Goal: Task Accomplishment & Management: Manage account settings

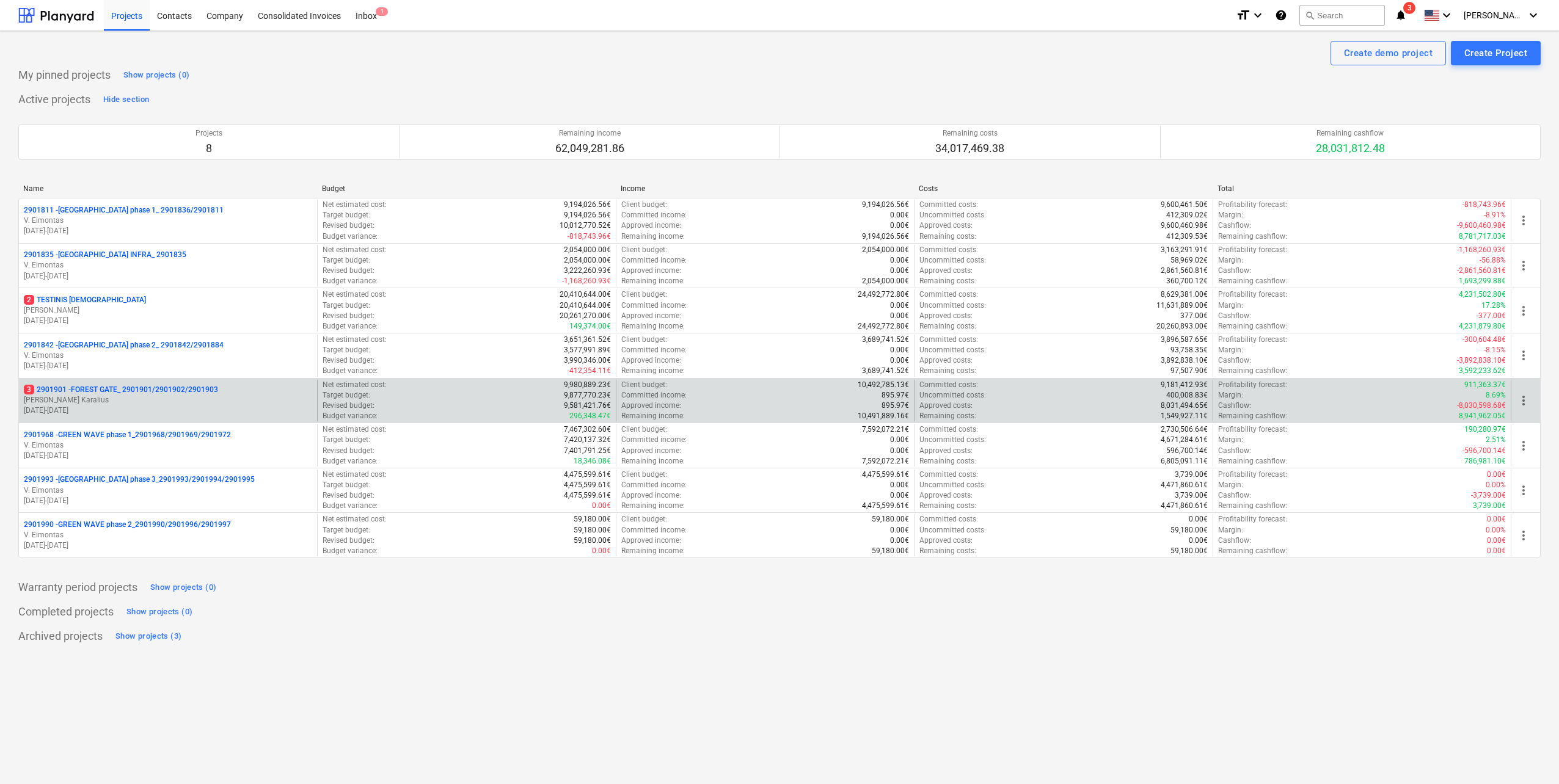
click at [185, 395] on p "3 2901901 - FOREST GATE_ 2901901/2901902/2901903" at bounding box center [121, 390] width 194 height 10
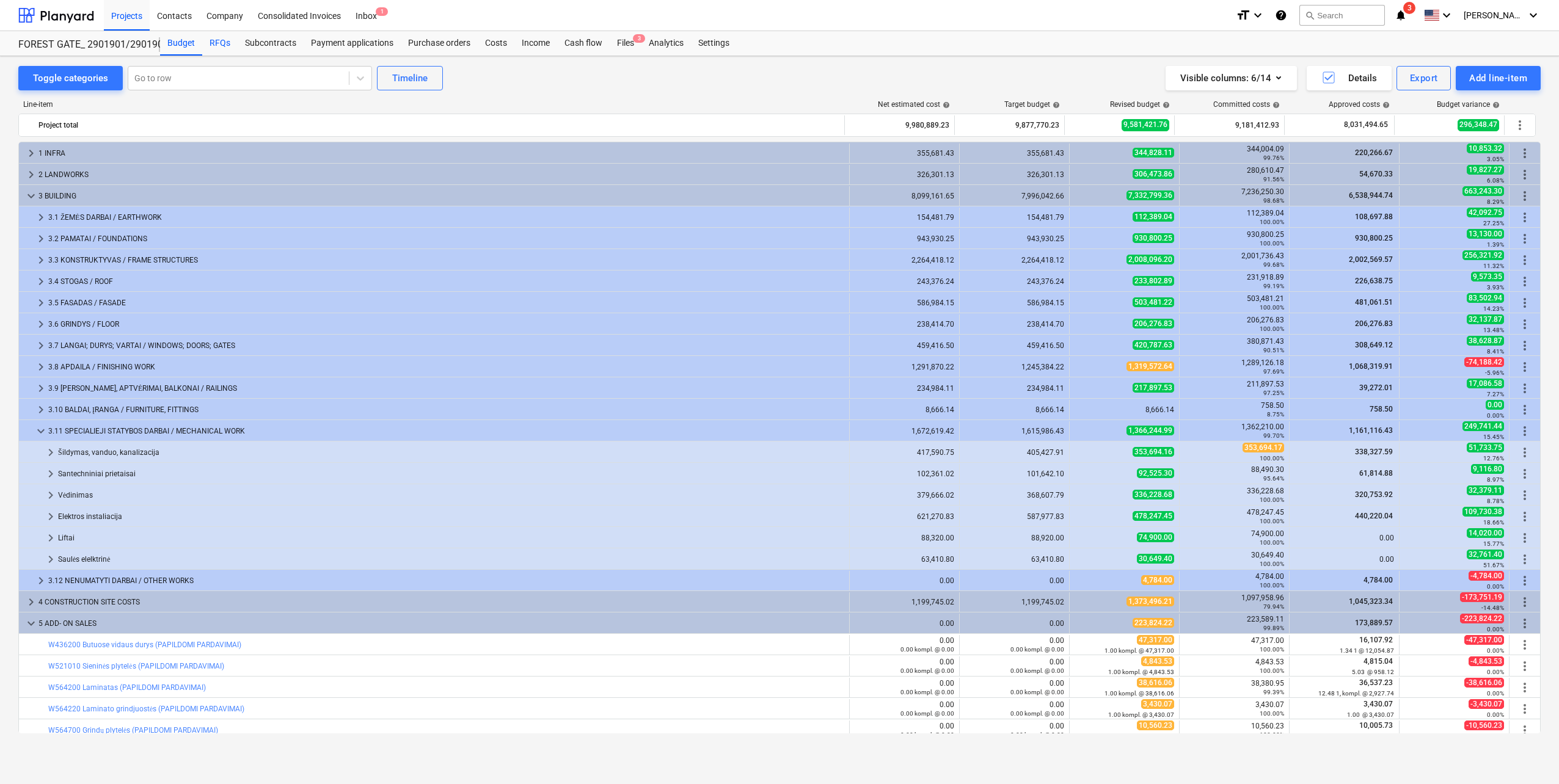
click at [220, 40] on div "RFQs" at bounding box center [219, 43] width 35 height 25
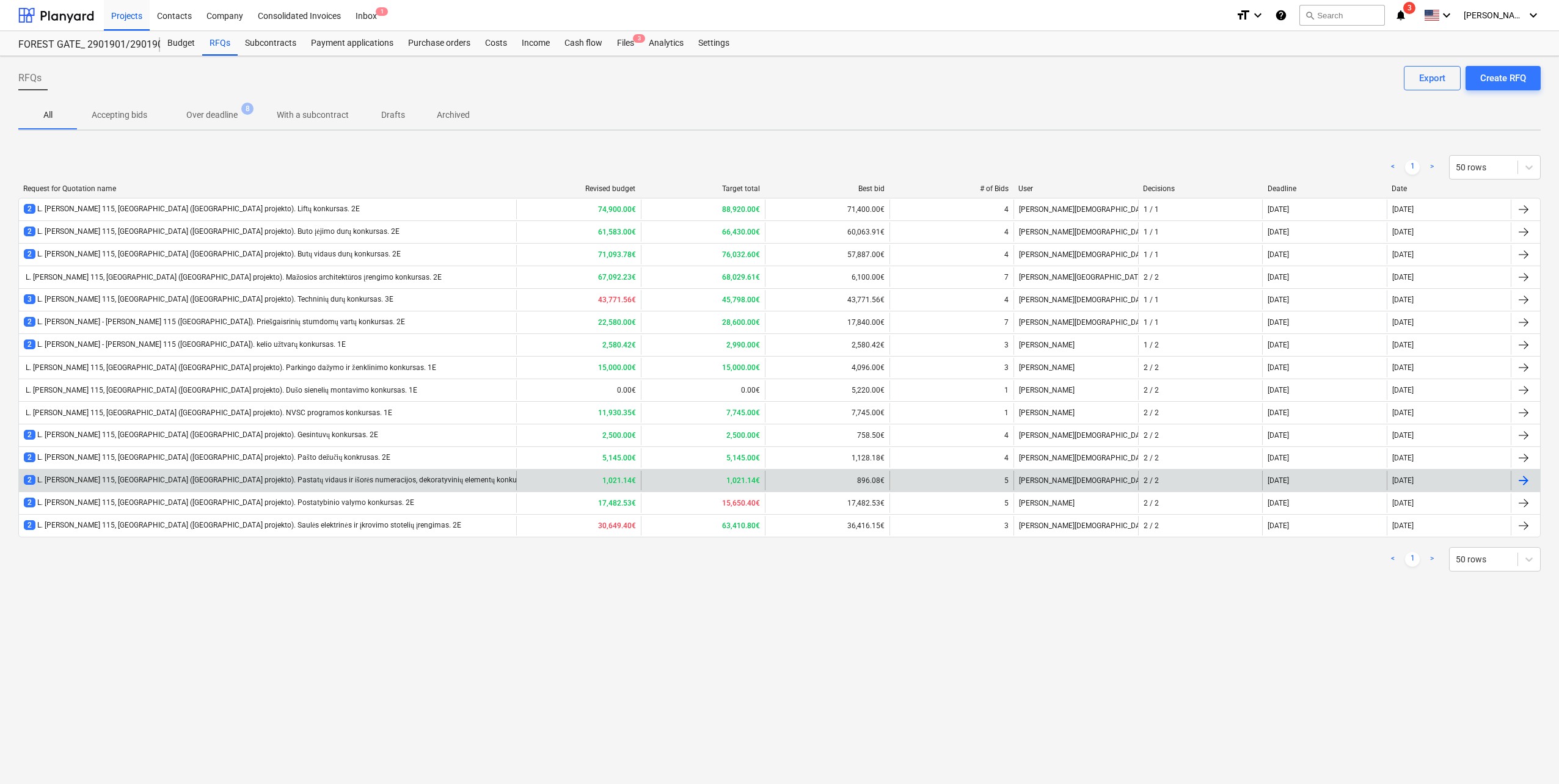
click at [381, 481] on div "2 L. Baliukevičiaus Dzūko g. 115, Vilnius (Forest Gate projekto). Pastatų vidau…" at bounding box center [284, 480] width 519 height 10
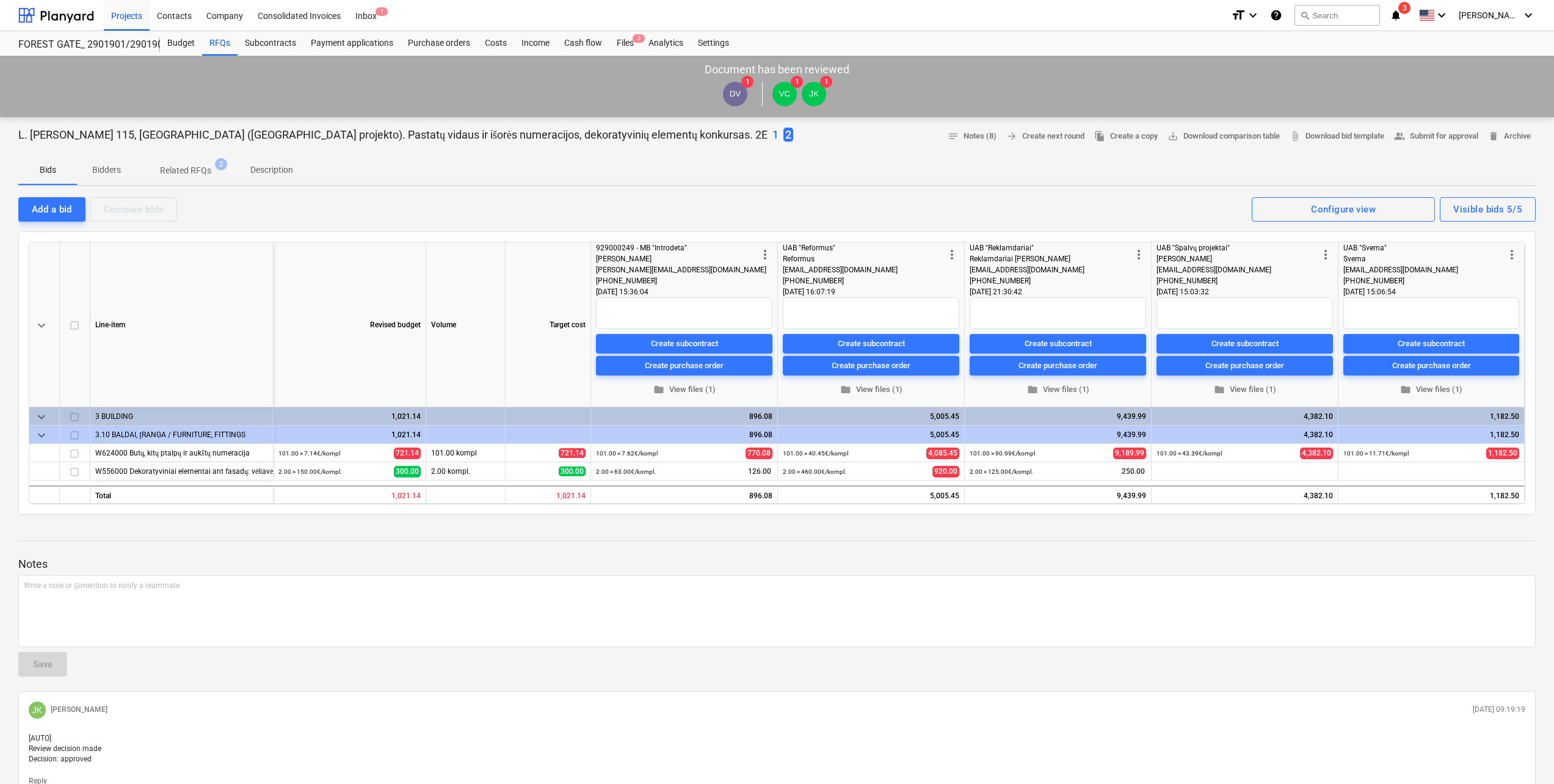
click at [772, 131] on p "1" at bounding box center [775, 135] width 6 height 15
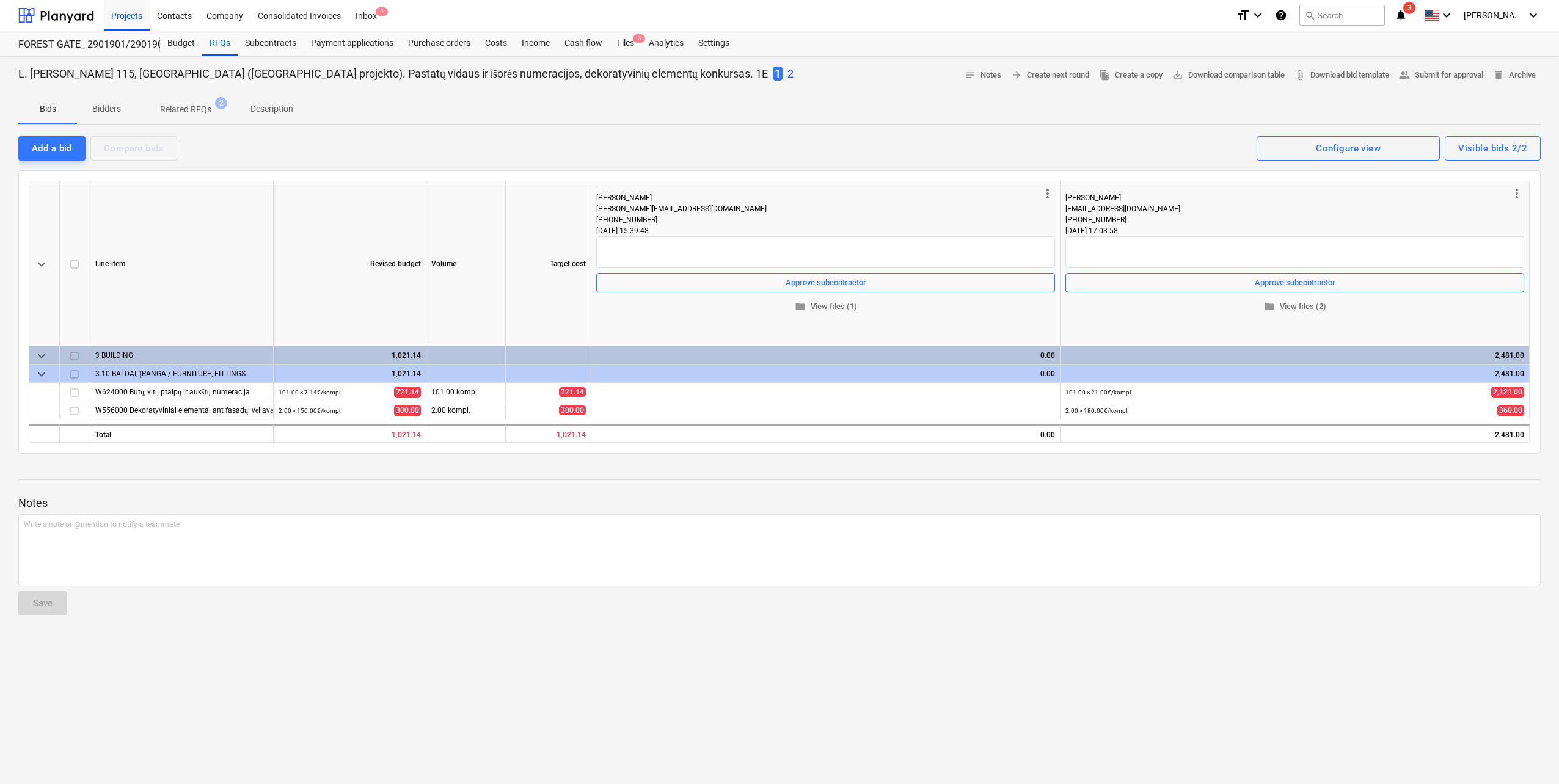
click at [787, 72] on p "2" at bounding box center [790, 74] width 6 height 15
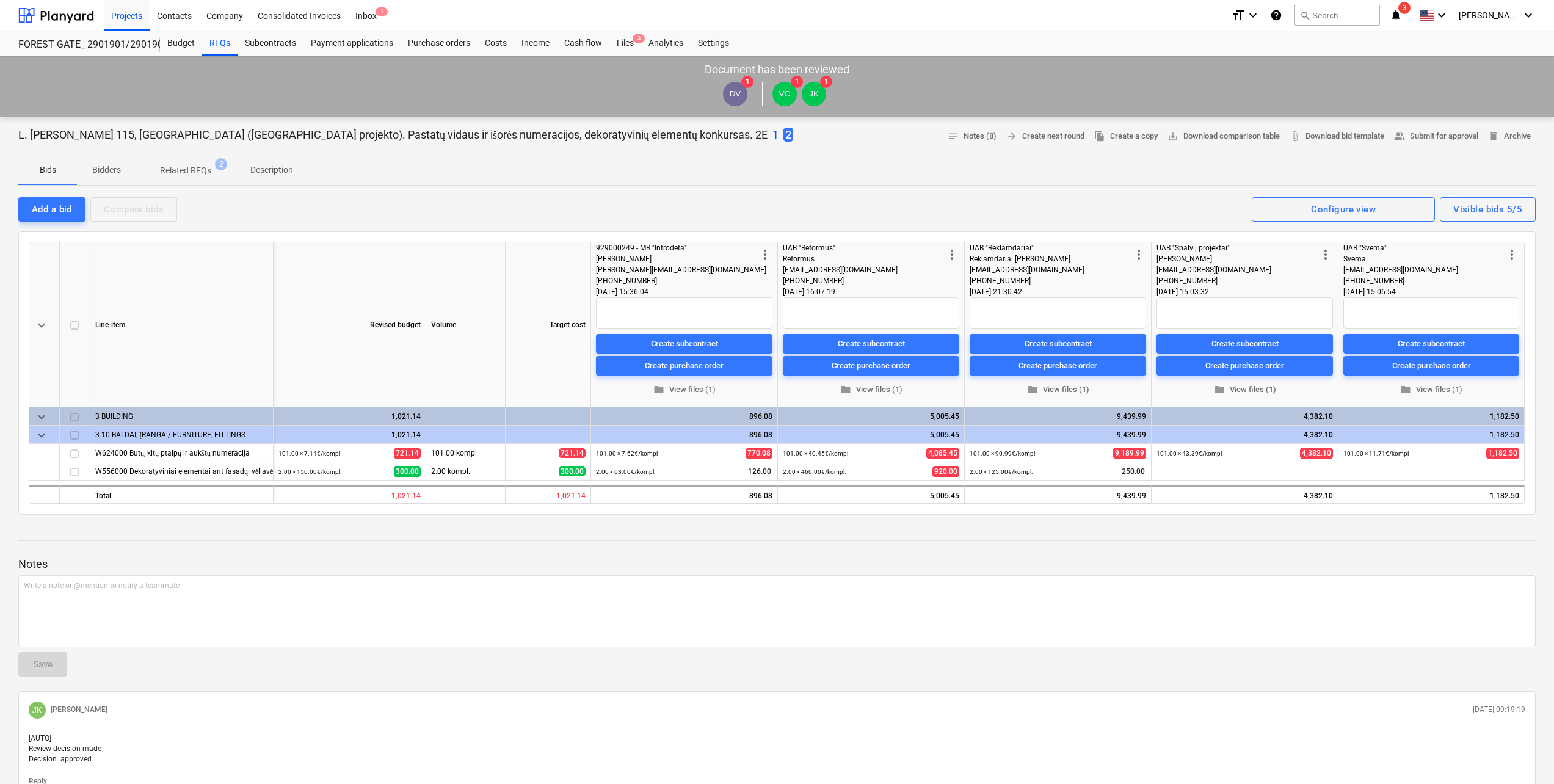
click at [772, 131] on p "1" at bounding box center [775, 135] width 6 height 15
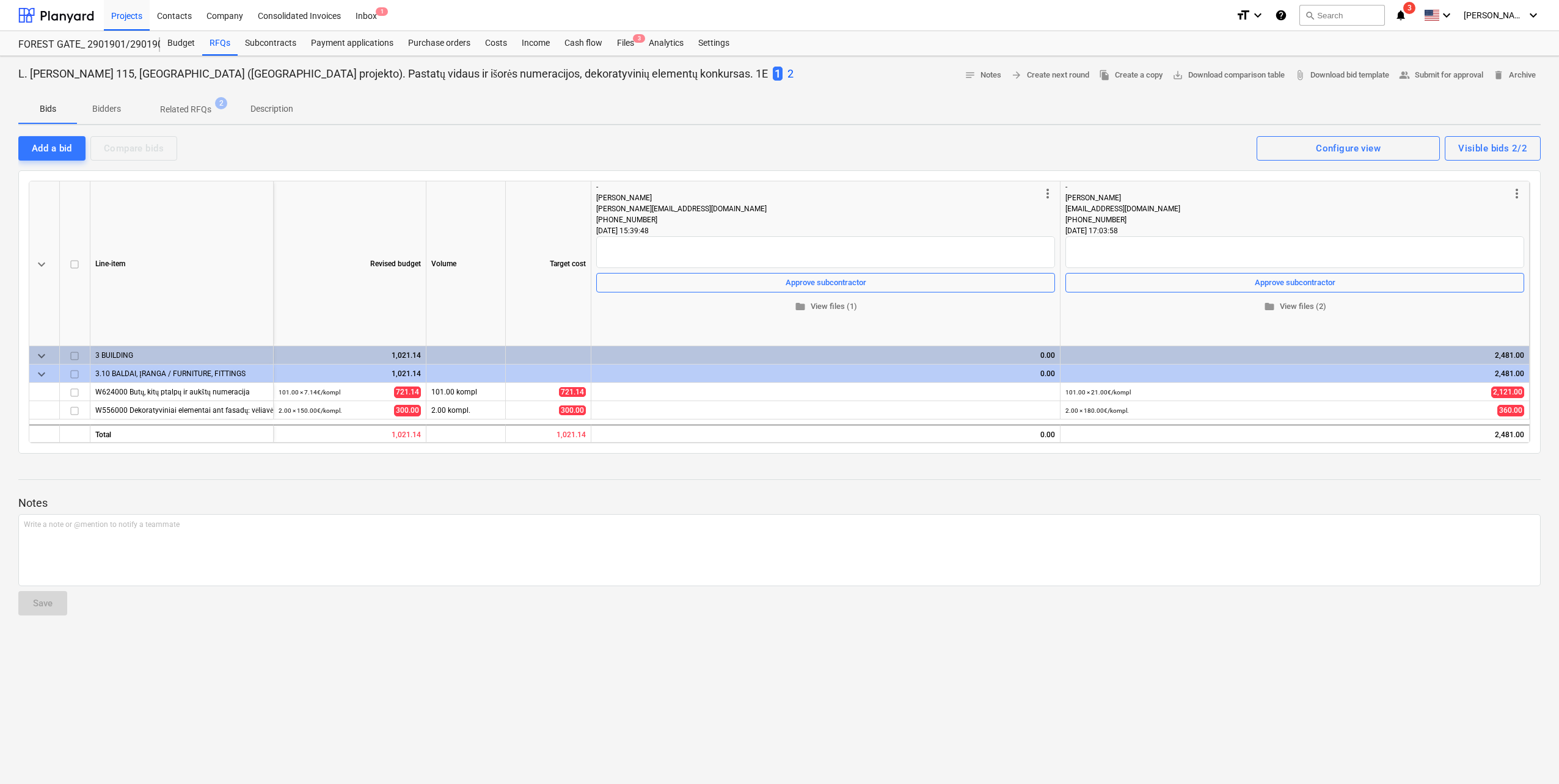
click at [787, 75] on p "2" at bounding box center [790, 74] width 6 height 15
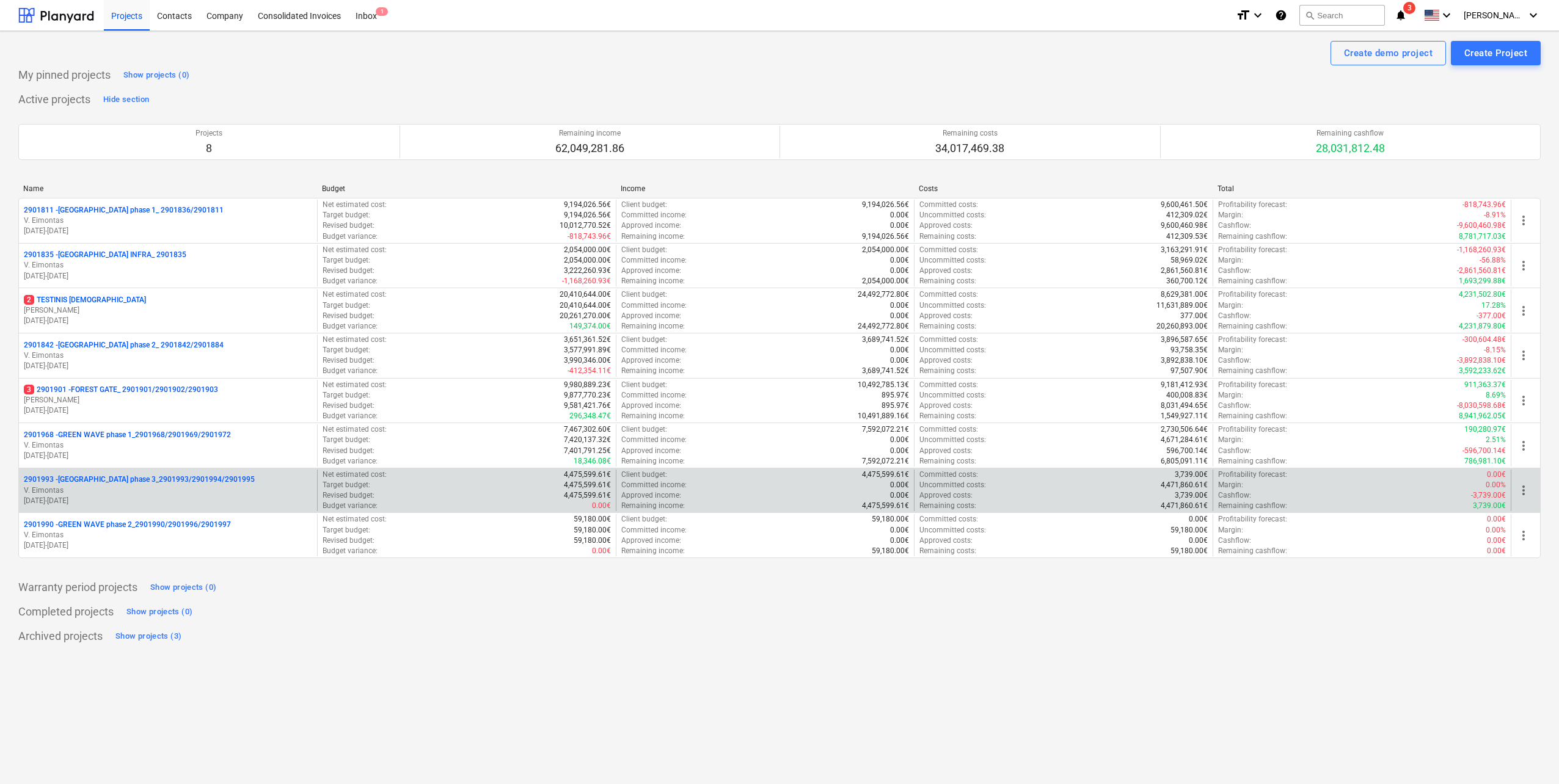
click at [197, 489] on p "V. Eimontas" at bounding box center [168, 491] width 288 height 10
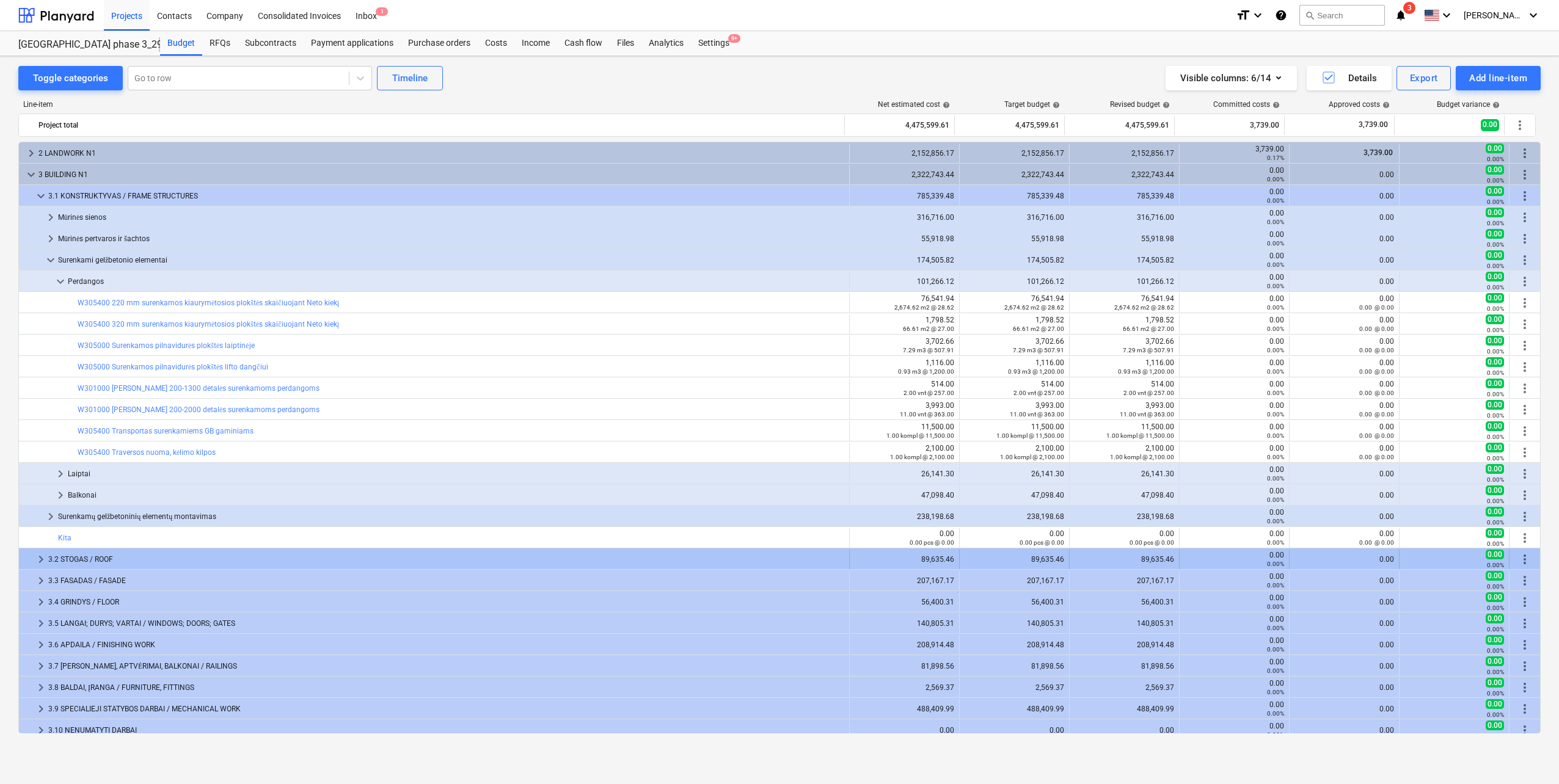
scroll to position [92, 0]
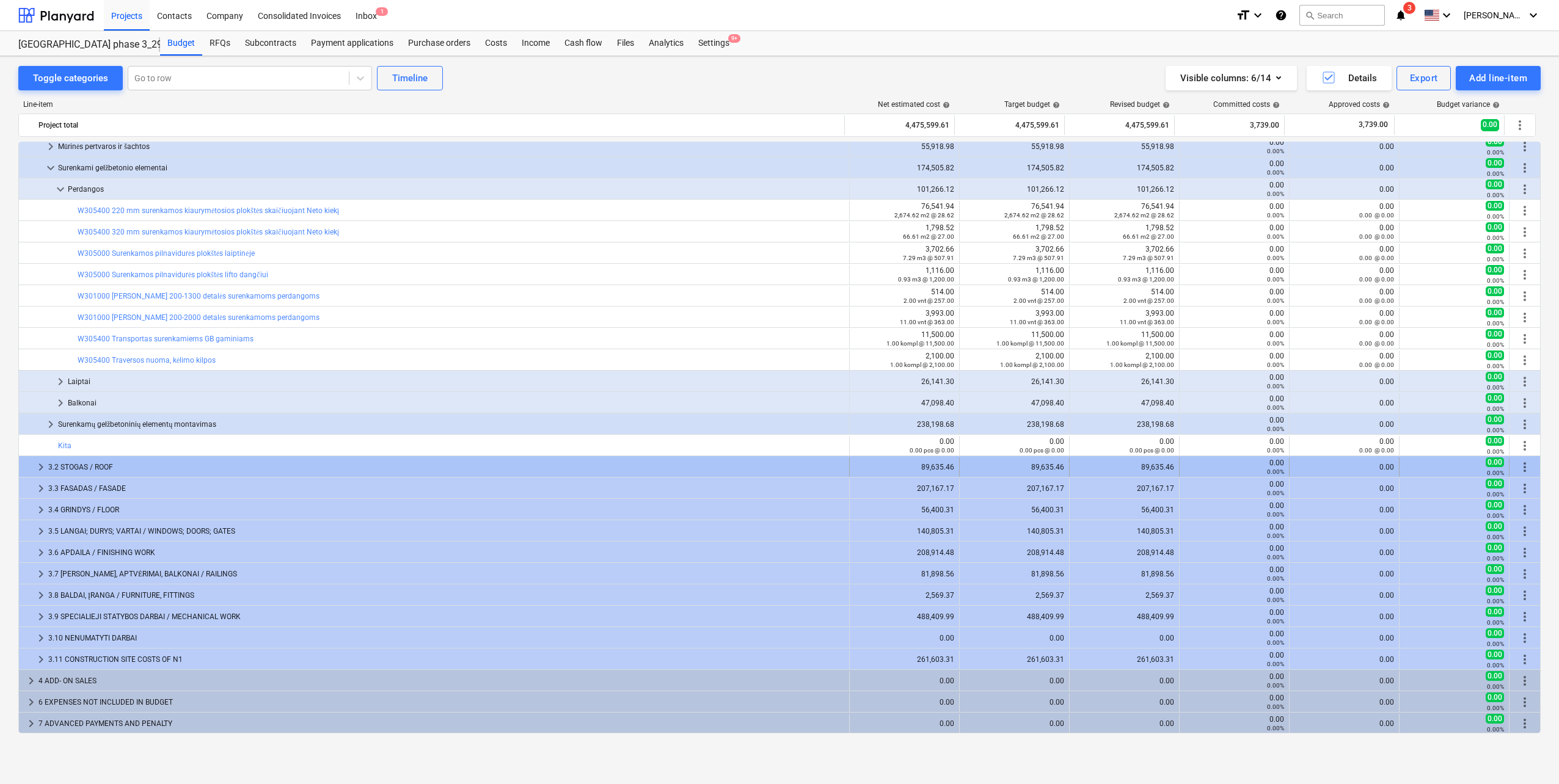
click at [38, 470] on span "keyboard_arrow_right" at bounding box center [41, 467] width 15 height 15
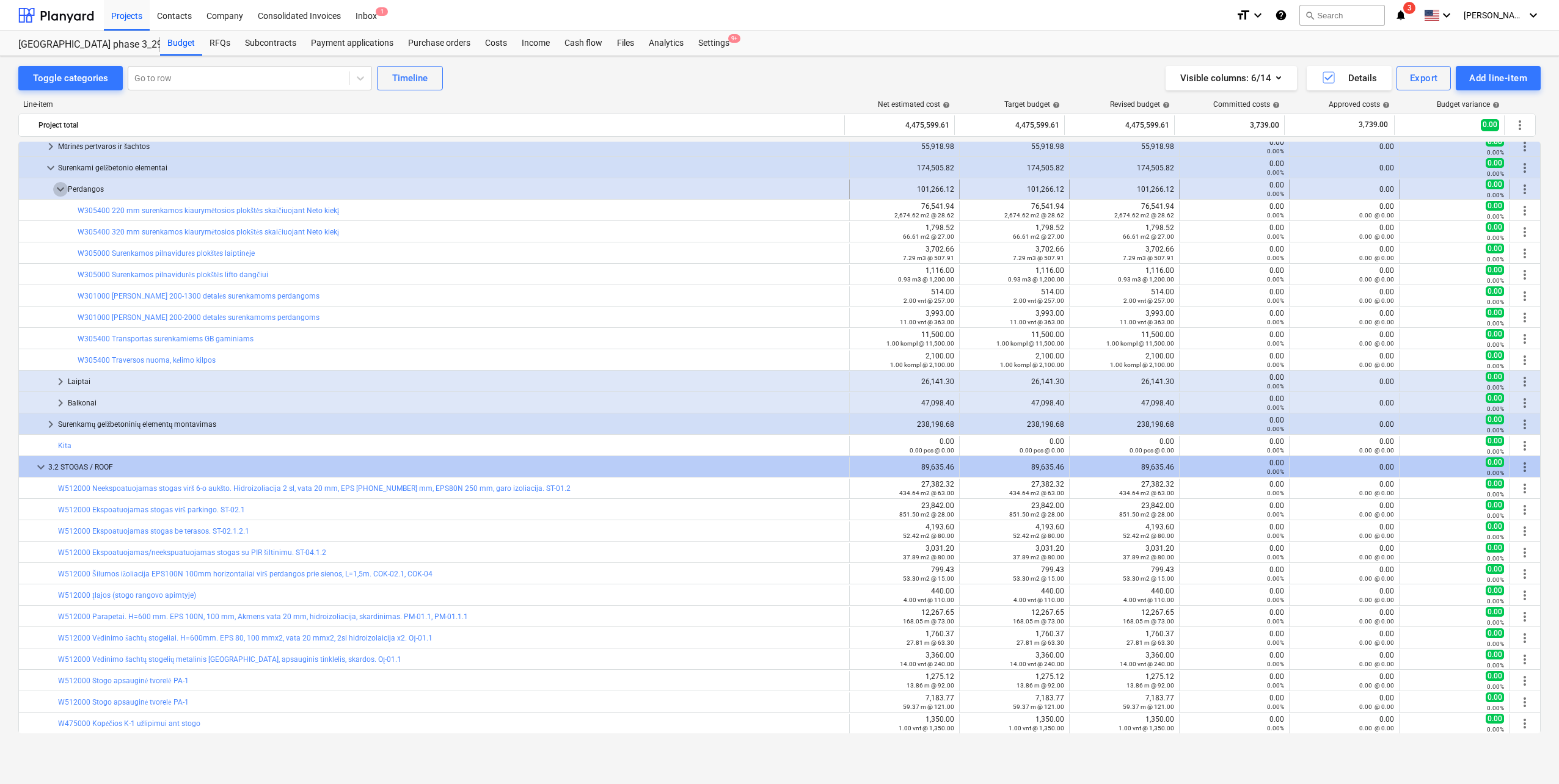
click at [62, 184] on span "keyboard_arrow_down" at bounding box center [60, 189] width 15 height 15
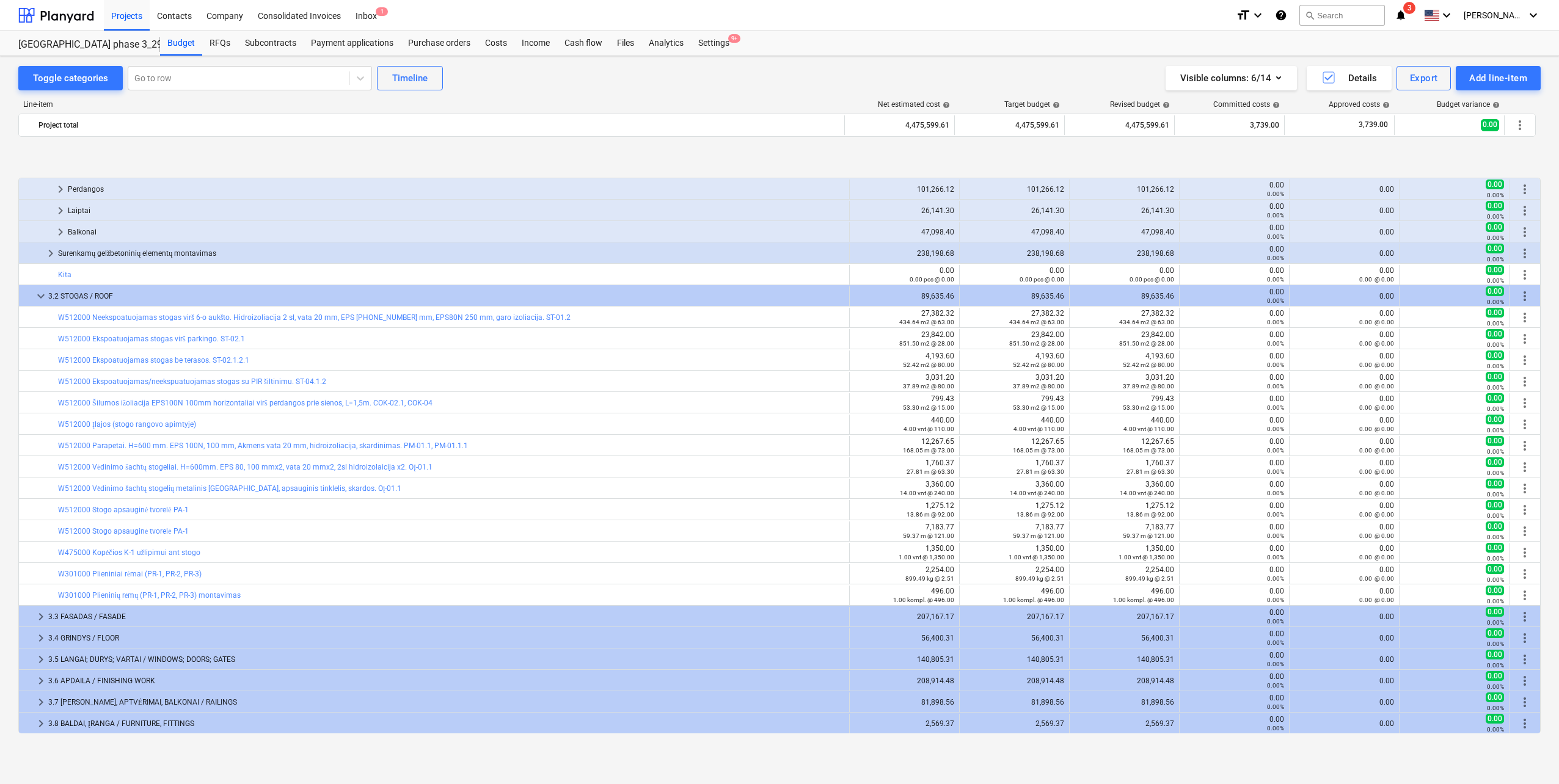
scroll to position [153, 0]
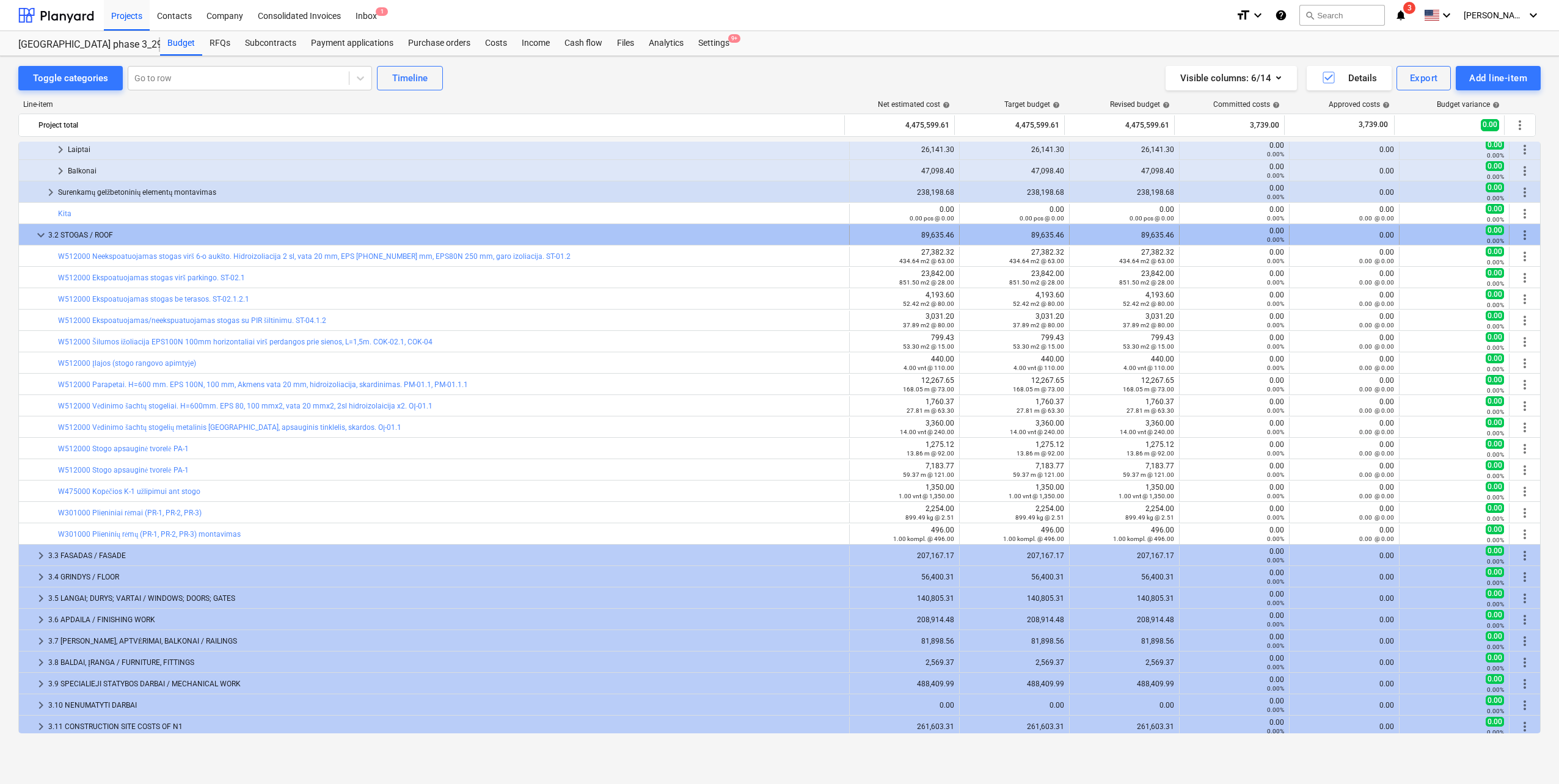
click at [43, 235] on span "keyboard_arrow_down" at bounding box center [41, 235] width 15 height 15
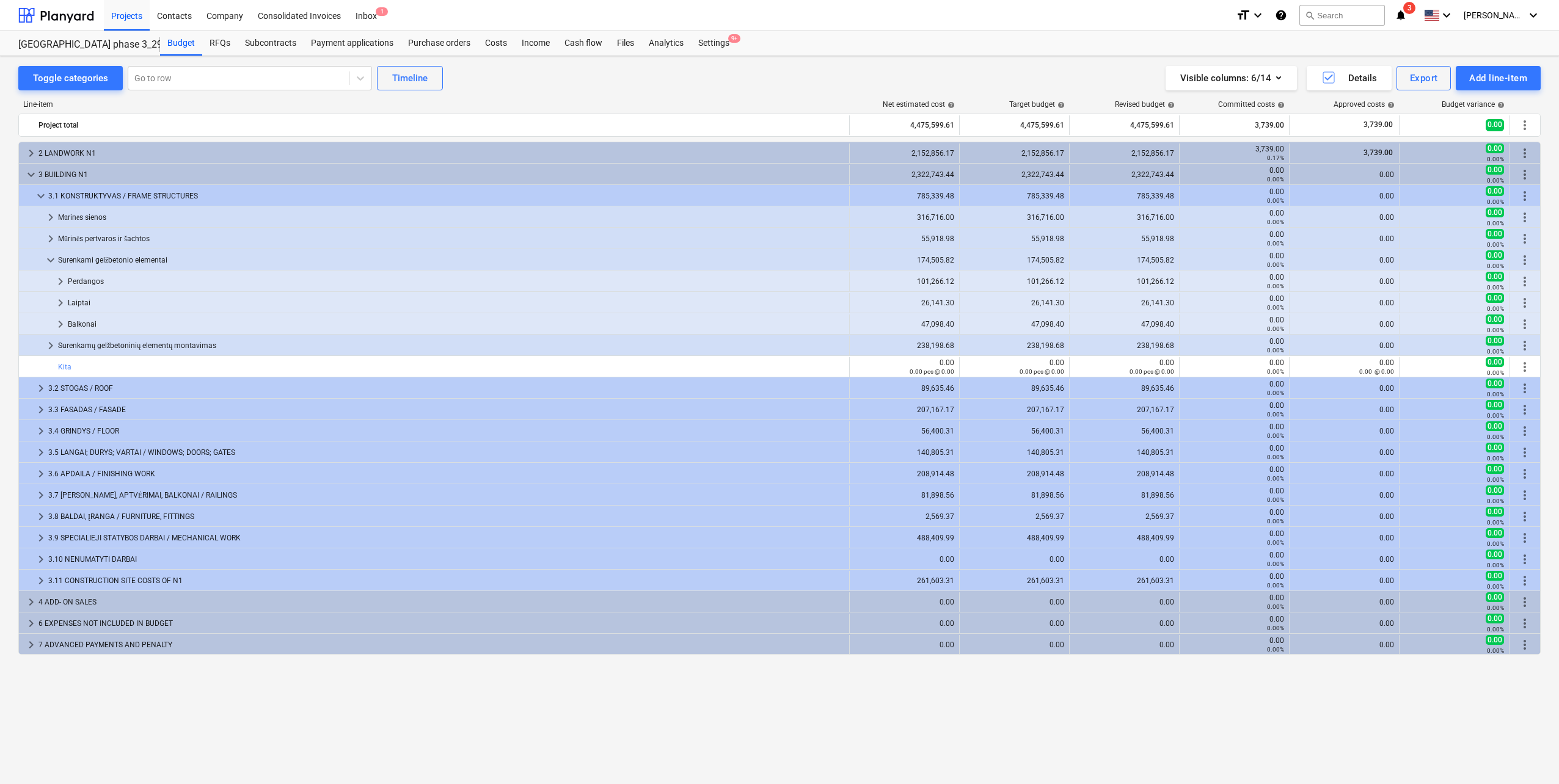
scroll to position [0, 0]
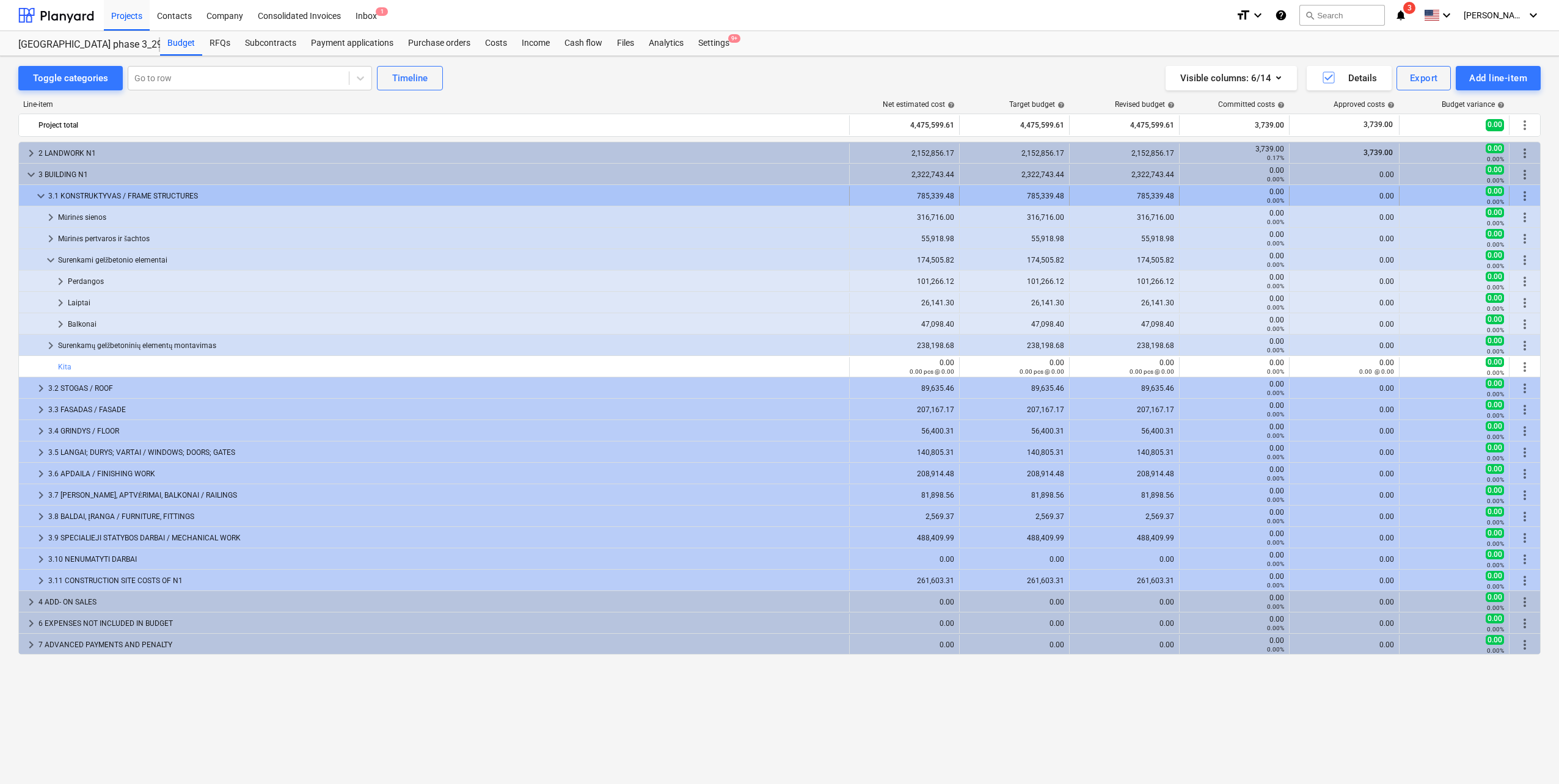
click at [35, 195] on span "keyboard_arrow_down" at bounding box center [41, 196] width 15 height 15
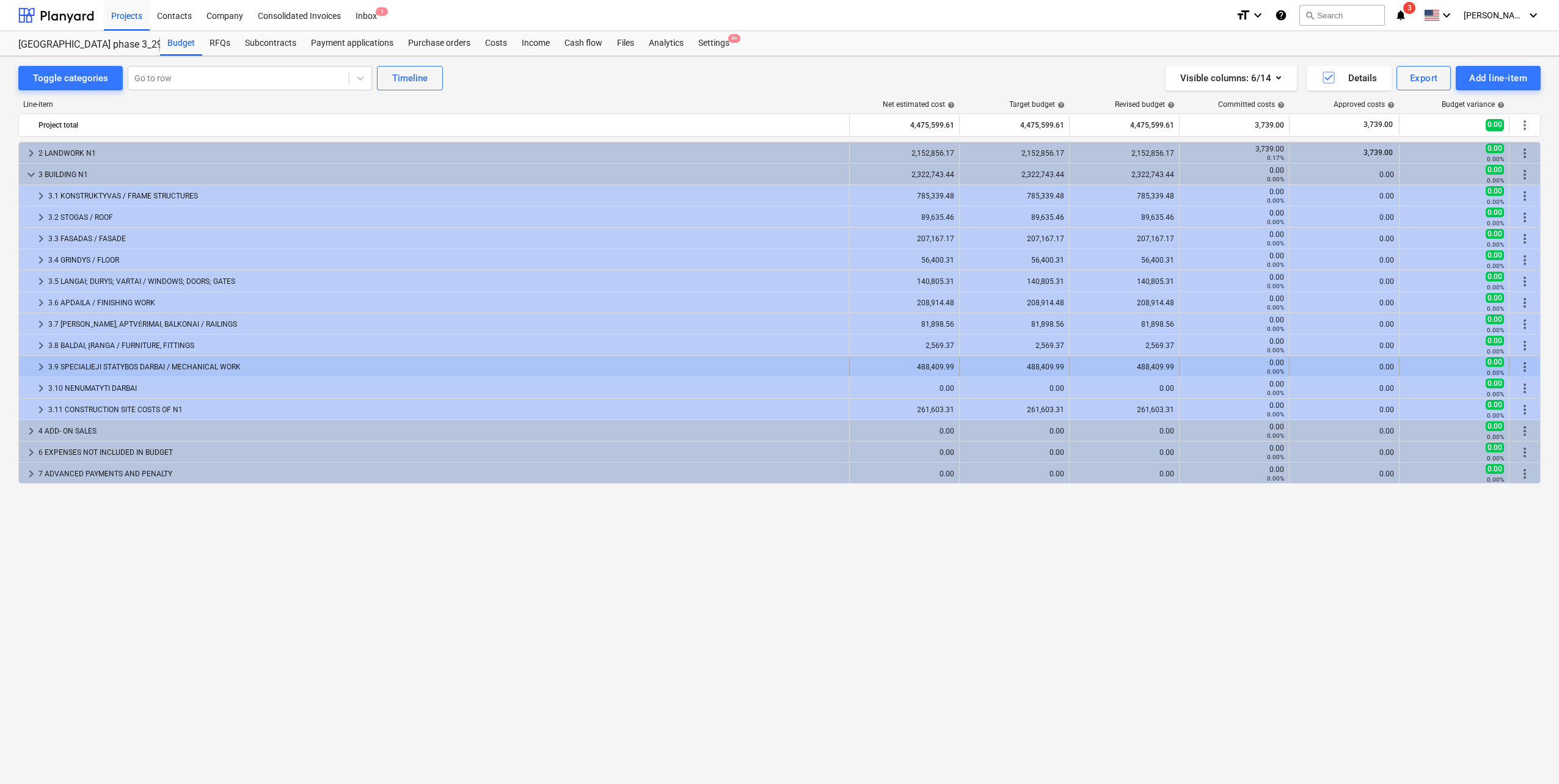
click at [40, 365] on span "keyboard_arrow_right" at bounding box center [41, 367] width 15 height 15
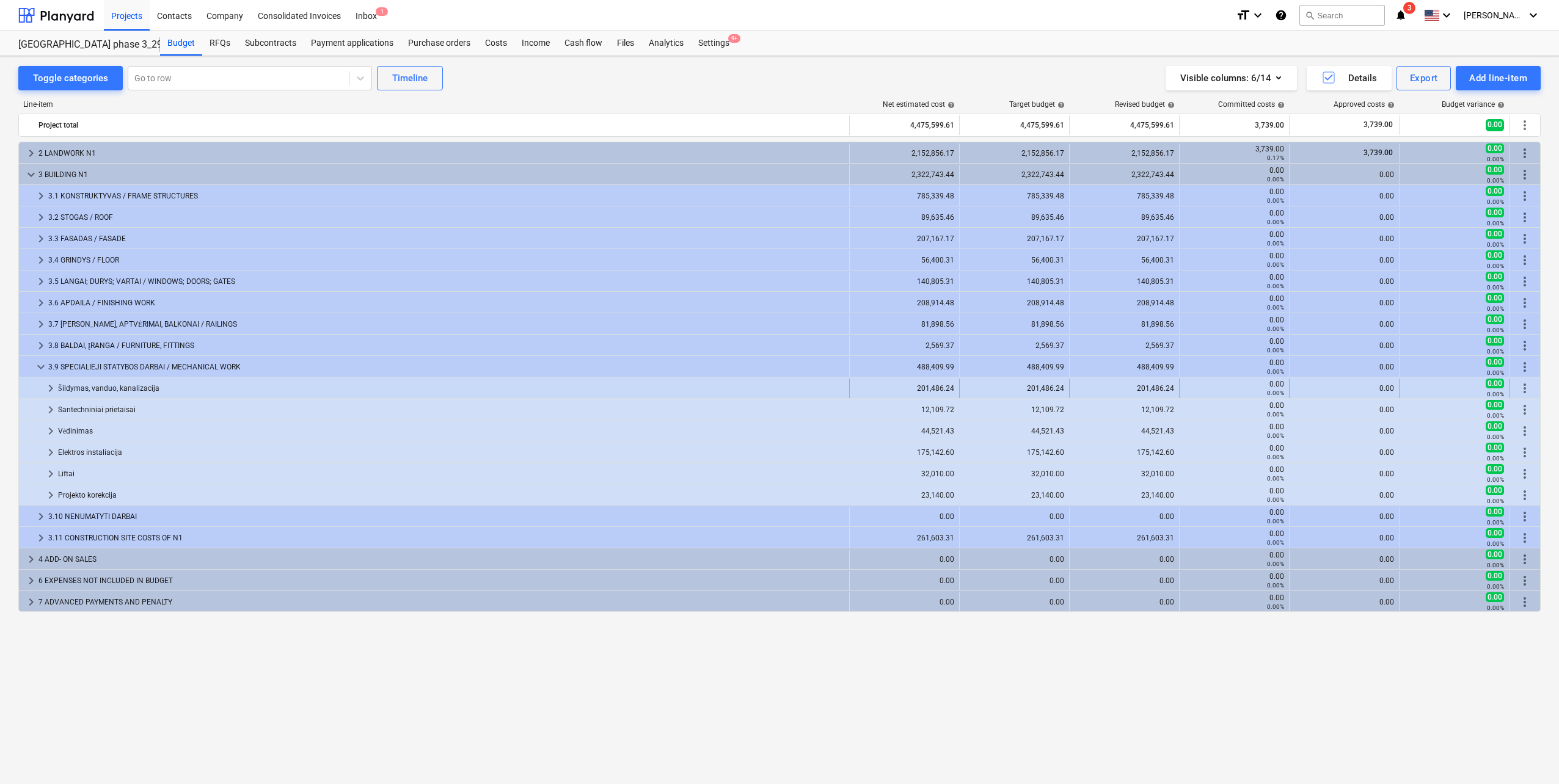
click at [54, 386] on span "keyboard_arrow_right" at bounding box center [51, 389] width 15 height 15
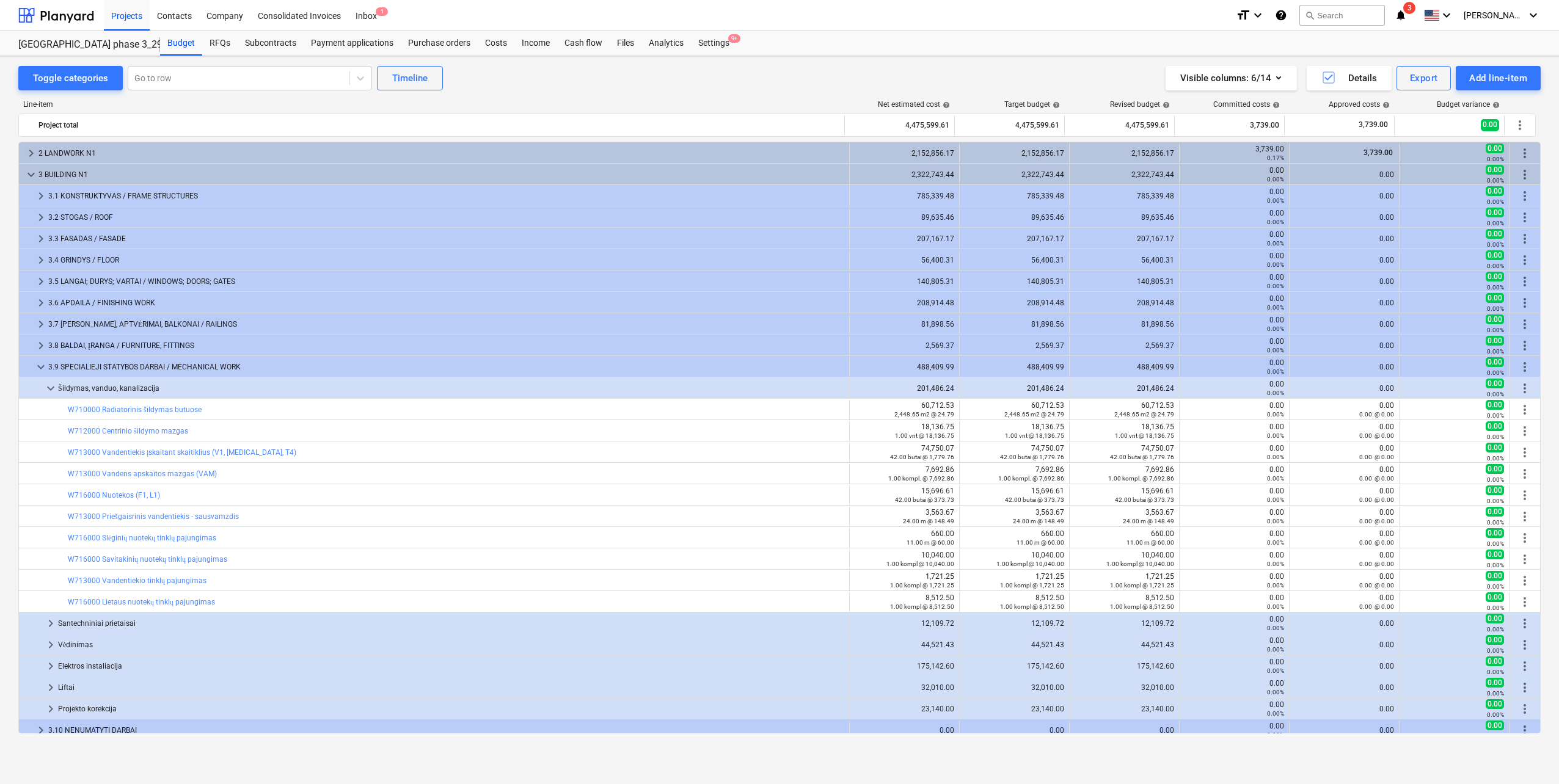
click at [54, 386] on span "keyboard_arrow_down" at bounding box center [51, 389] width 15 height 15
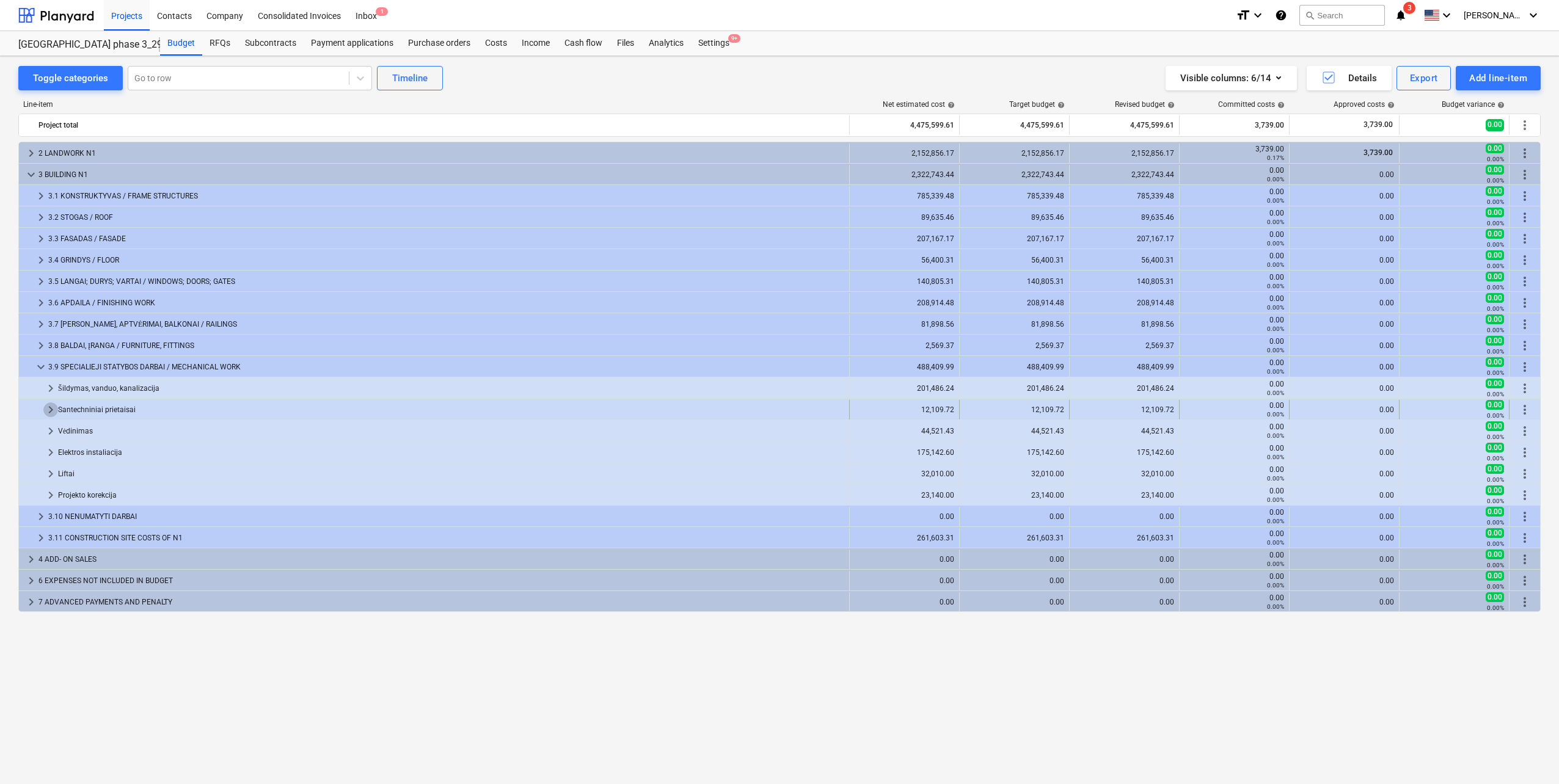
click at [54, 413] on span "keyboard_arrow_right" at bounding box center [51, 410] width 15 height 15
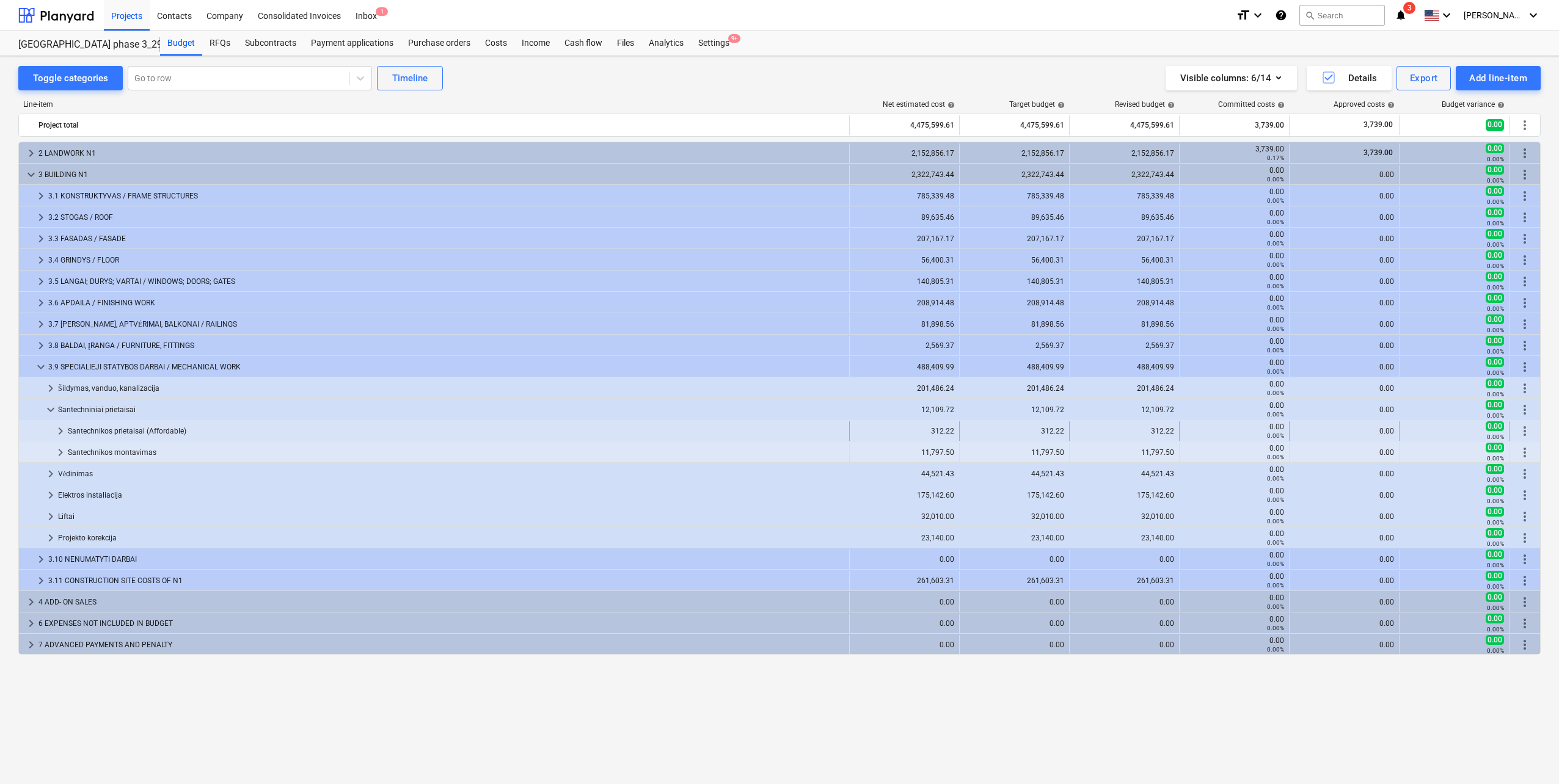
click at [62, 433] on span "keyboard_arrow_right" at bounding box center [60, 431] width 15 height 15
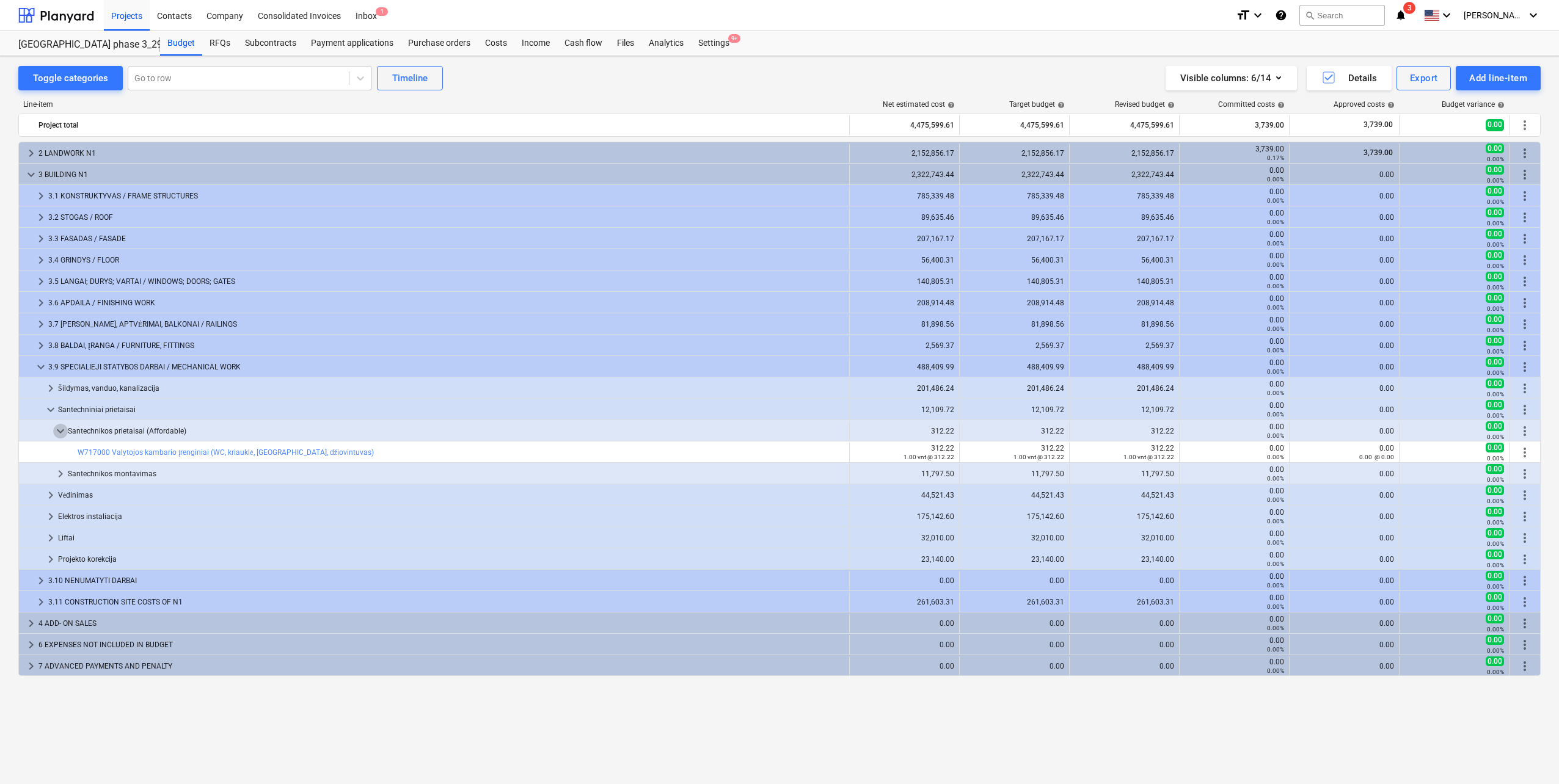
click at [62, 433] on span "keyboard_arrow_down" at bounding box center [60, 431] width 15 height 15
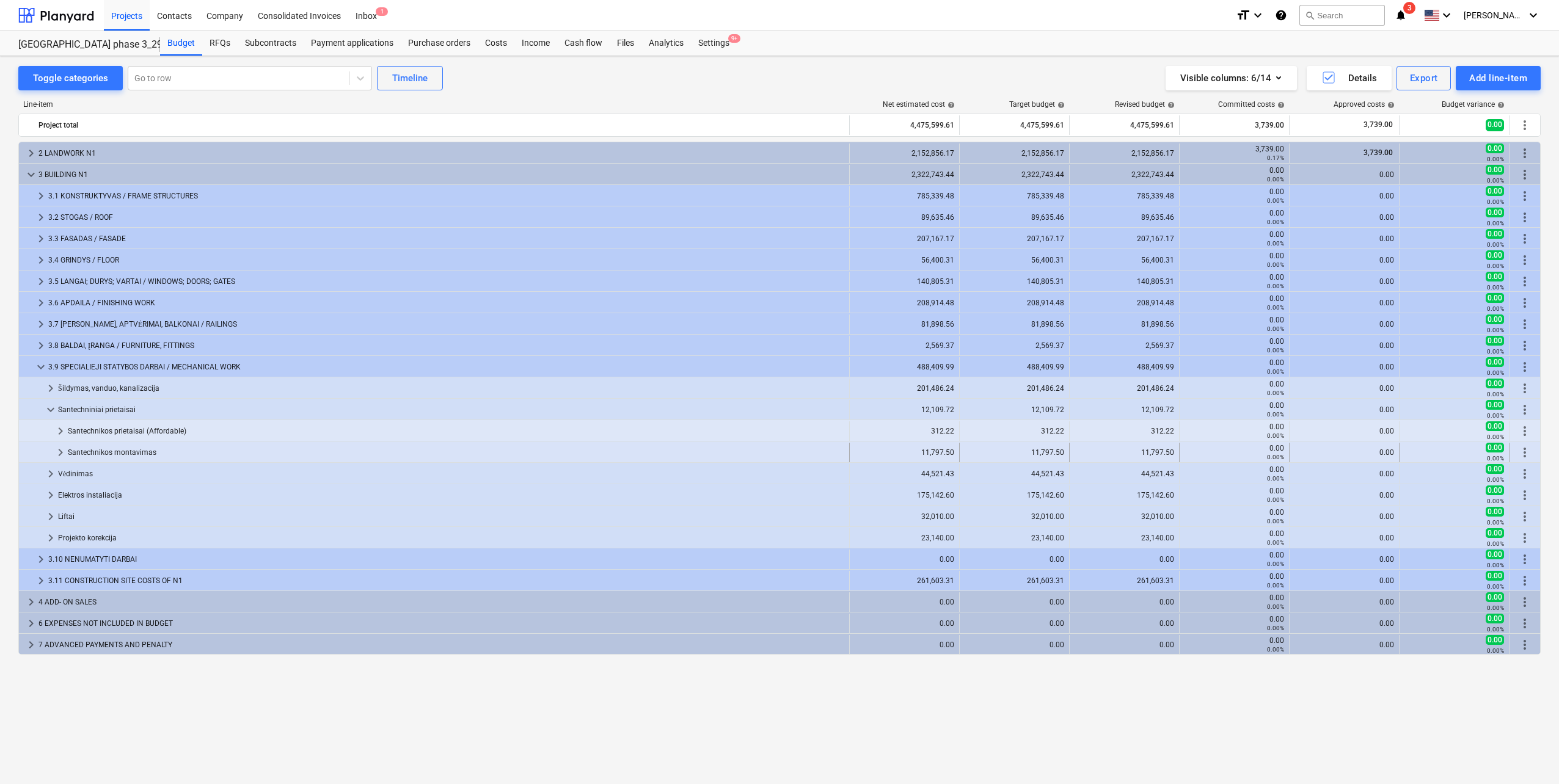
click at [62, 445] on span "keyboard_arrow_right" at bounding box center [60, 453] width 15 height 15
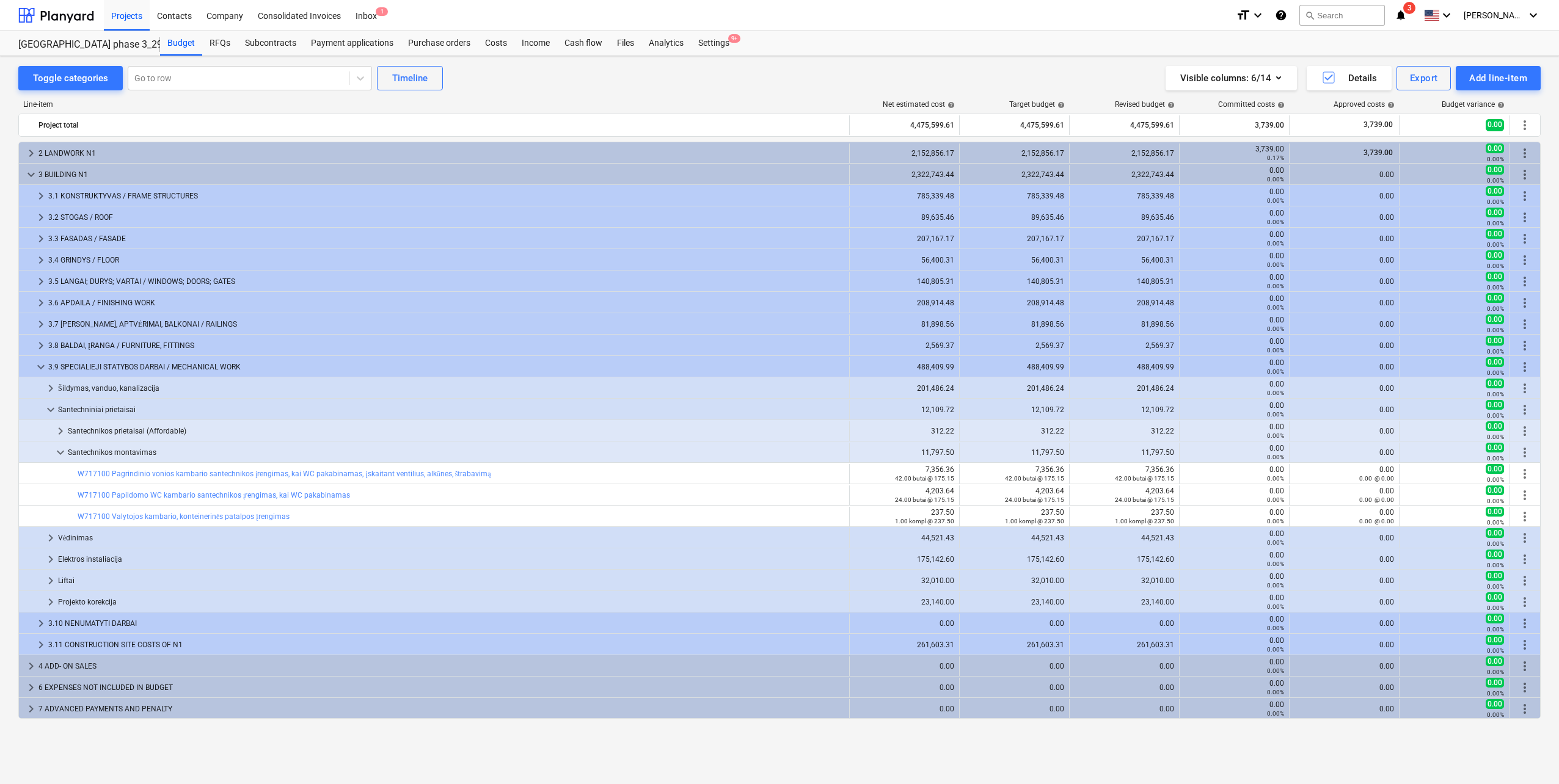
click at [62, 445] on span "keyboard_arrow_down" at bounding box center [60, 453] width 15 height 15
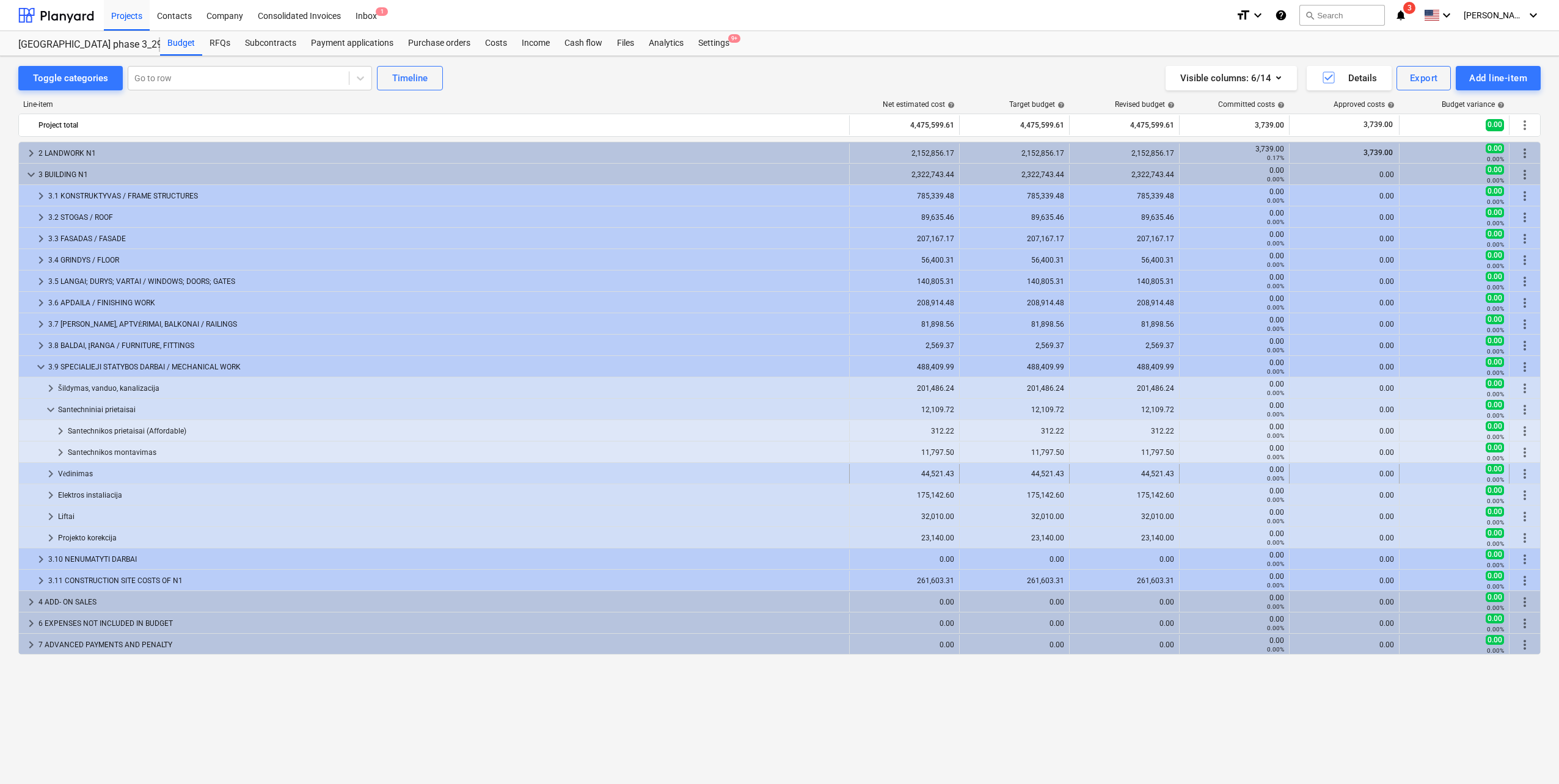
click at [48, 474] on span "keyboard_arrow_right" at bounding box center [51, 474] width 15 height 15
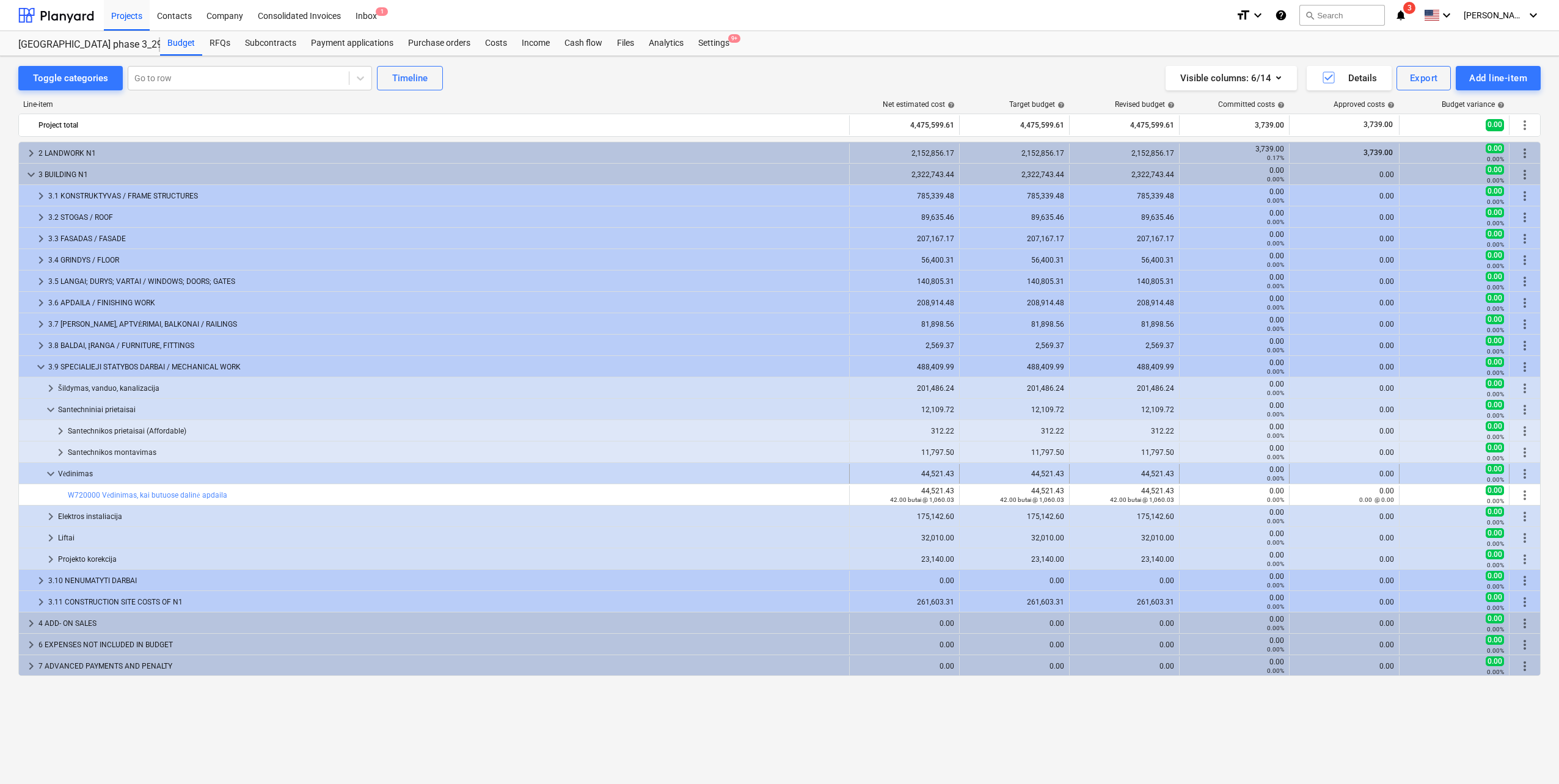
click at [51, 480] on span "keyboard_arrow_down" at bounding box center [51, 474] width 15 height 15
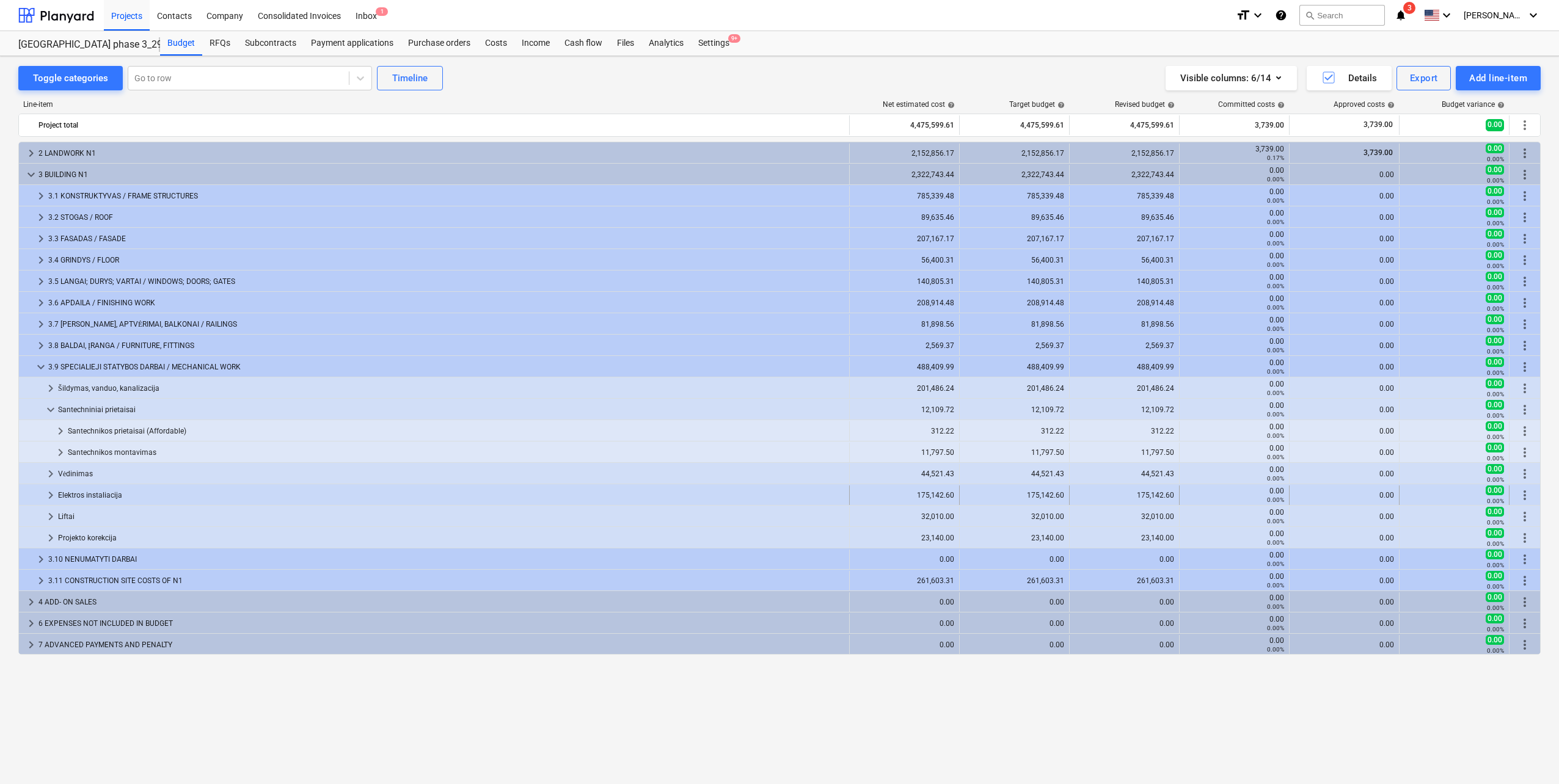
click at [49, 496] on span "keyboard_arrow_right" at bounding box center [51, 495] width 15 height 15
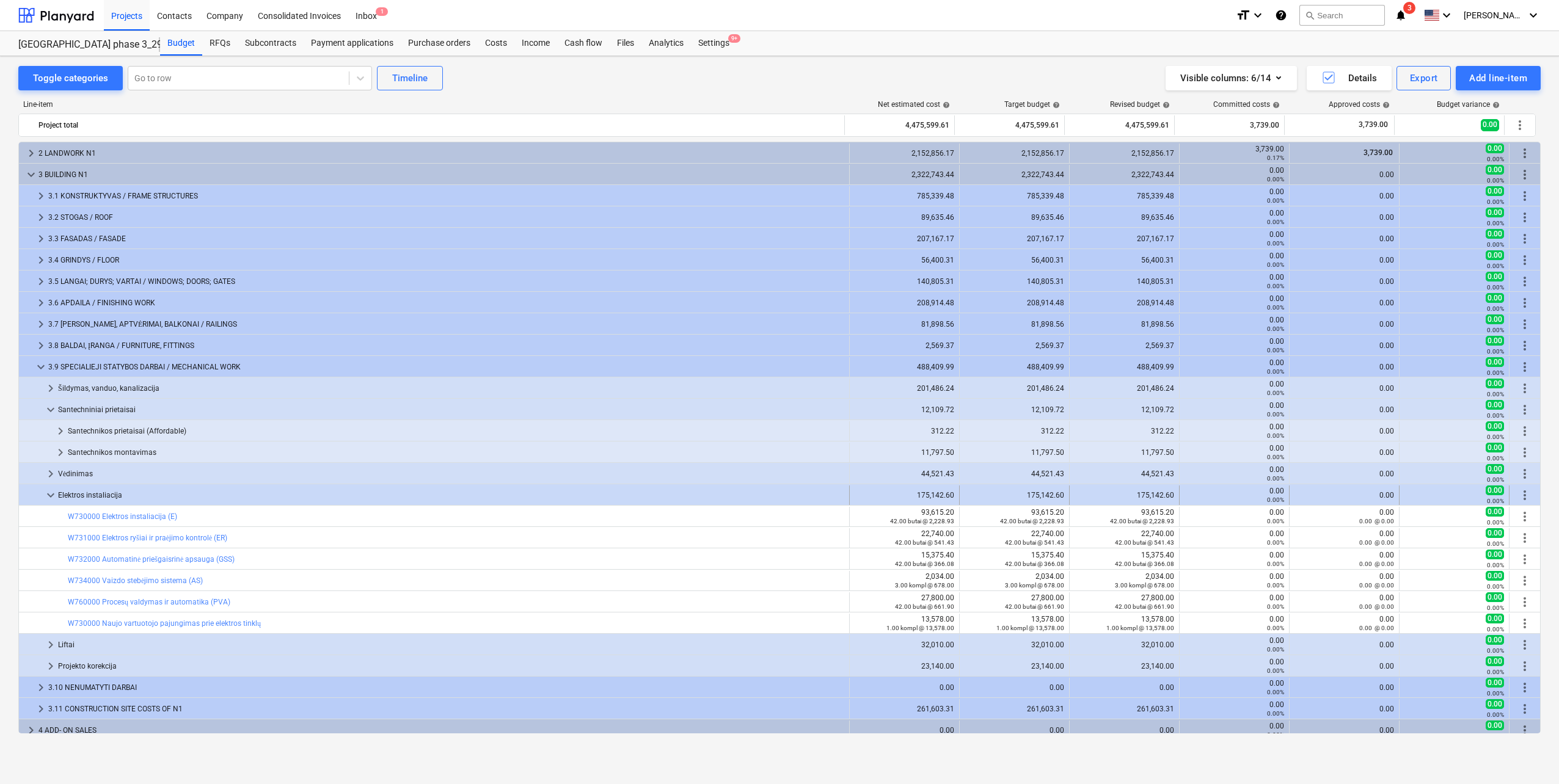
click at [49, 495] on span "keyboard_arrow_down" at bounding box center [51, 495] width 15 height 15
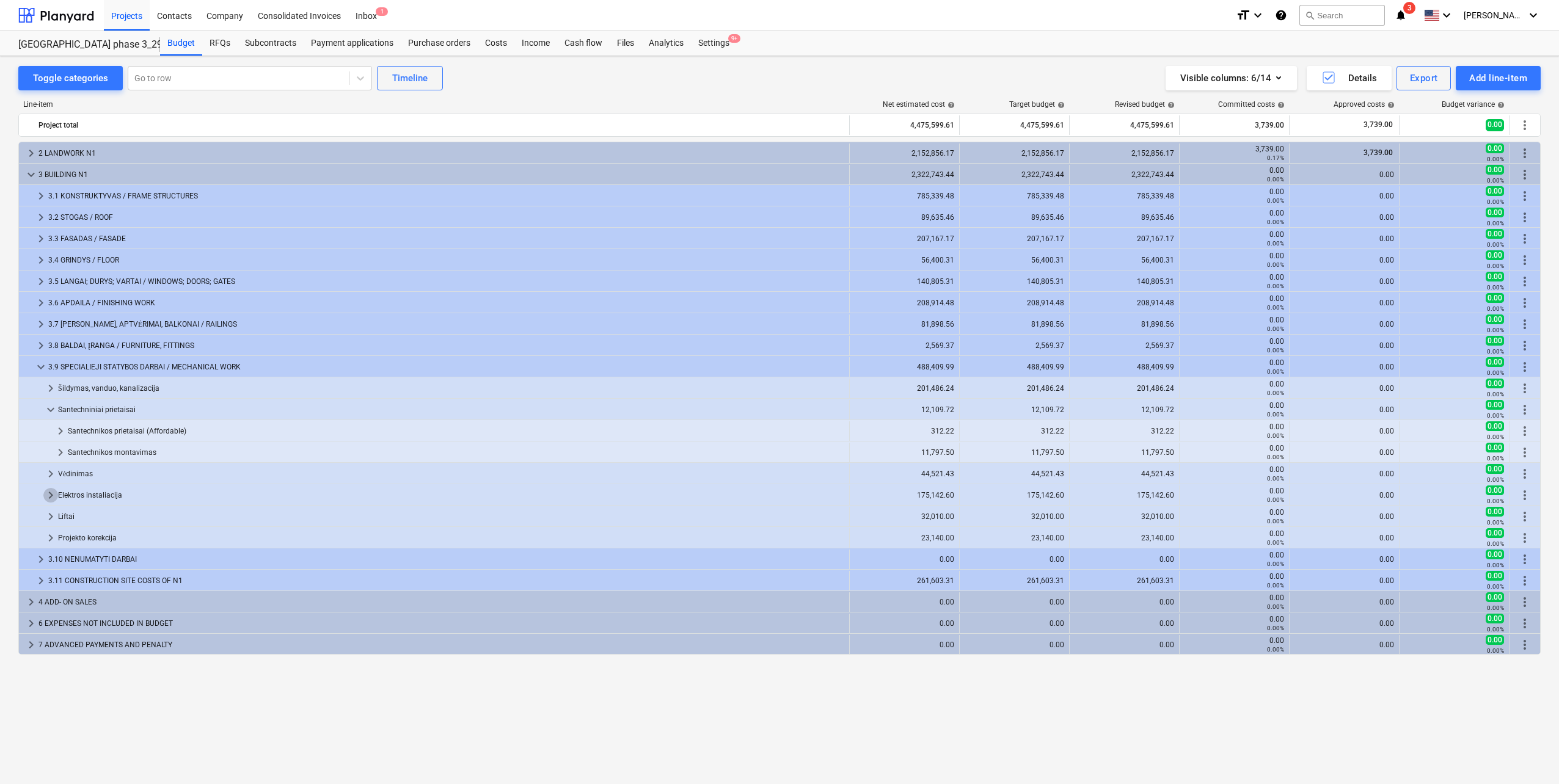
click at [49, 495] on span "keyboard_arrow_right" at bounding box center [51, 495] width 15 height 15
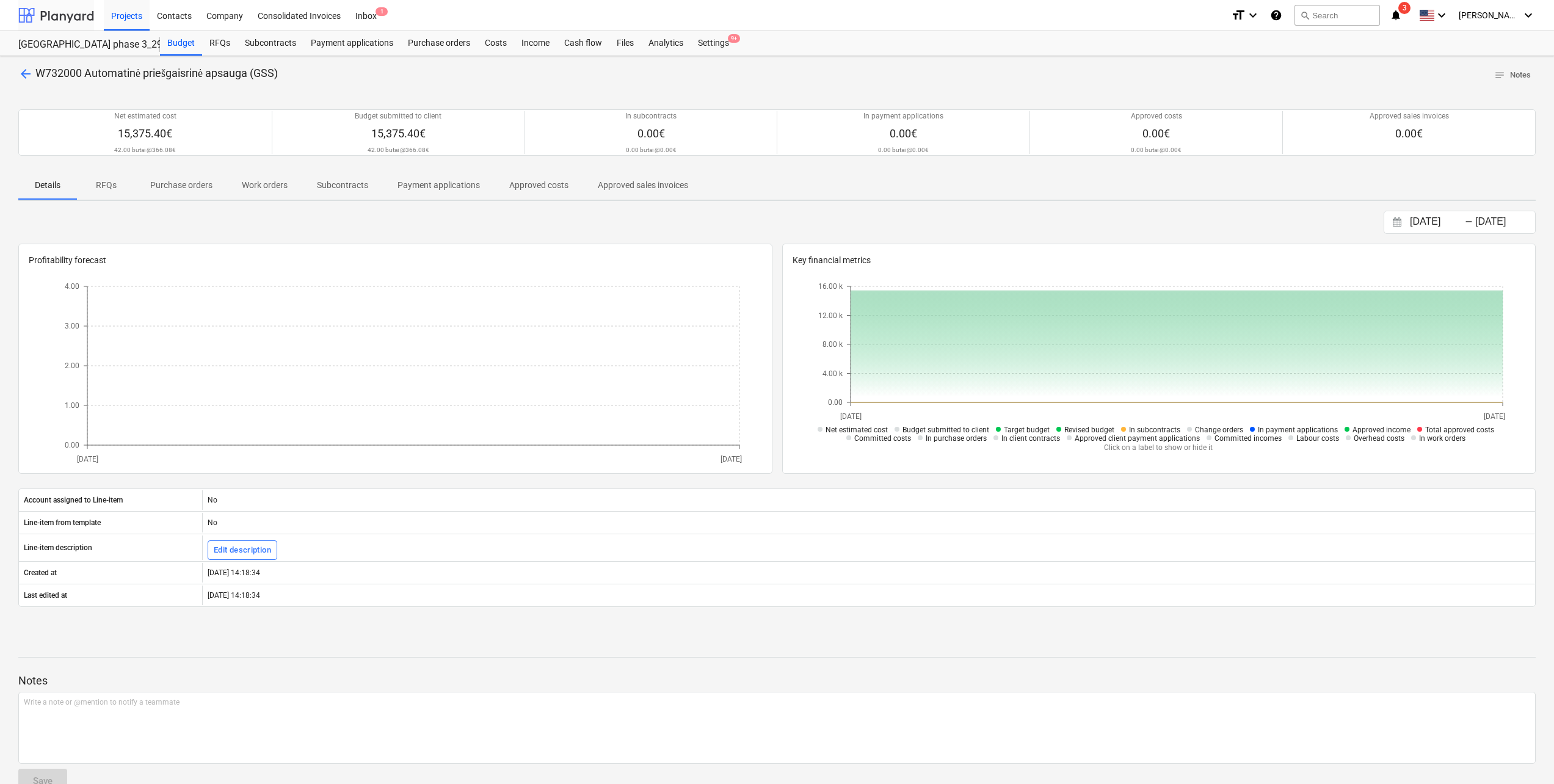
click at [49, 23] on div at bounding box center [56, 15] width 75 height 31
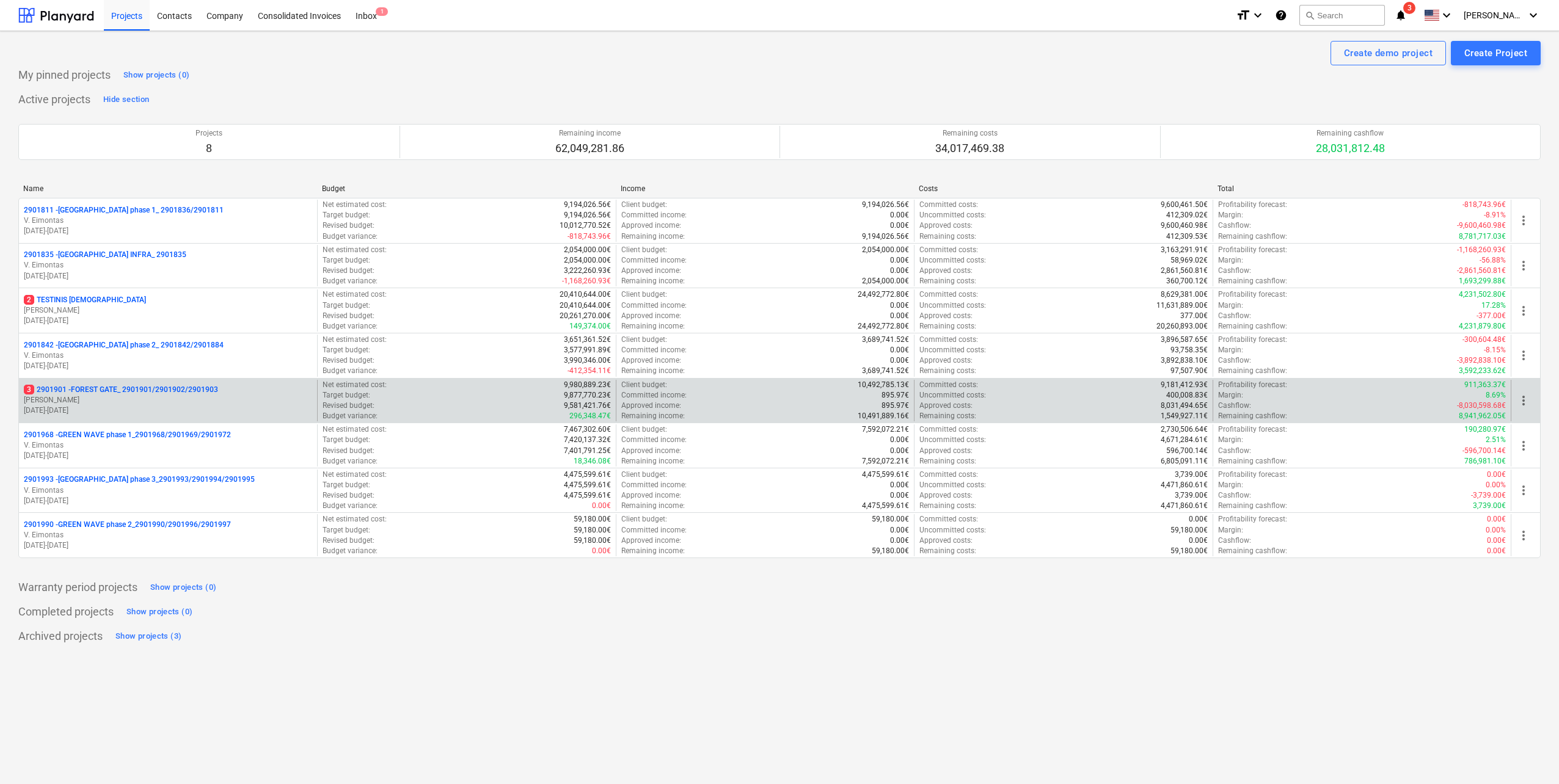
click at [196, 398] on p "[PERSON_NAME]" at bounding box center [168, 401] width 288 height 10
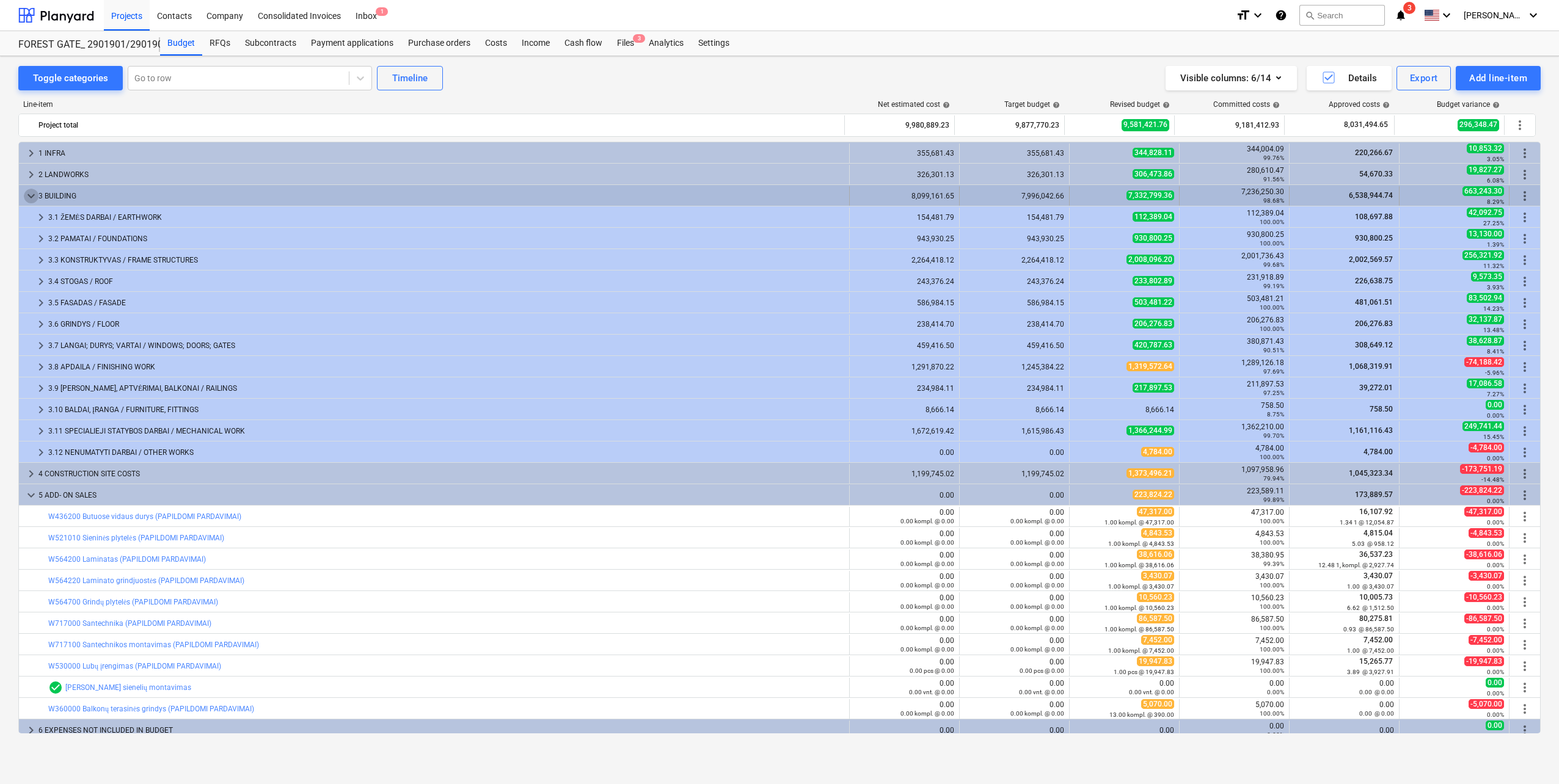
click at [29, 198] on span "keyboard_arrow_down" at bounding box center [31, 196] width 15 height 15
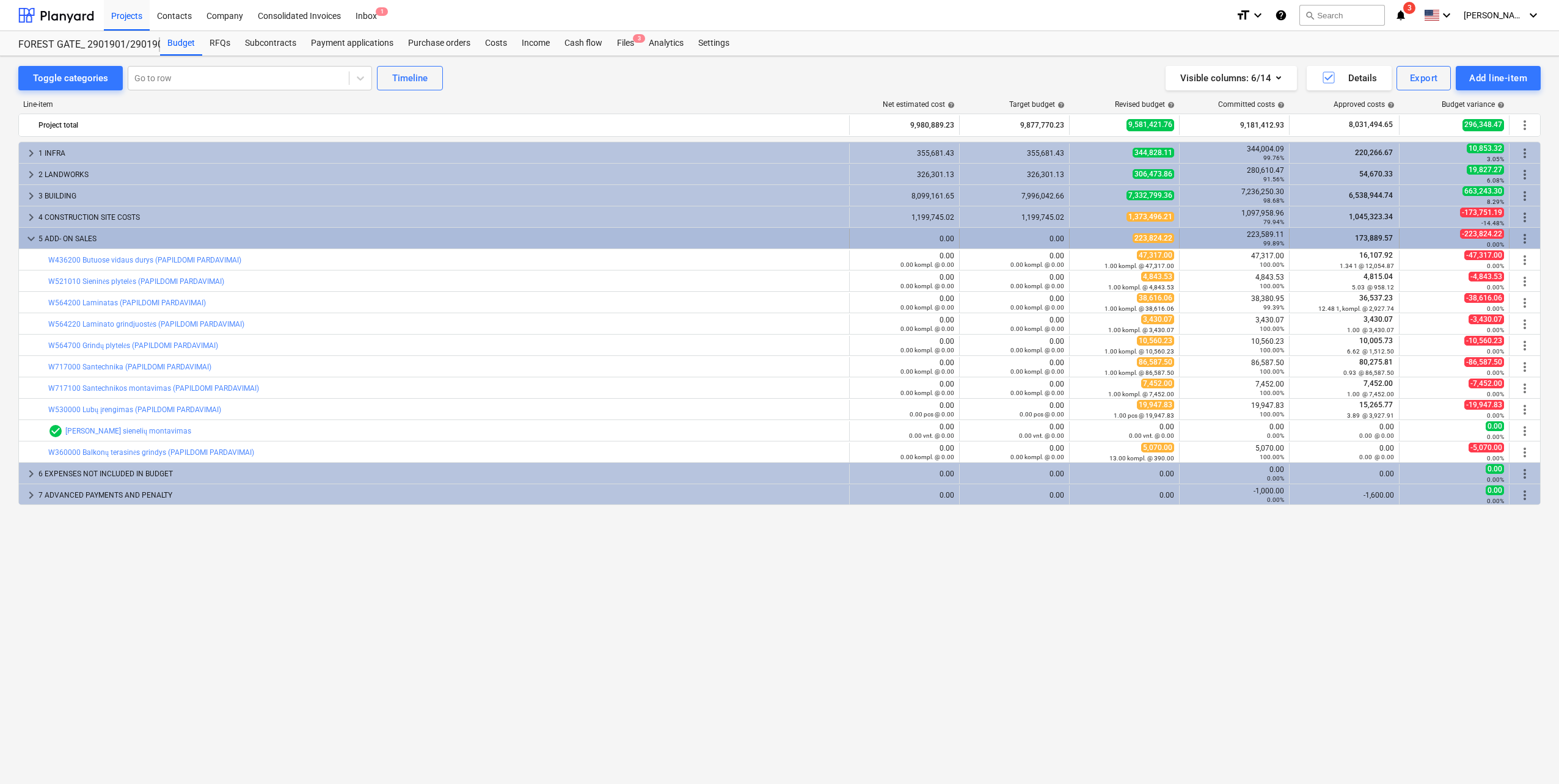
click at [28, 244] on span "keyboard_arrow_down" at bounding box center [31, 239] width 15 height 15
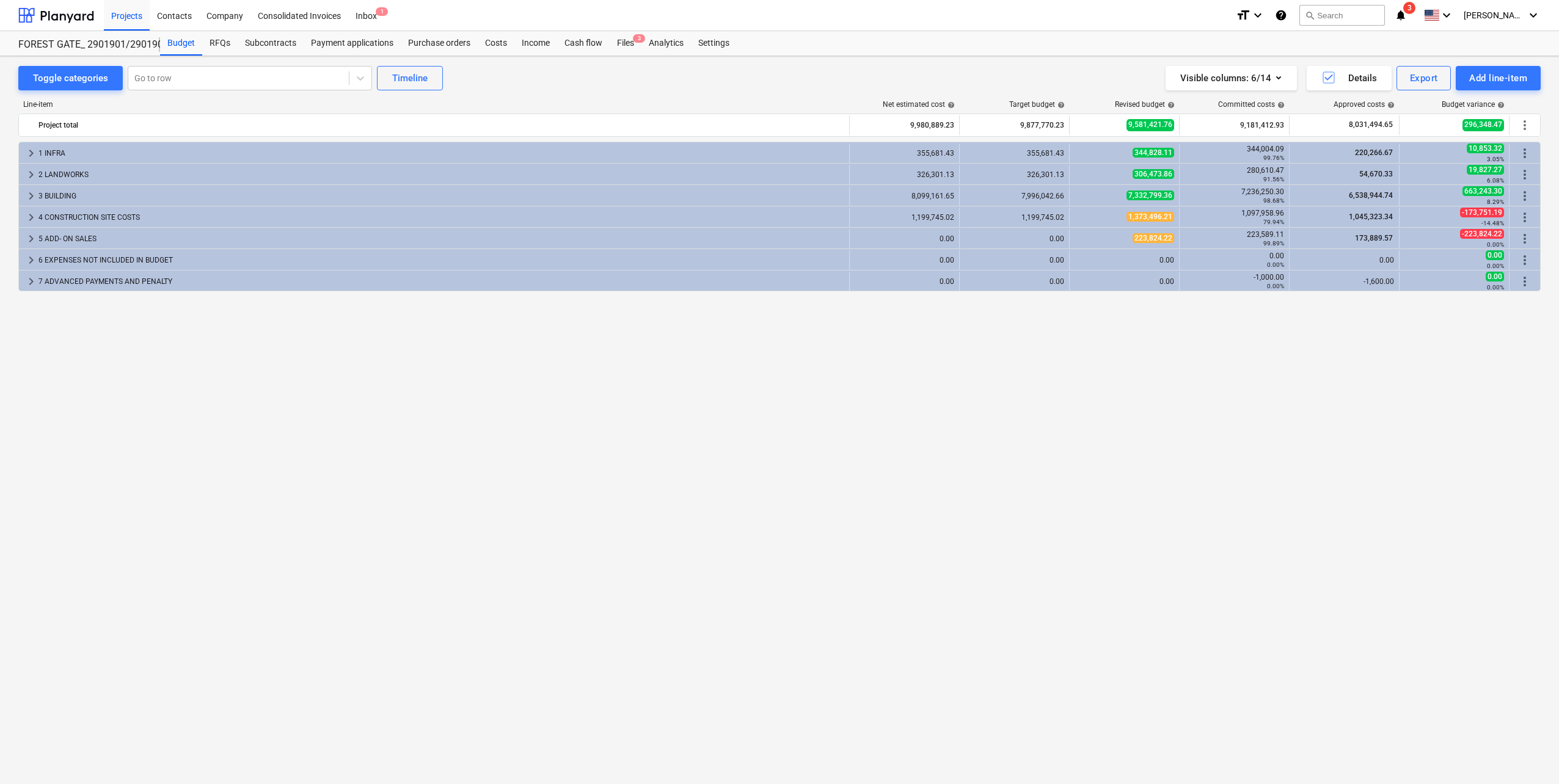
click at [215, 410] on div "keyboard_arrow_right 1 INFRA 355,681.43 355,681.43 344,828.11 344,004.09 99.76%…" at bounding box center [779, 437] width 1522 height 592
click at [54, 18] on div at bounding box center [56, 15] width 75 height 31
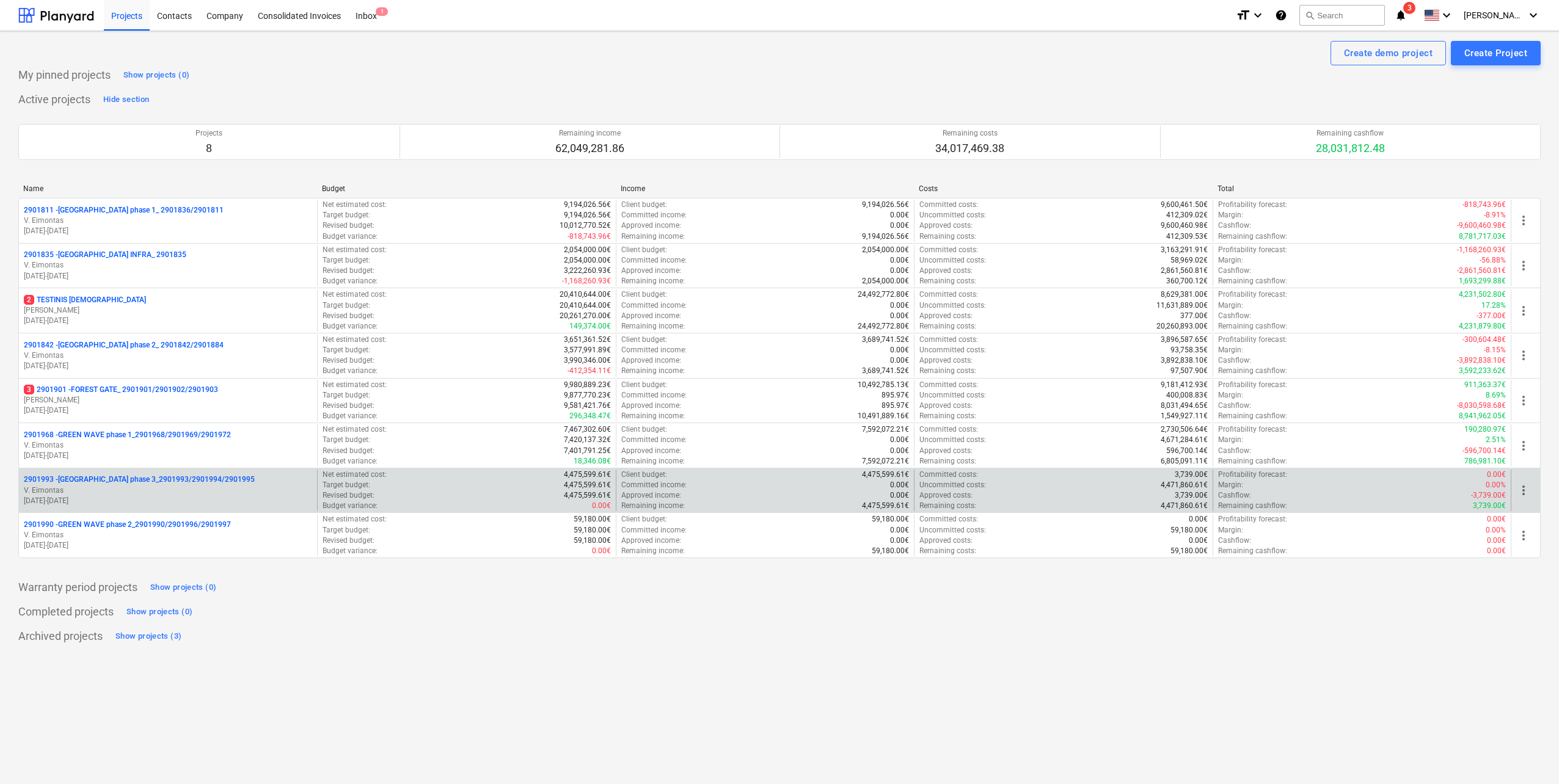
click at [184, 481] on p "2901993 - [GEOGRAPHIC_DATA] phase 3_2901993/2901994/2901995" at bounding box center [139, 480] width 231 height 10
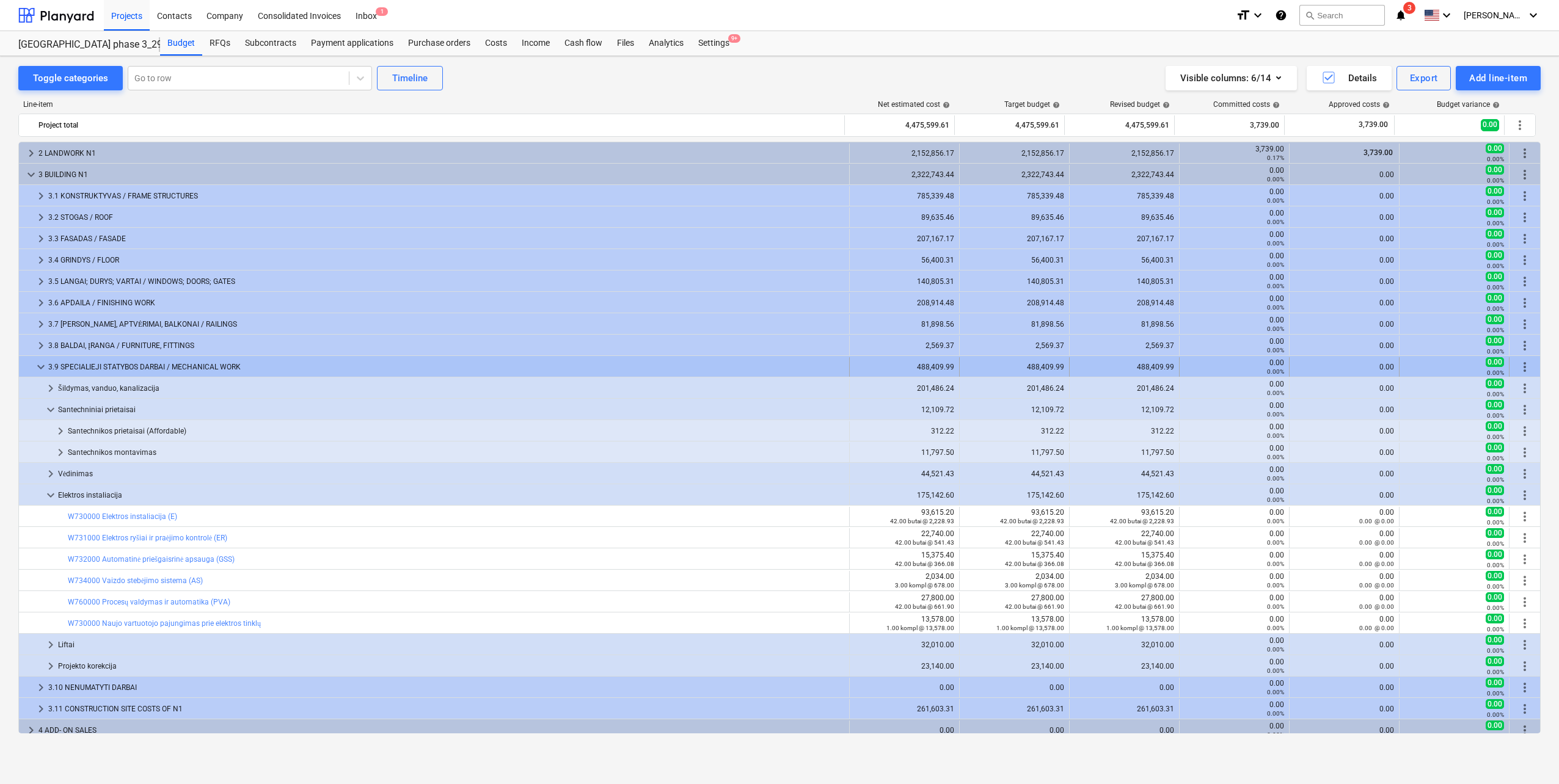
click at [40, 368] on span "keyboard_arrow_down" at bounding box center [41, 367] width 15 height 15
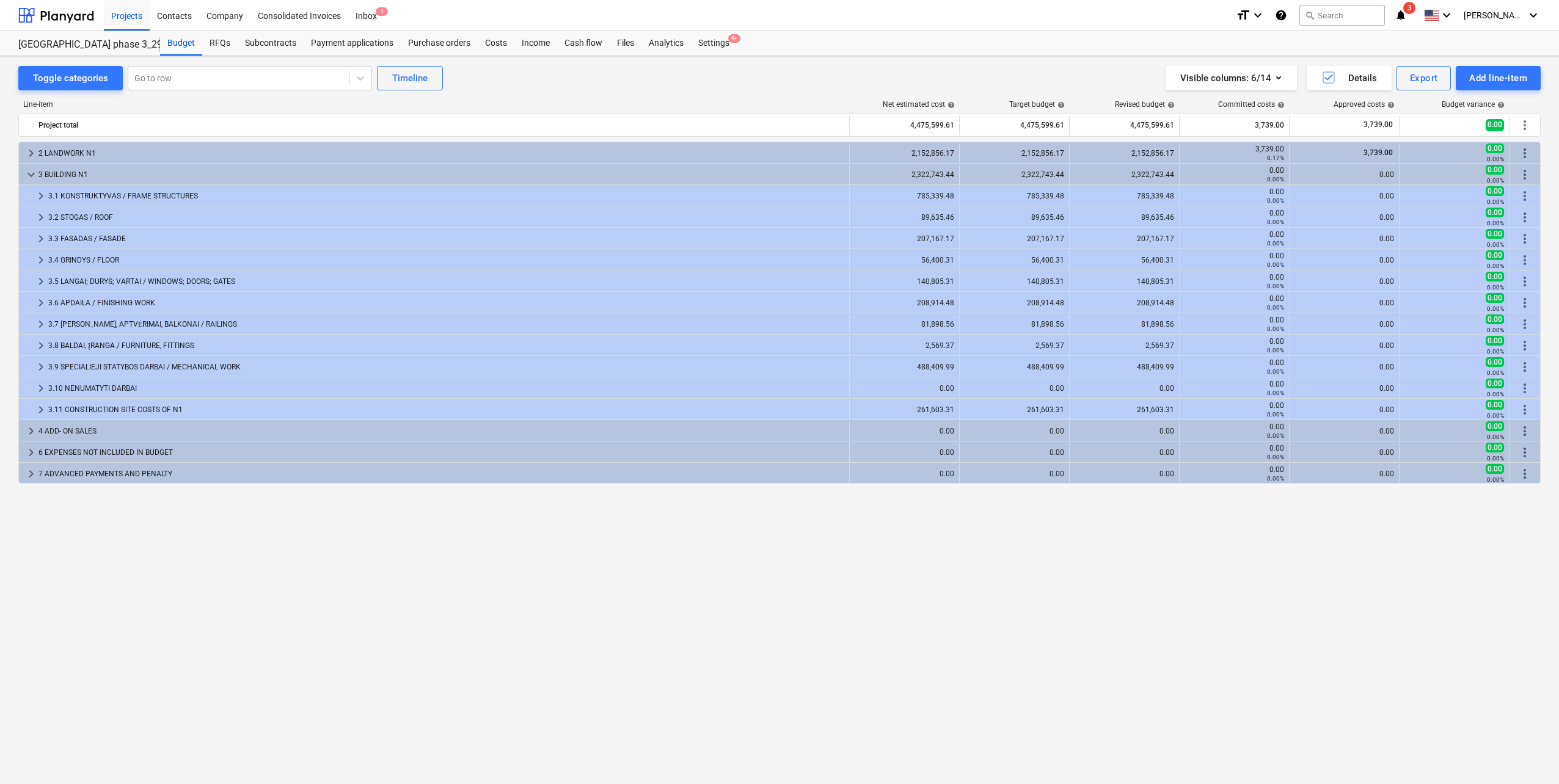
click at [40, 368] on span "keyboard_arrow_right" at bounding box center [41, 367] width 15 height 15
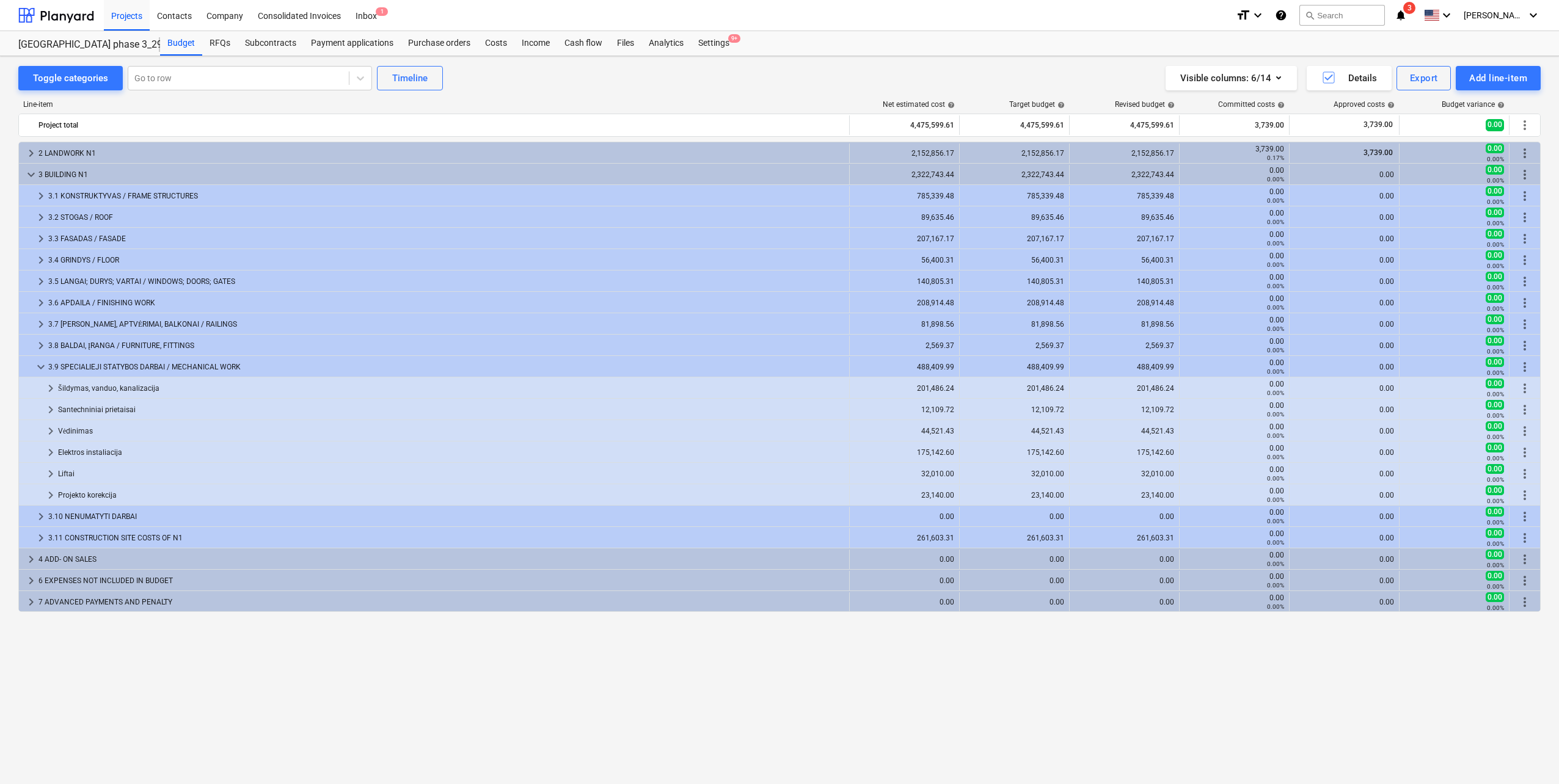
click at [40, 368] on span "keyboard_arrow_down" at bounding box center [41, 367] width 15 height 15
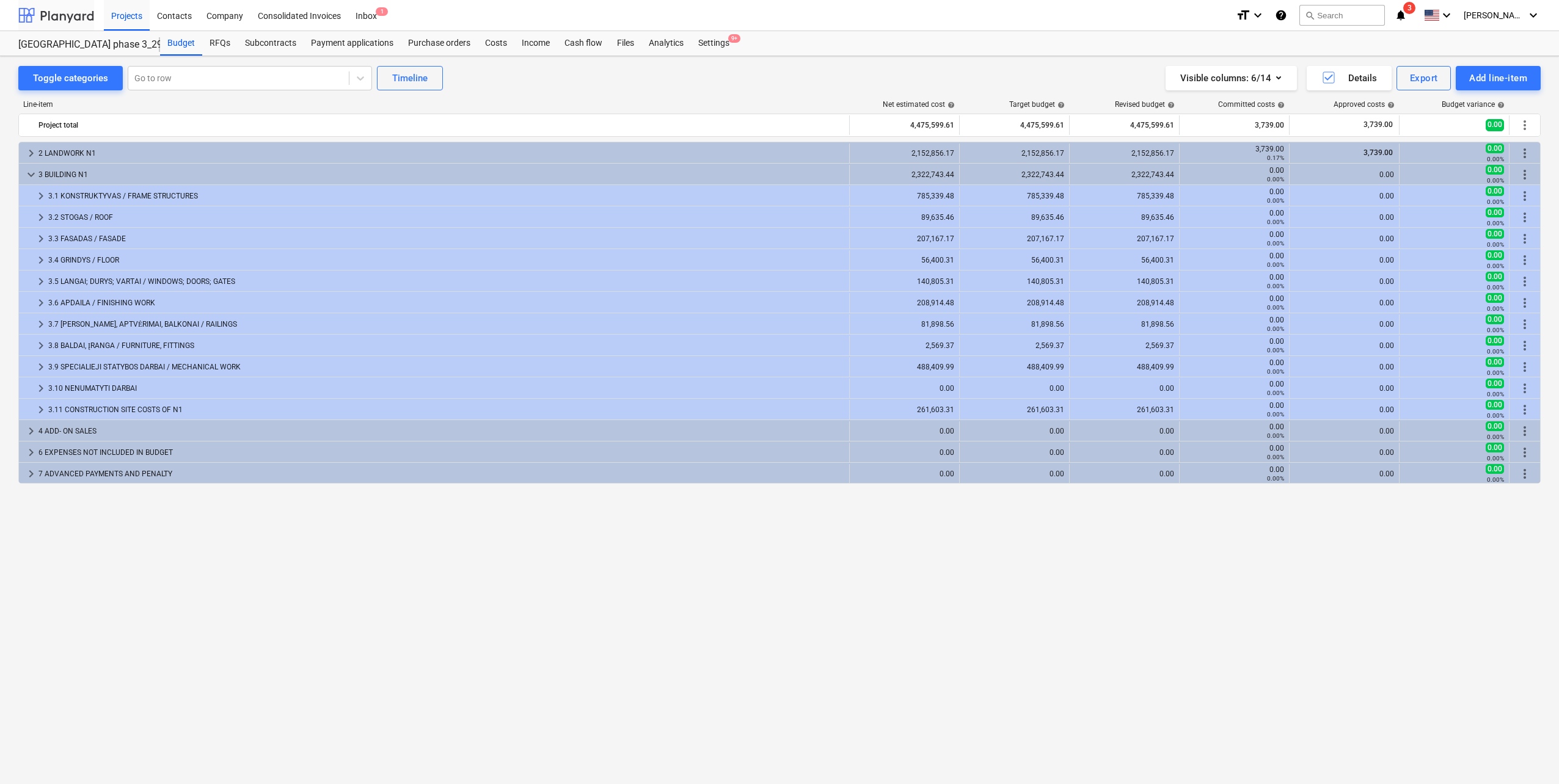
click at [65, 16] on div at bounding box center [56, 15] width 75 height 31
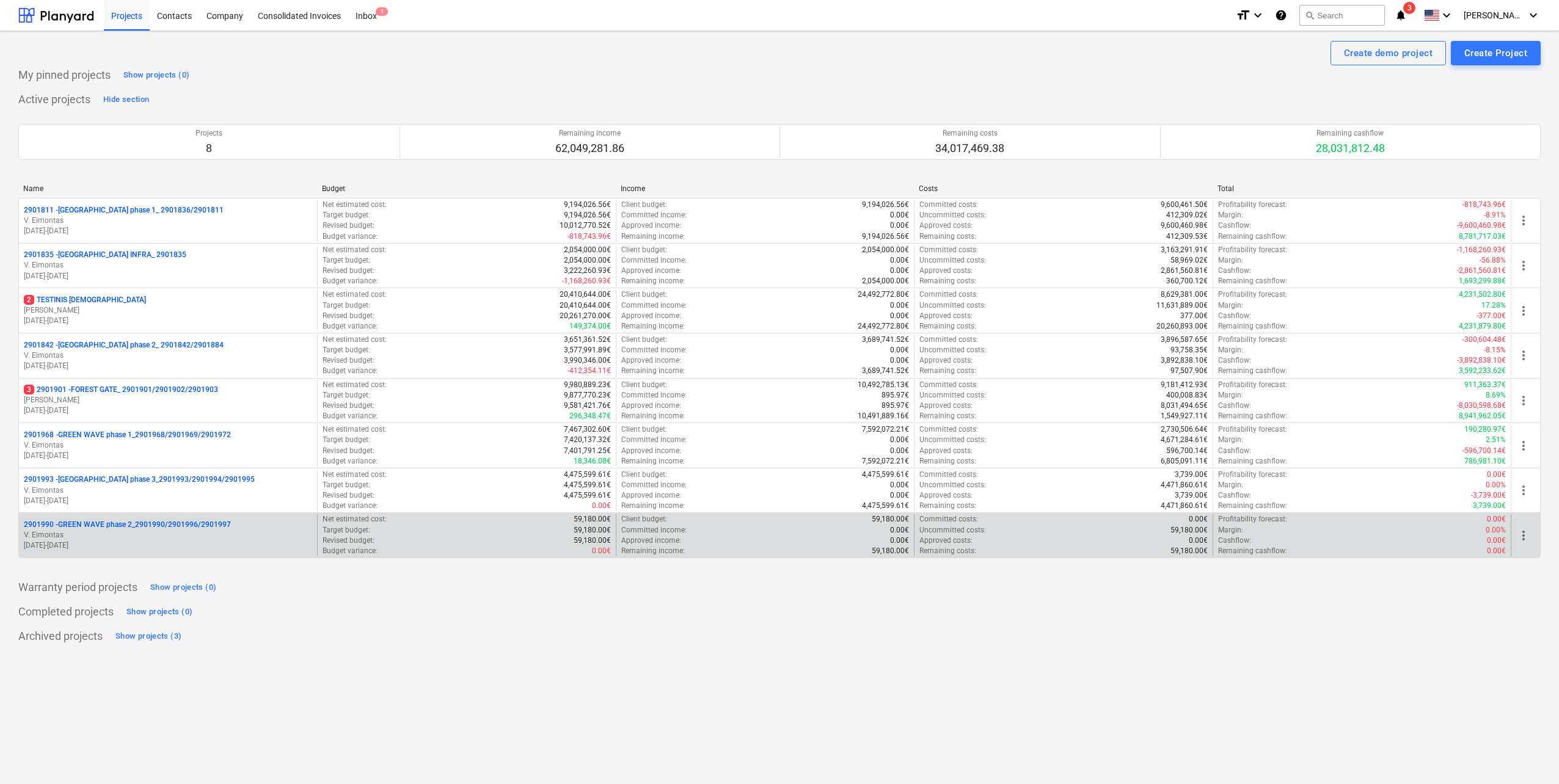
click at [173, 530] on p "2901990 - GREEN WAVE phase 2_2901990/2901996/2901997" at bounding box center [127, 524] width 207 height 10
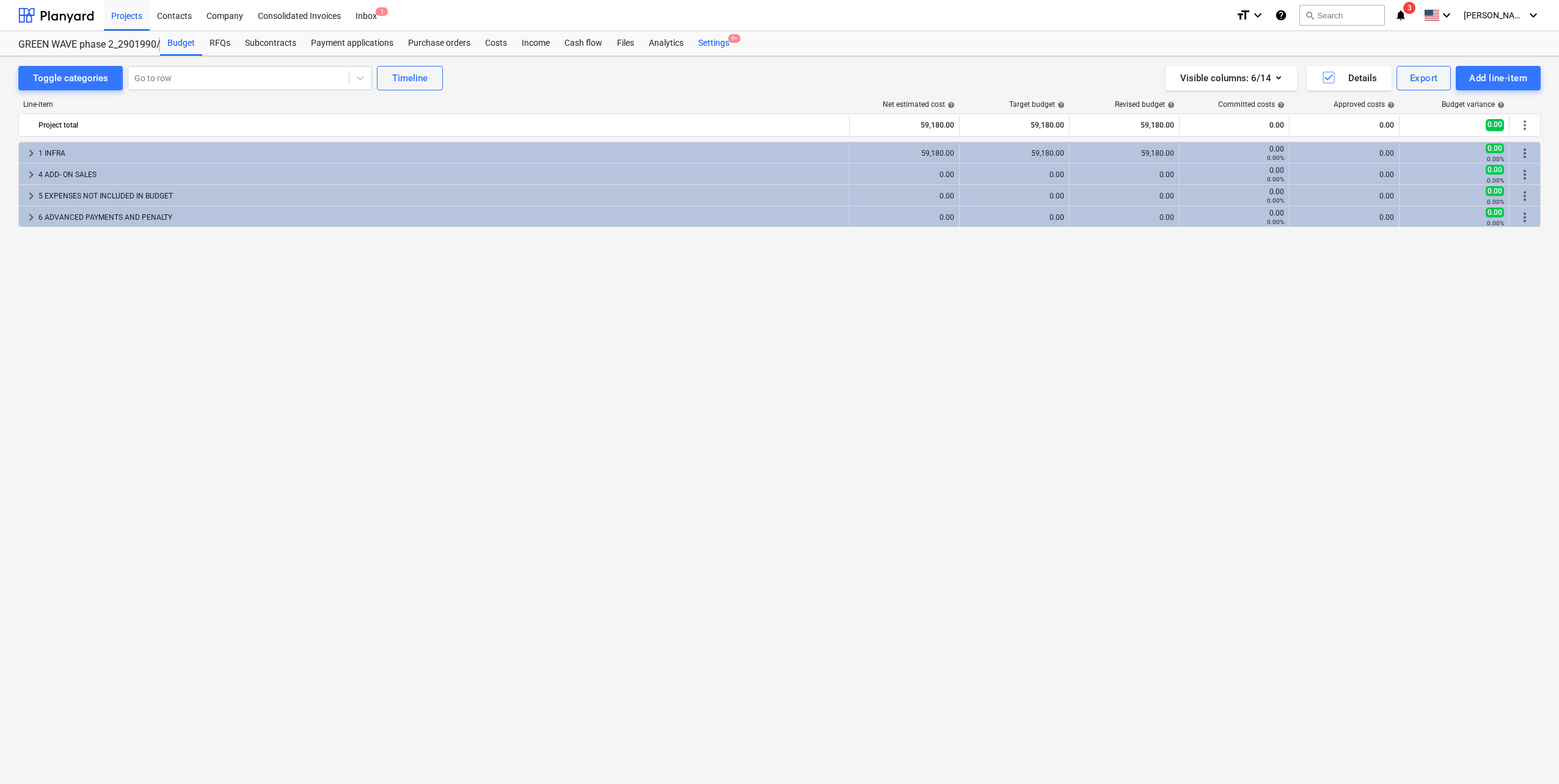
click at [707, 43] on div "Settings 9+" at bounding box center [713, 43] width 46 height 25
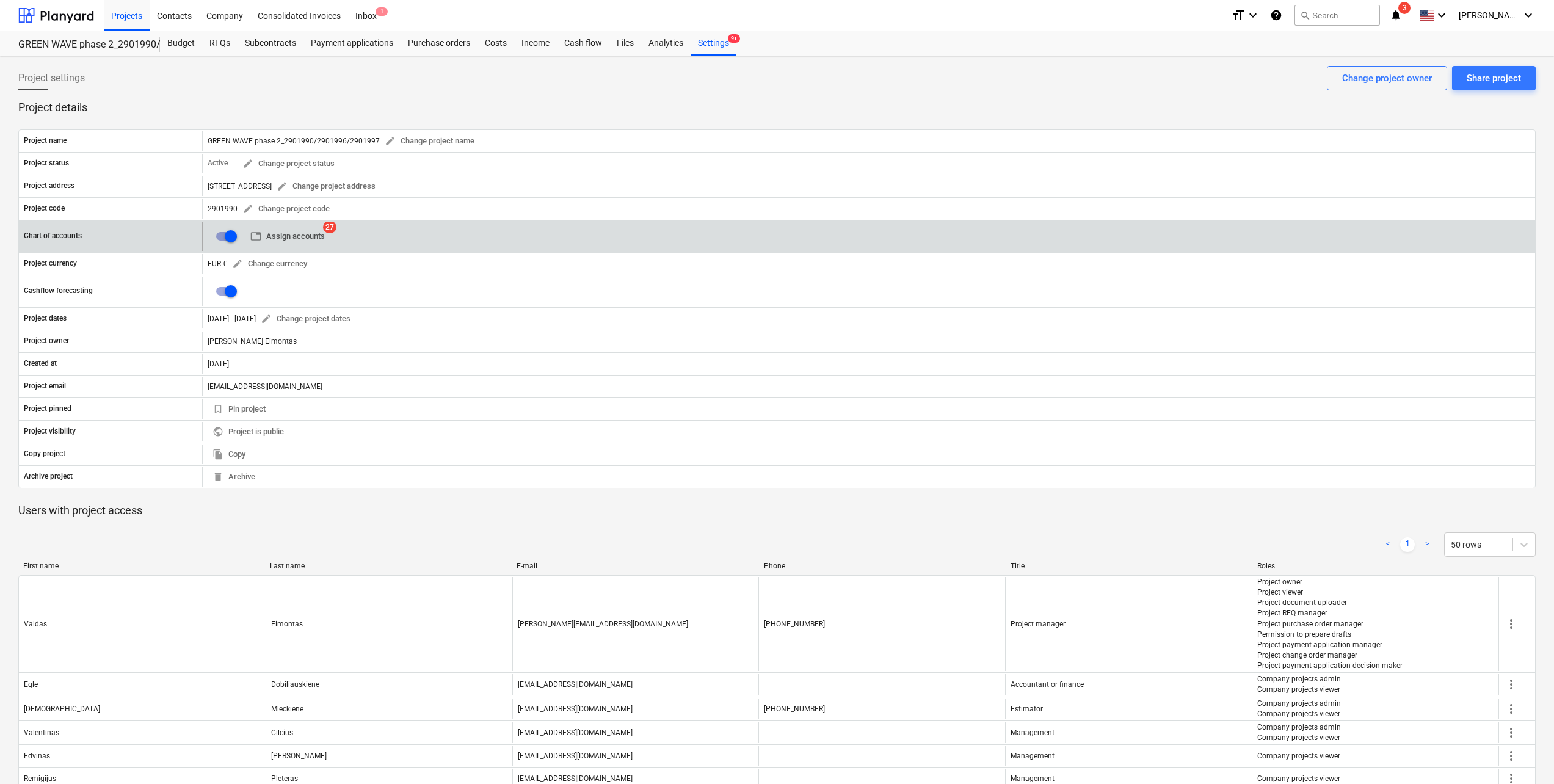
click at [281, 236] on span "table Assign accounts" at bounding box center [288, 236] width 75 height 14
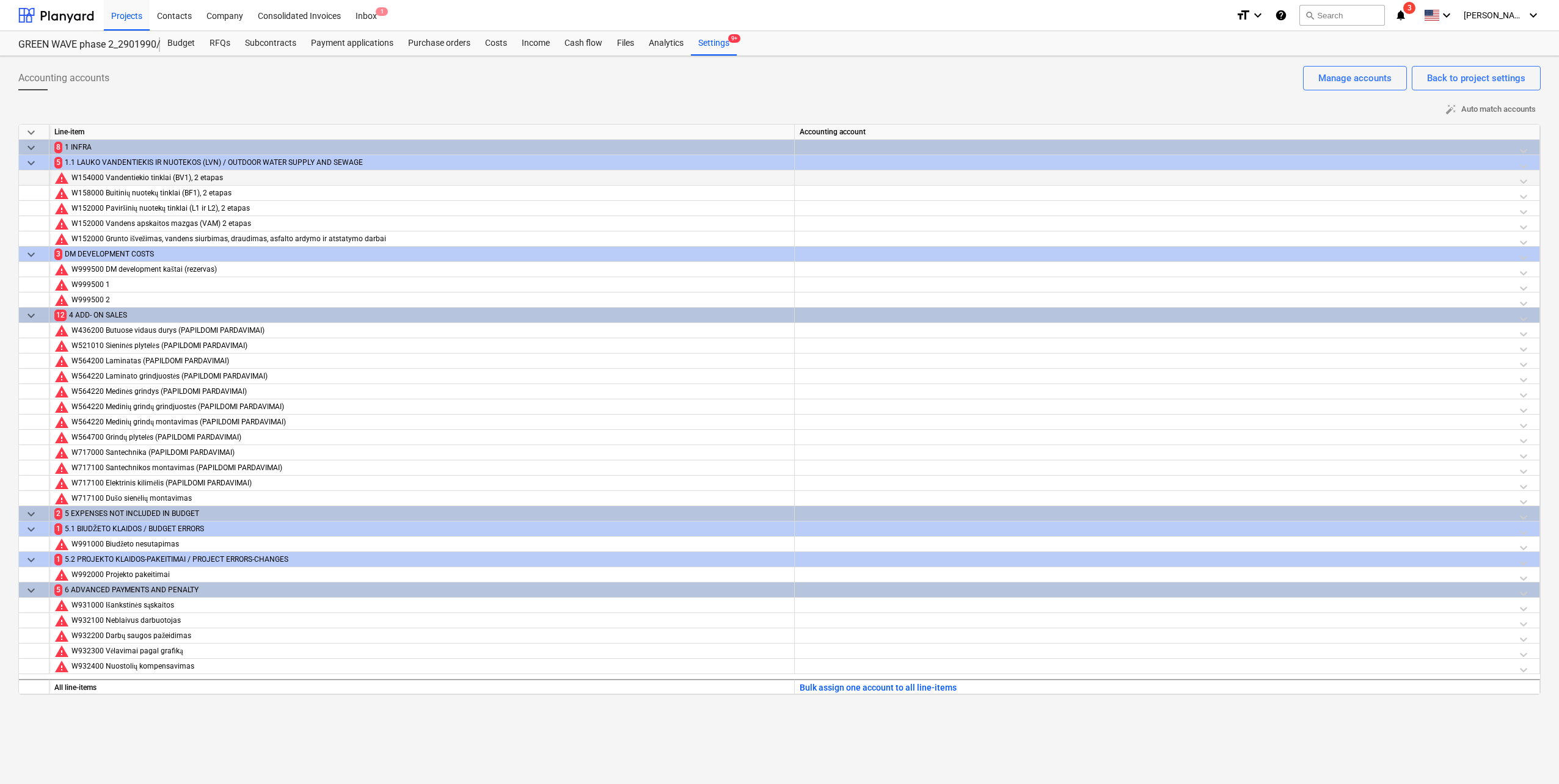
click at [902, 178] on div at bounding box center [1166, 181] width 735 height 22
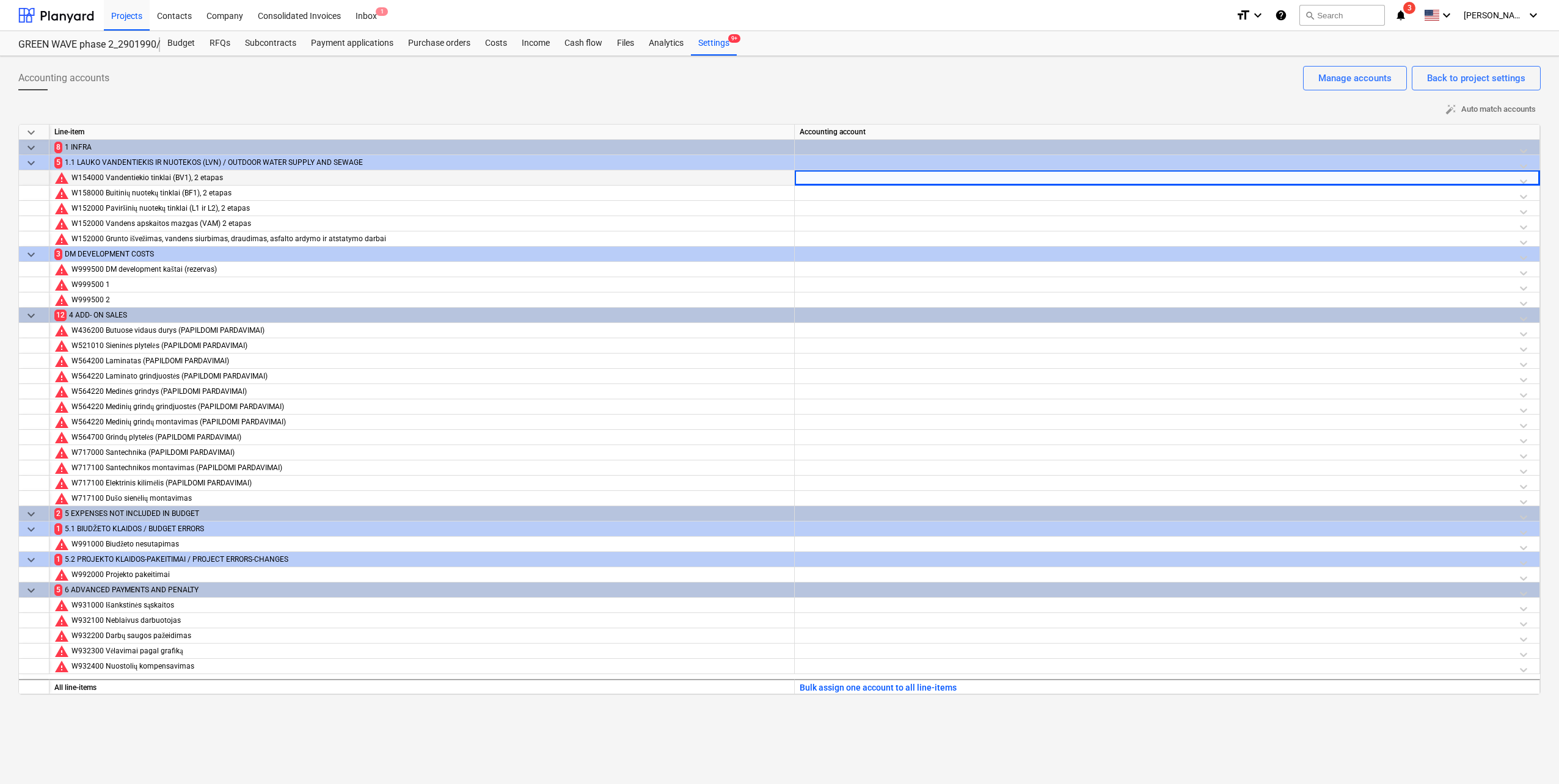
click at [1525, 178] on div at bounding box center [1166, 181] width 735 height 22
click at [1526, 193] on div at bounding box center [1166, 196] width 735 height 22
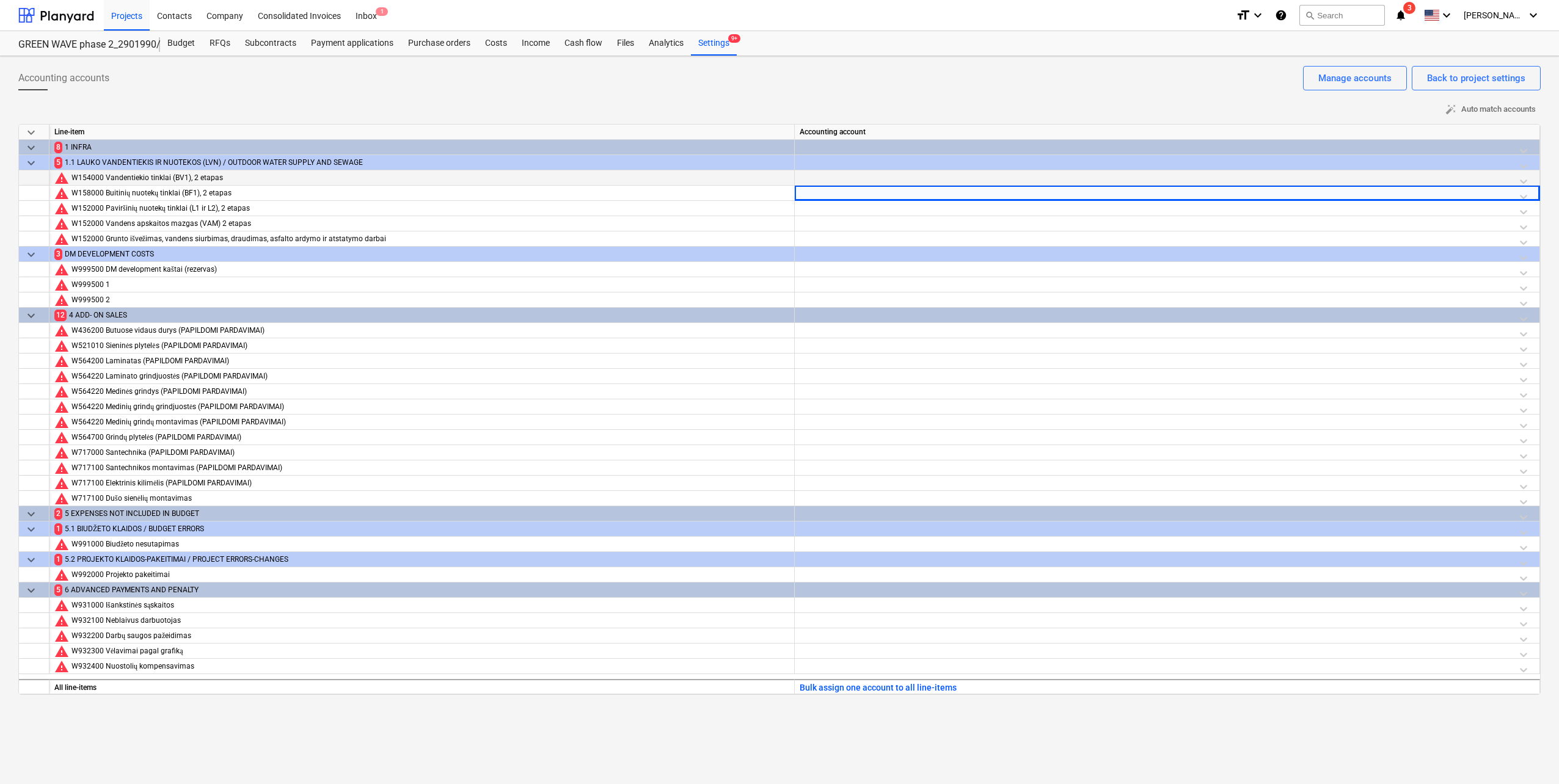
click at [1046, 171] on div at bounding box center [1166, 181] width 735 height 22
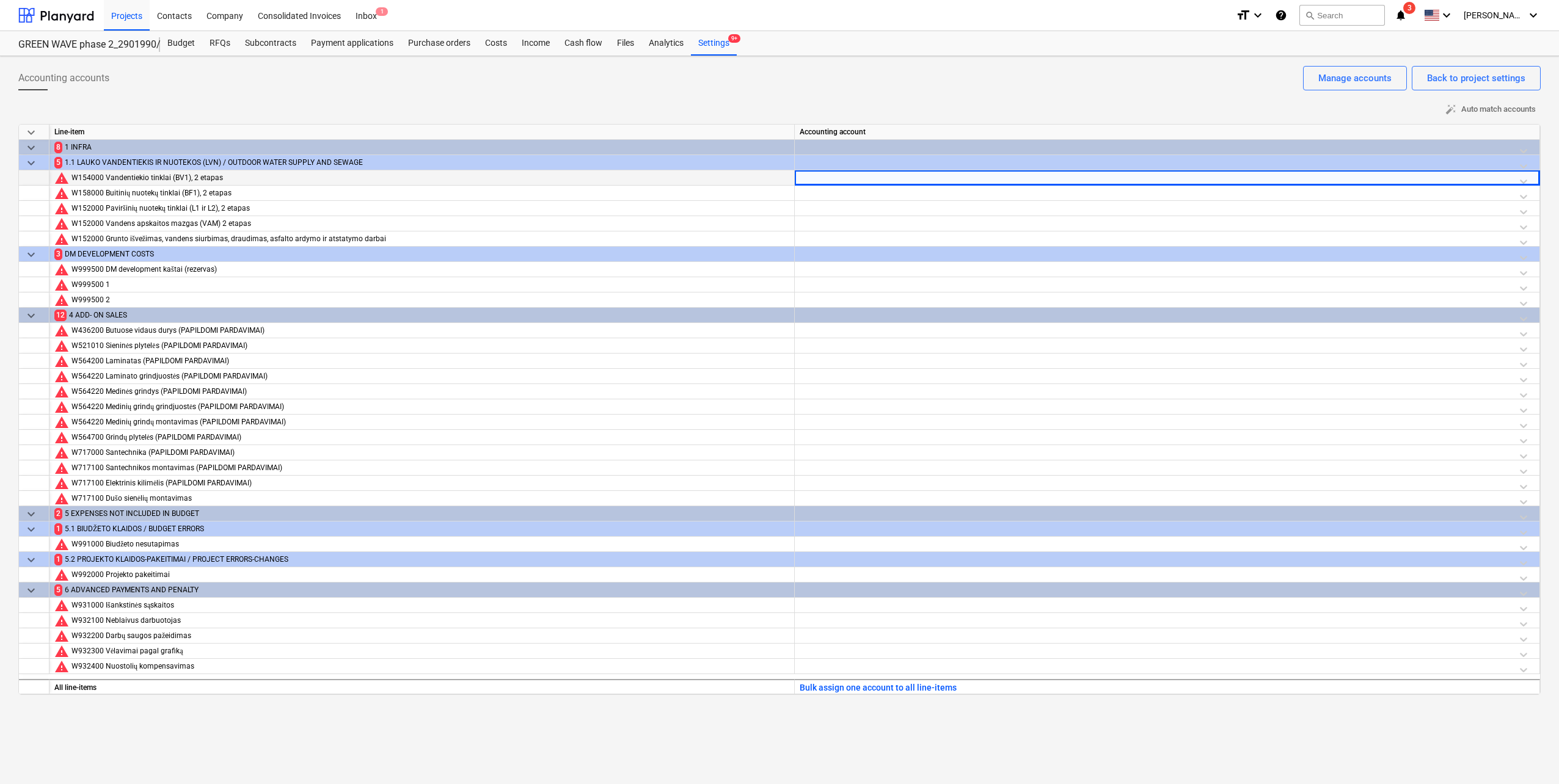
click at [1037, 182] on div at bounding box center [1166, 181] width 735 height 22
click at [1049, 173] on div at bounding box center [1166, 181] width 735 height 22
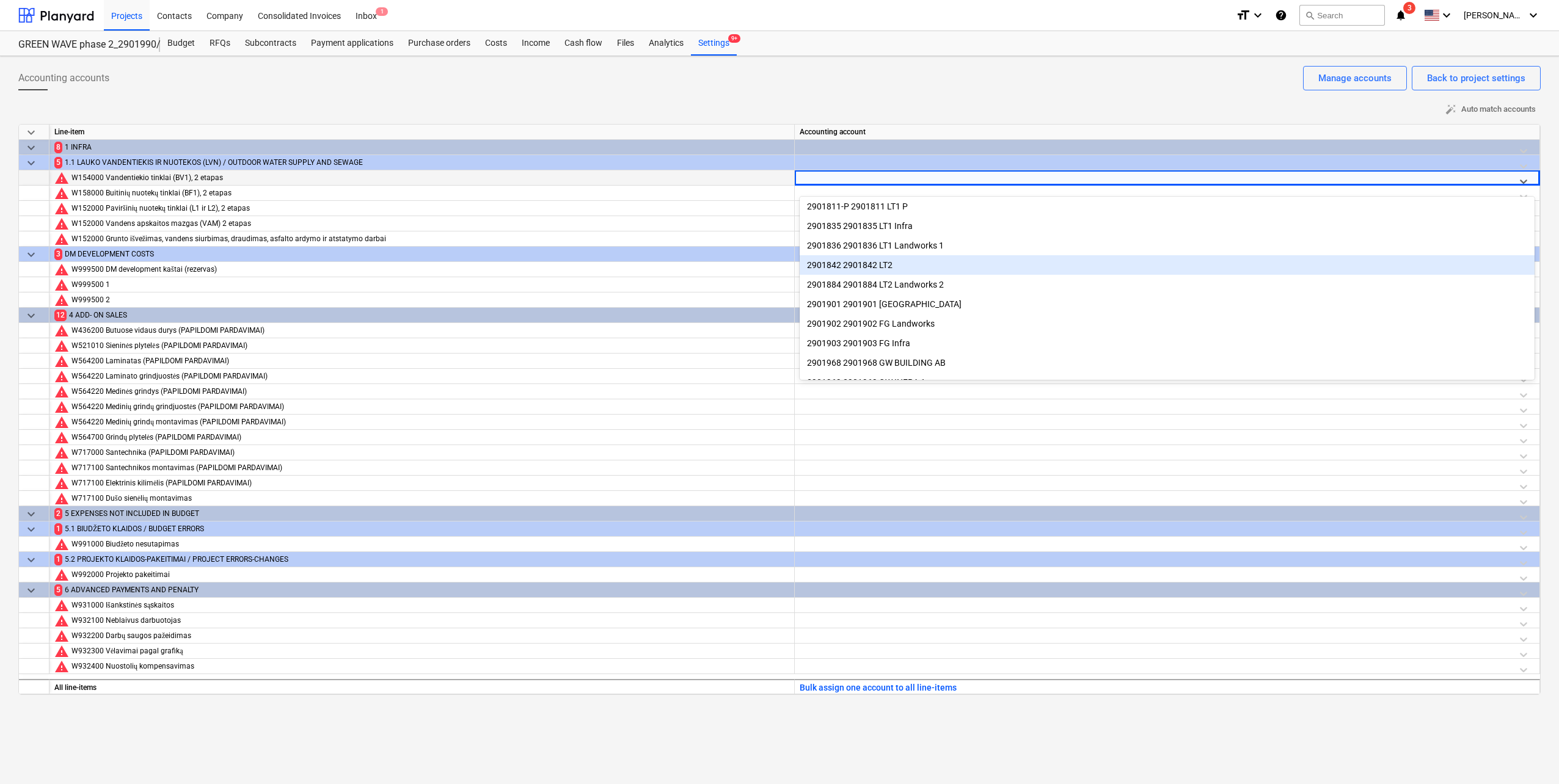
scroll to position [104, 0]
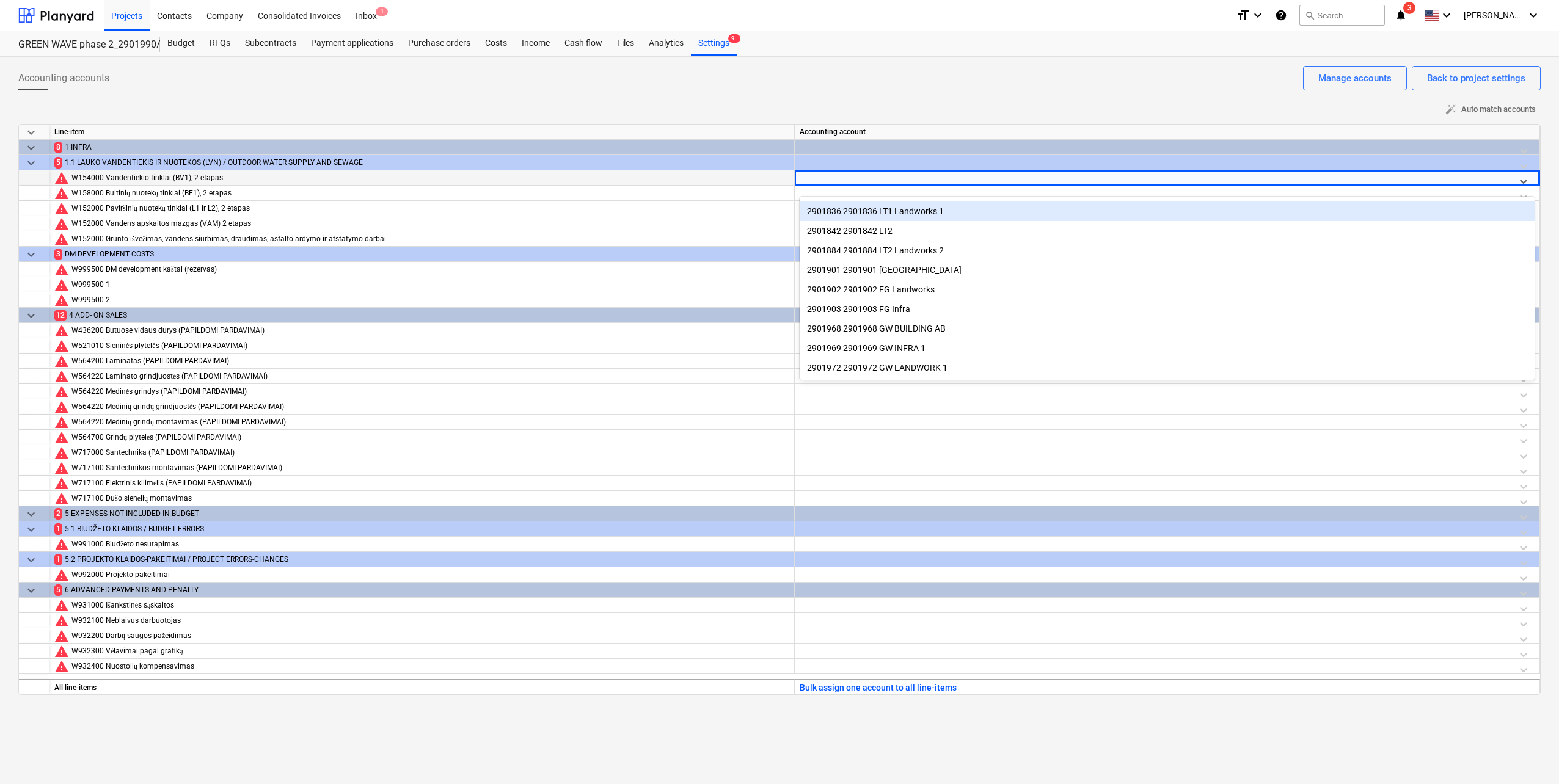
click at [872, 110] on div "auto_fix_high Auto match accounts" at bounding box center [779, 109] width 1522 height 19
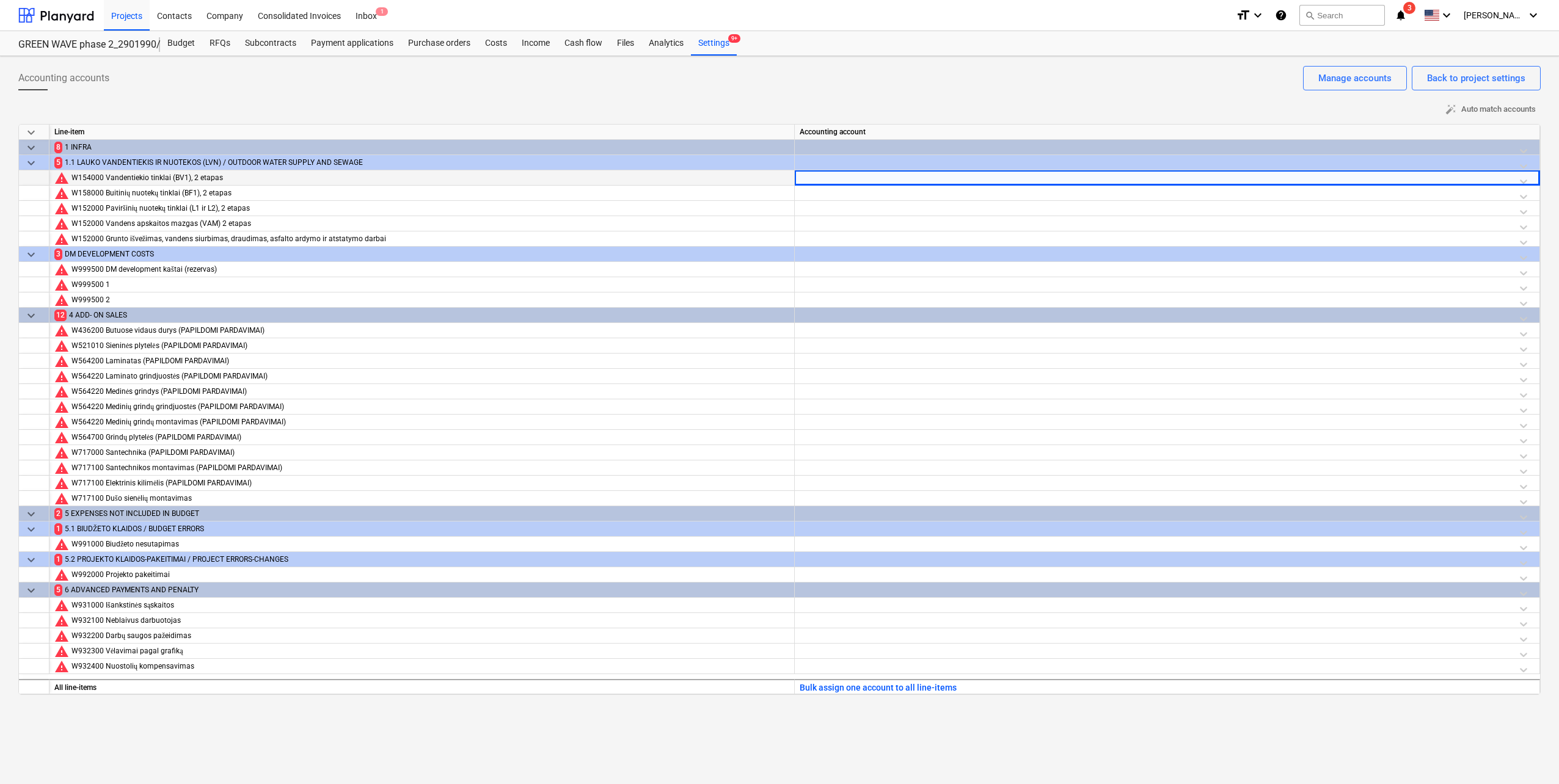
click at [993, 181] on div at bounding box center [1166, 181] width 735 height 22
click at [1522, 179] on div at bounding box center [1166, 181] width 735 height 22
click at [1523, 182] on div at bounding box center [1166, 181] width 735 height 22
click at [1519, 175] on div at bounding box center [1166, 181] width 735 height 22
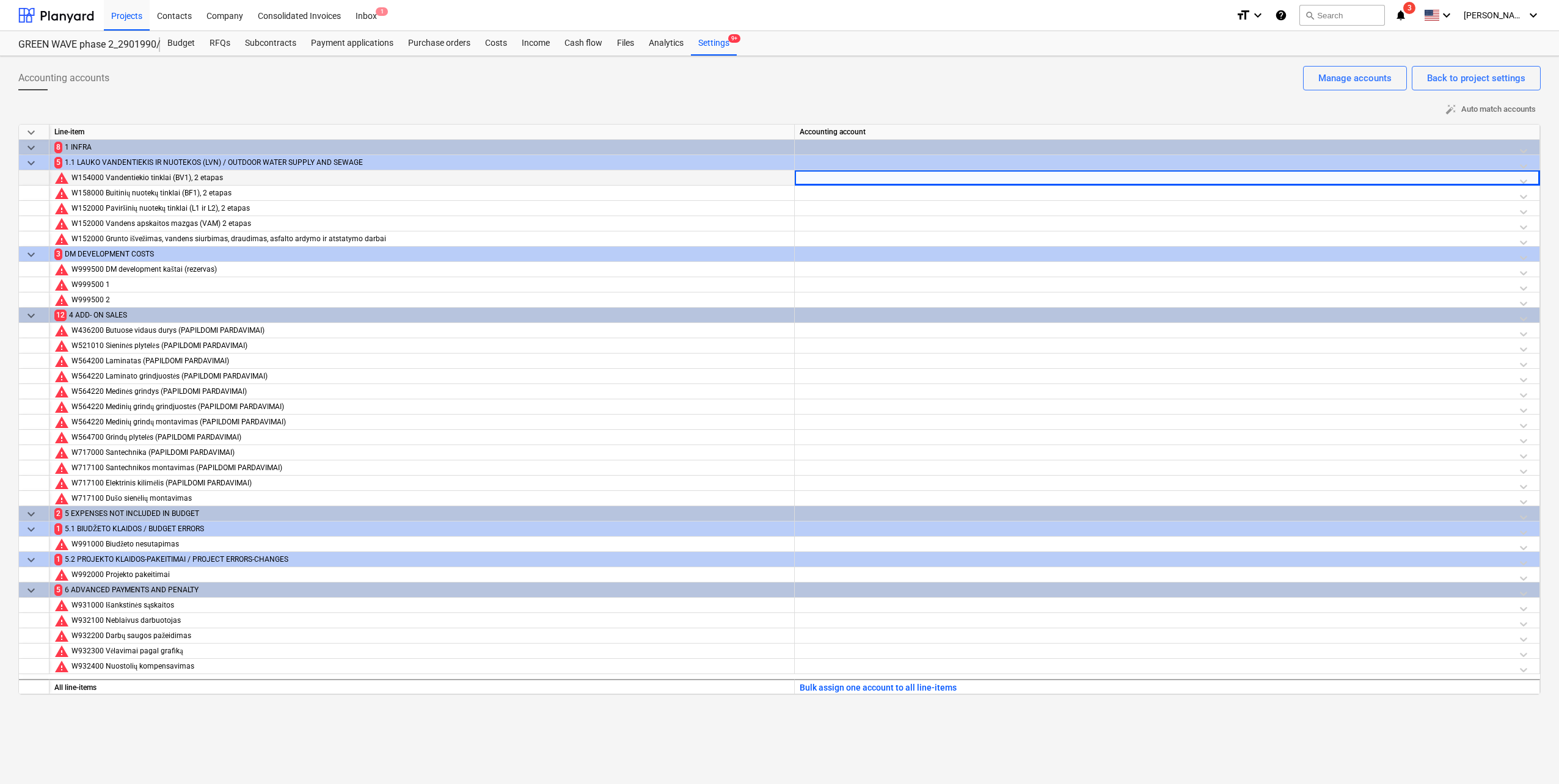
click at [960, 89] on div "Accounting accounts Back to project settings Manage accounts" at bounding box center [779, 83] width 1522 height 34
click at [1108, 124] on div "keyboard_arrow_down Line-item Accounting account keyboard_arrow_down 8 1 INFRA …" at bounding box center [779, 409] width 1522 height 571
click at [1099, 176] on div at bounding box center [1166, 181] width 735 height 22
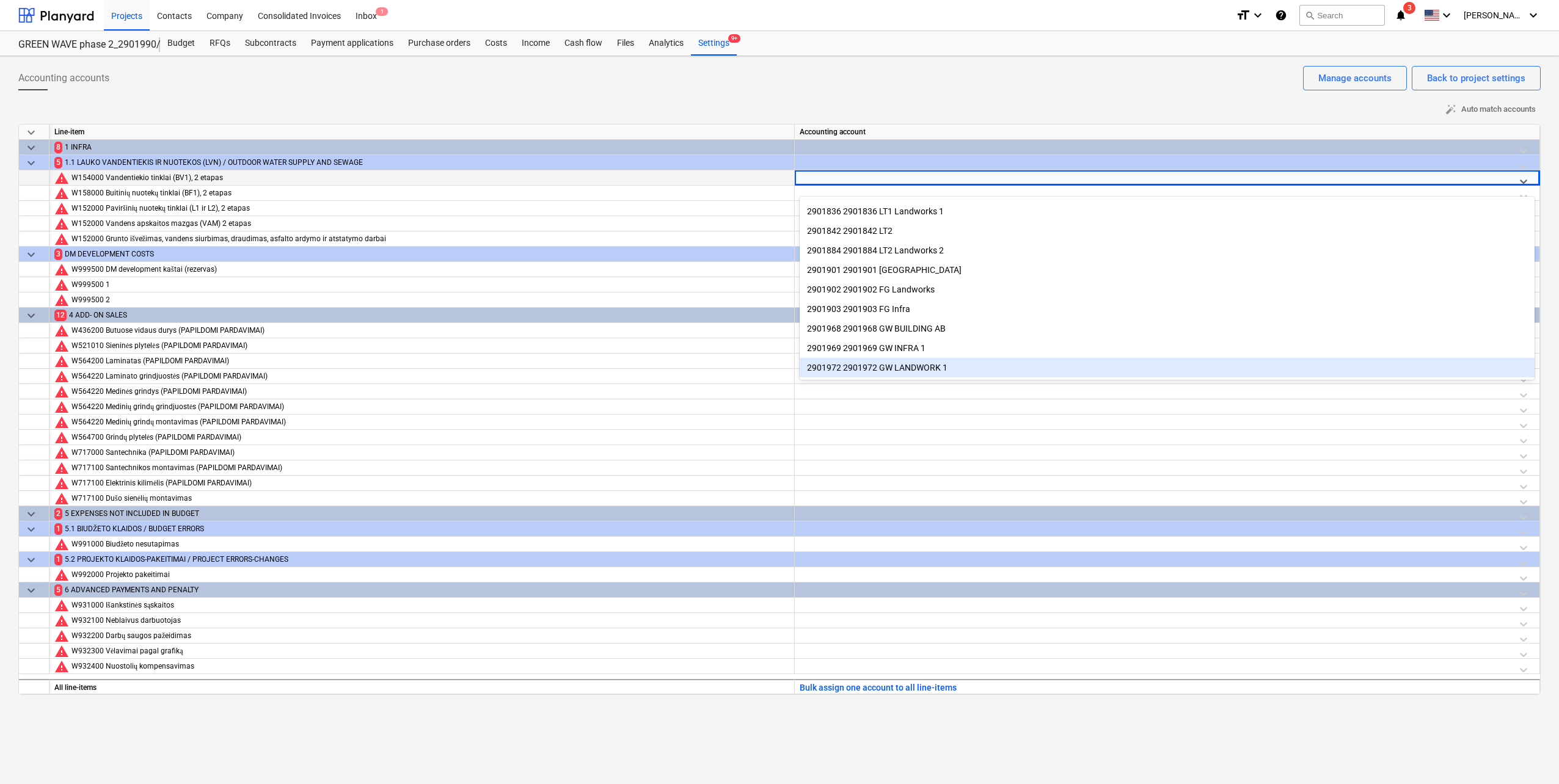
click at [906, 758] on div "Accounting accounts Back to project settings Manage accounts auto_fix_high Auto…" at bounding box center [779, 420] width 1559 height 728
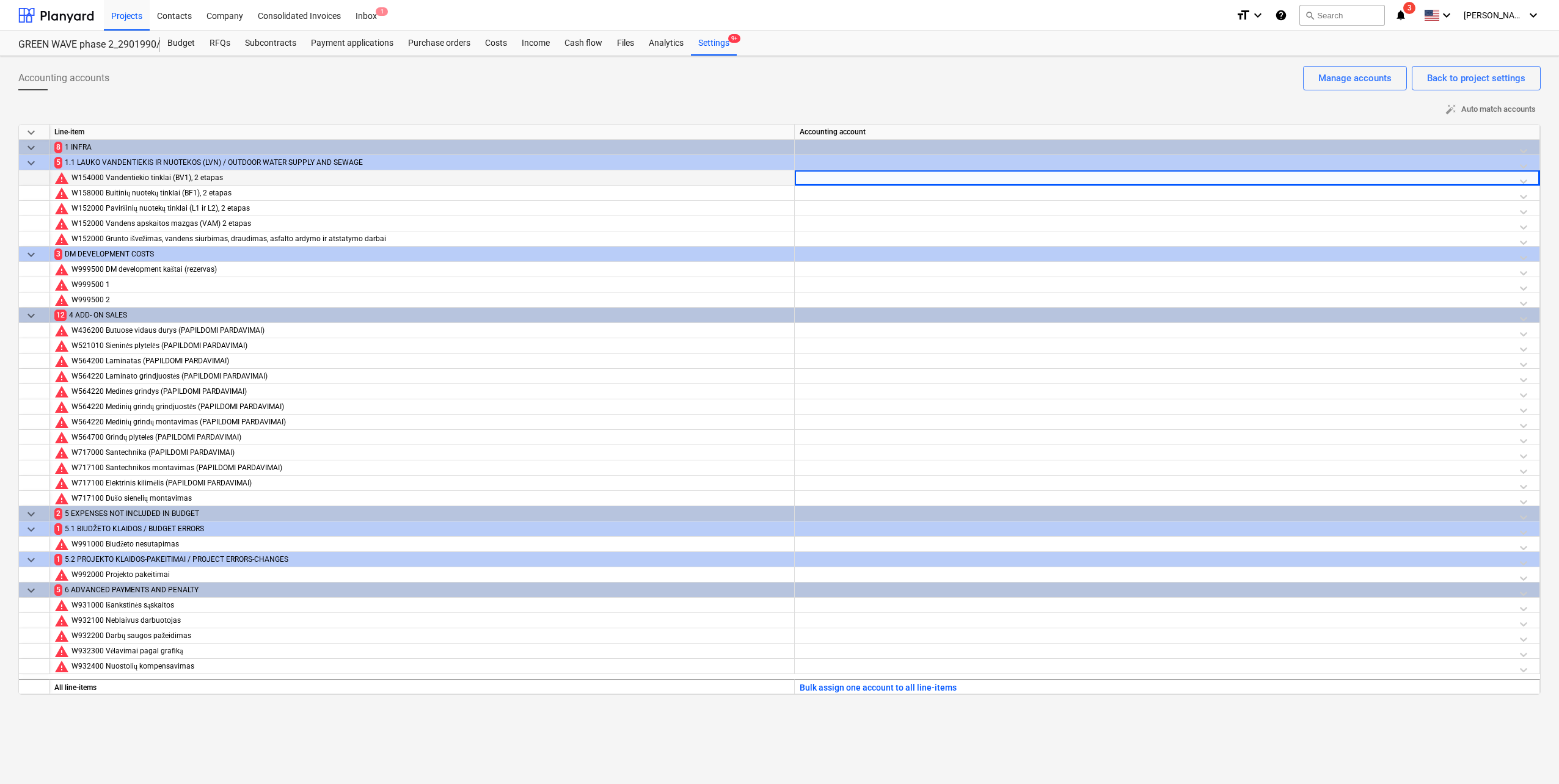
click at [928, 705] on div "Accounting accounts Back to project settings Manage accounts auto_fix_high Auto…" at bounding box center [779, 420] width 1559 height 728
click at [841, 175] on div at bounding box center [1166, 181] width 735 height 22
click at [860, 180] on div at bounding box center [1166, 181] width 735 height 22
click at [866, 182] on div at bounding box center [1166, 181] width 735 height 22
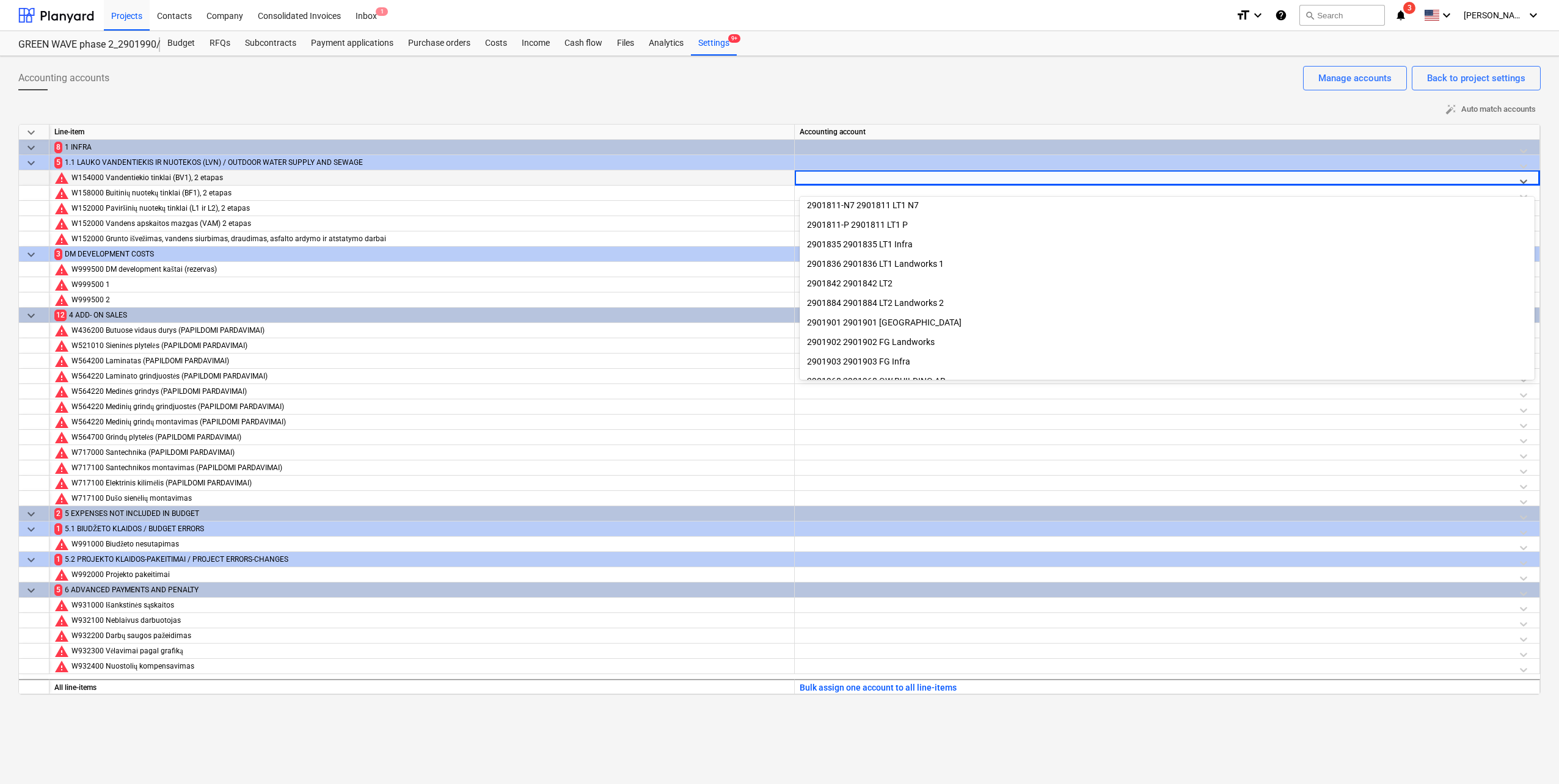
scroll to position [0, 0]
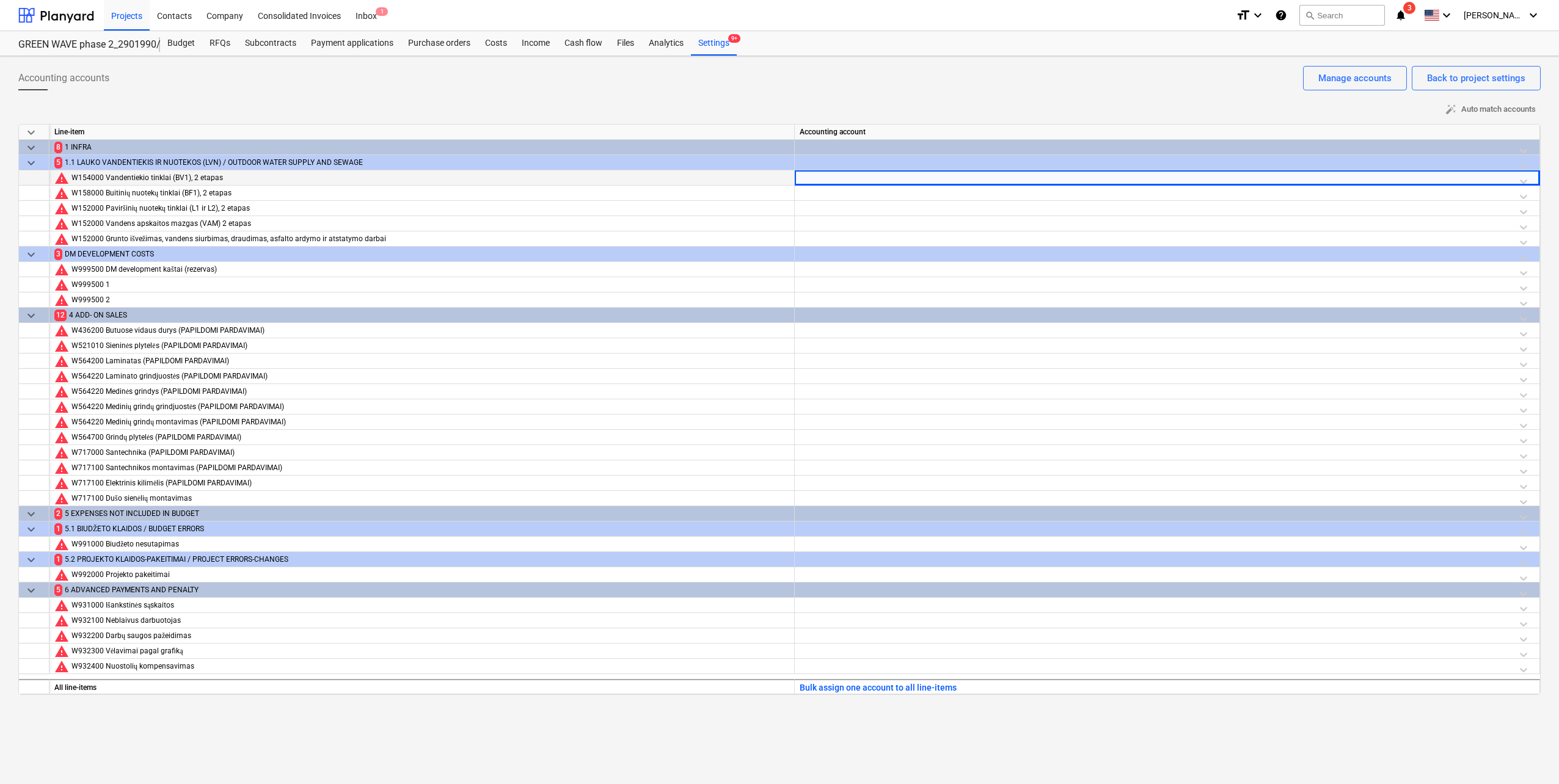
click at [944, 128] on div "Accounting account" at bounding box center [1167, 132] width 745 height 15
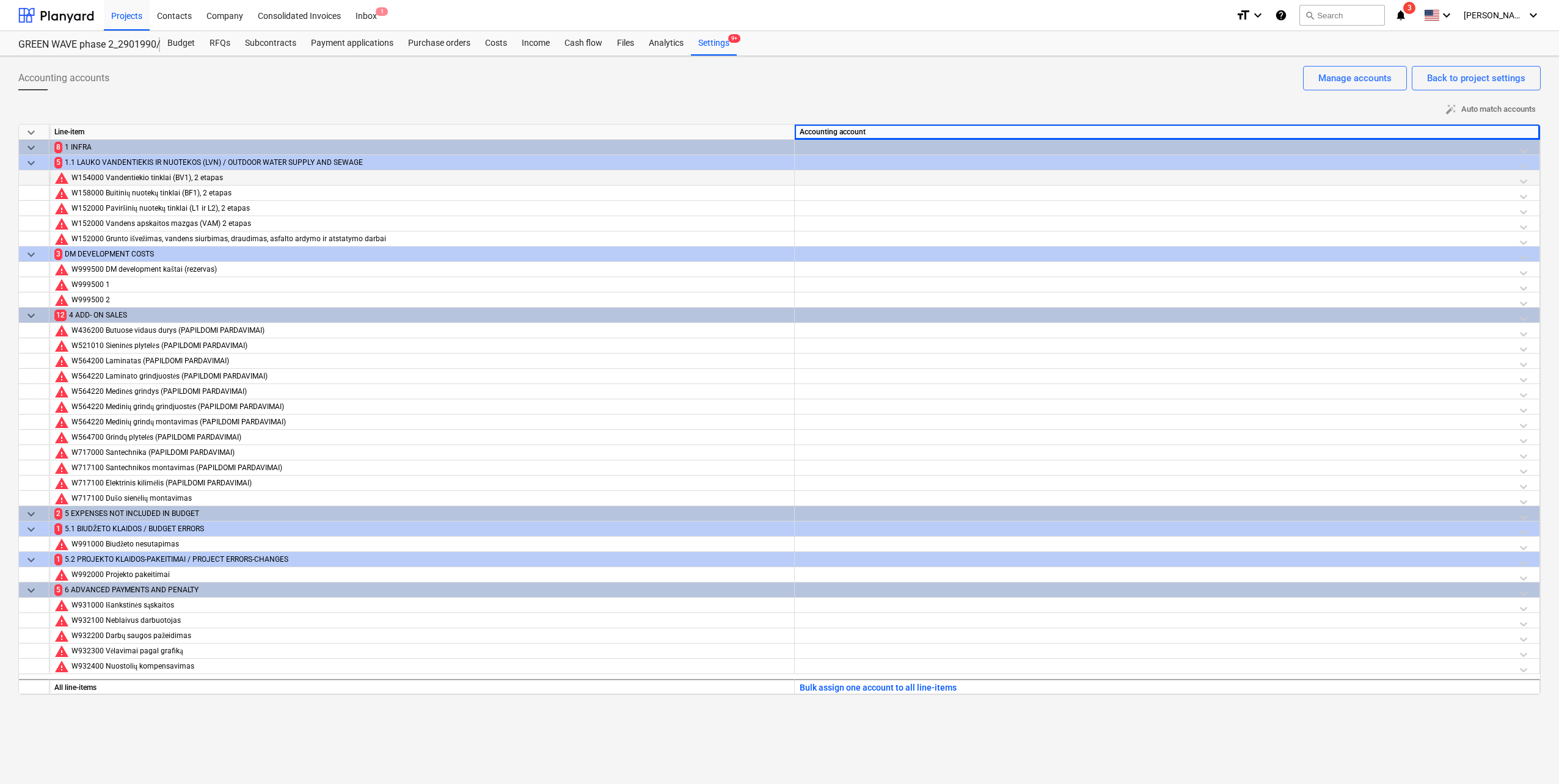
click at [1001, 80] on div "Accounting accounts Back to project settings Manage accounts" at bounding box center [779, 83] width 1522 height 34
click at [1514, 113] on span "auto_fix_high Auto match accounts" at bounding box center [1490, 109] width 90 height 14
click at [1260, 23] on div "No line-items were matched with accounts" at bounding box center [1344, 19] width 182 height 15
click at [946, 98] on div "Accounting accounts Back to project settings Manage accounts" at bounding box center [779, 83] width 1522 height 34
click at [709, 42] on div "Settings 9+" at bounding box center [713, 43] width 46 height 25
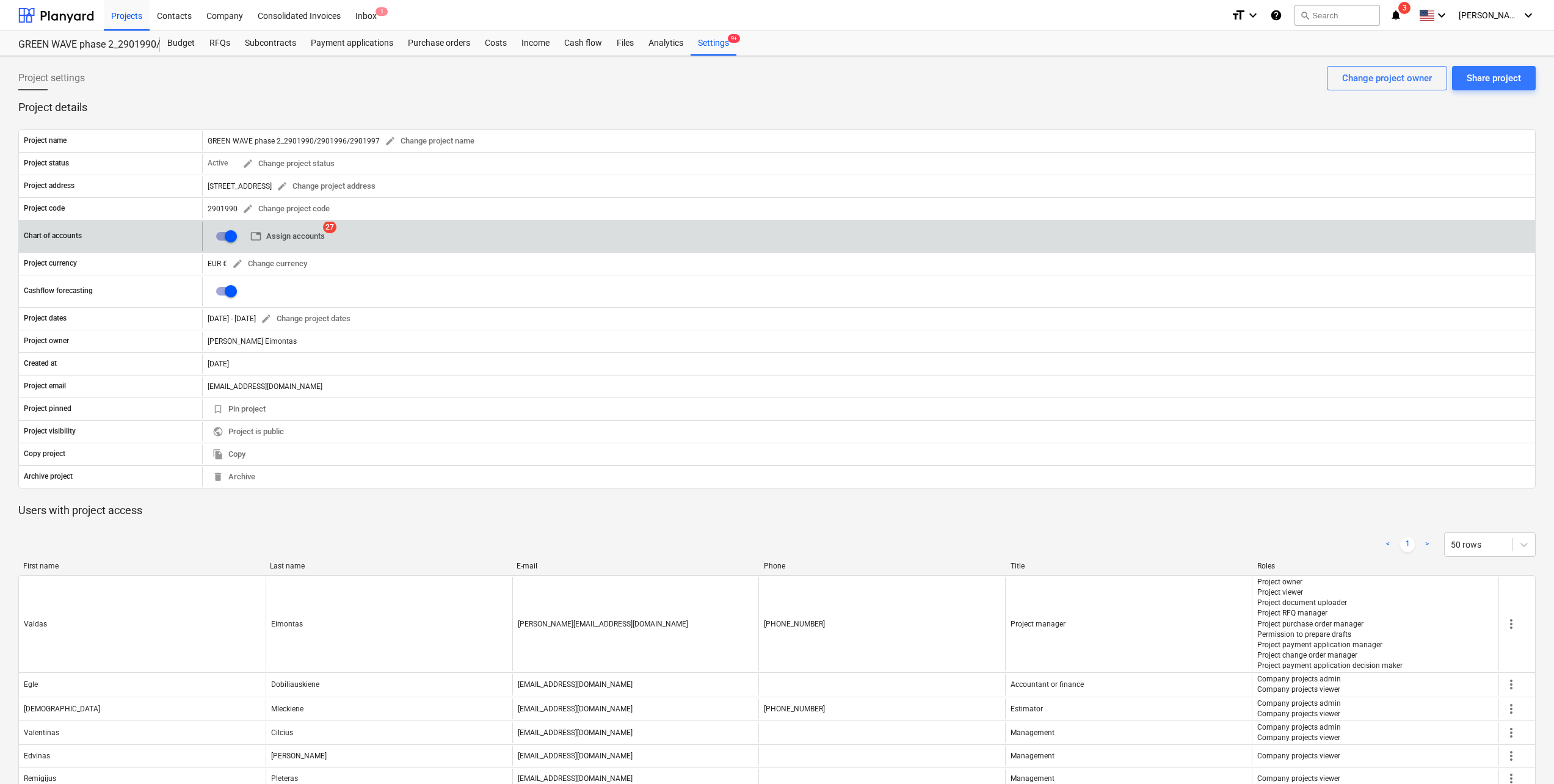
click at [292, 240] on span "table Assign accounts" at bounding box center [288, 236] width 75 height 14
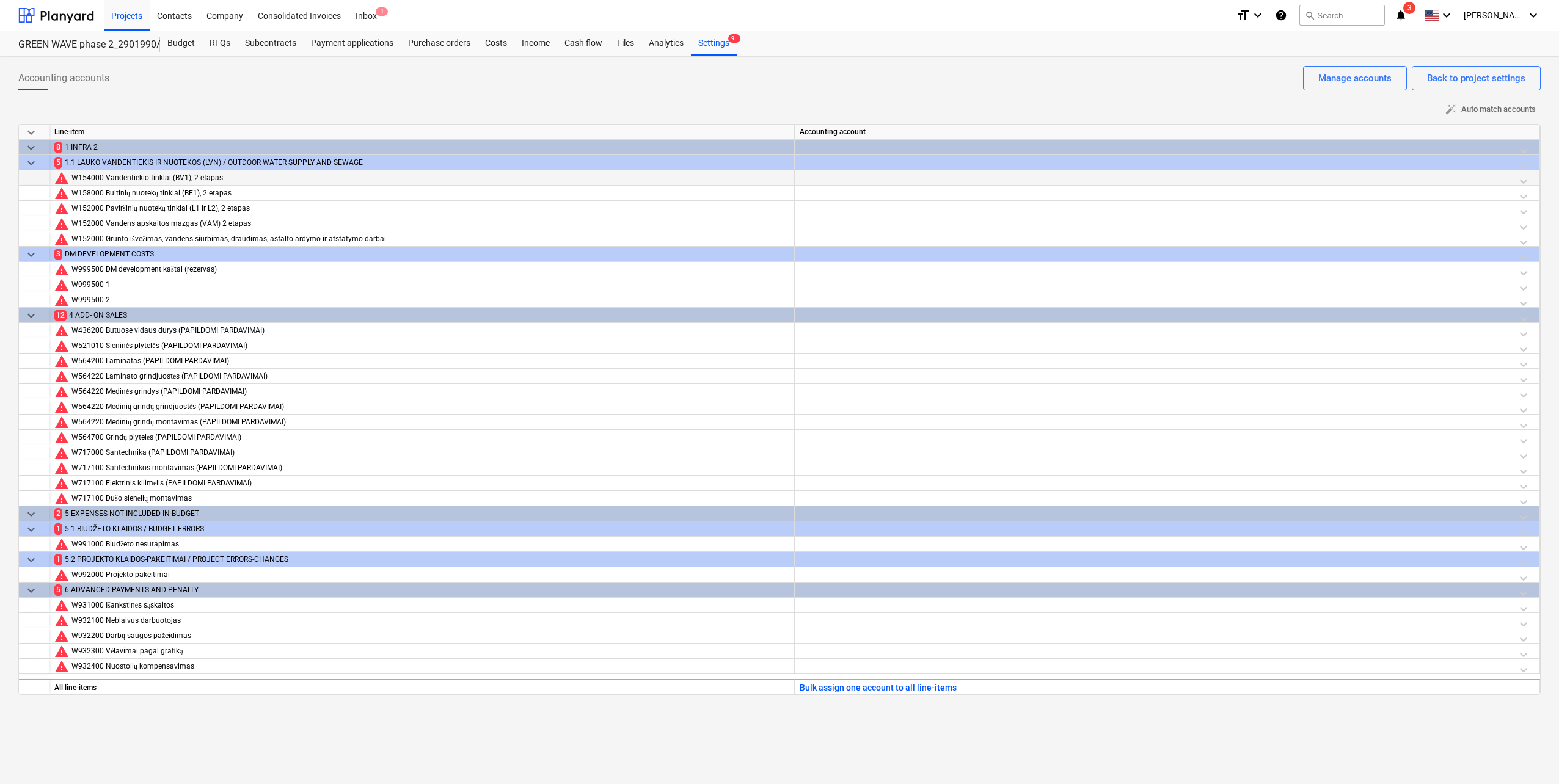
click at [977, 185] on div at bounding box center [1167, 178] width 745 height 15
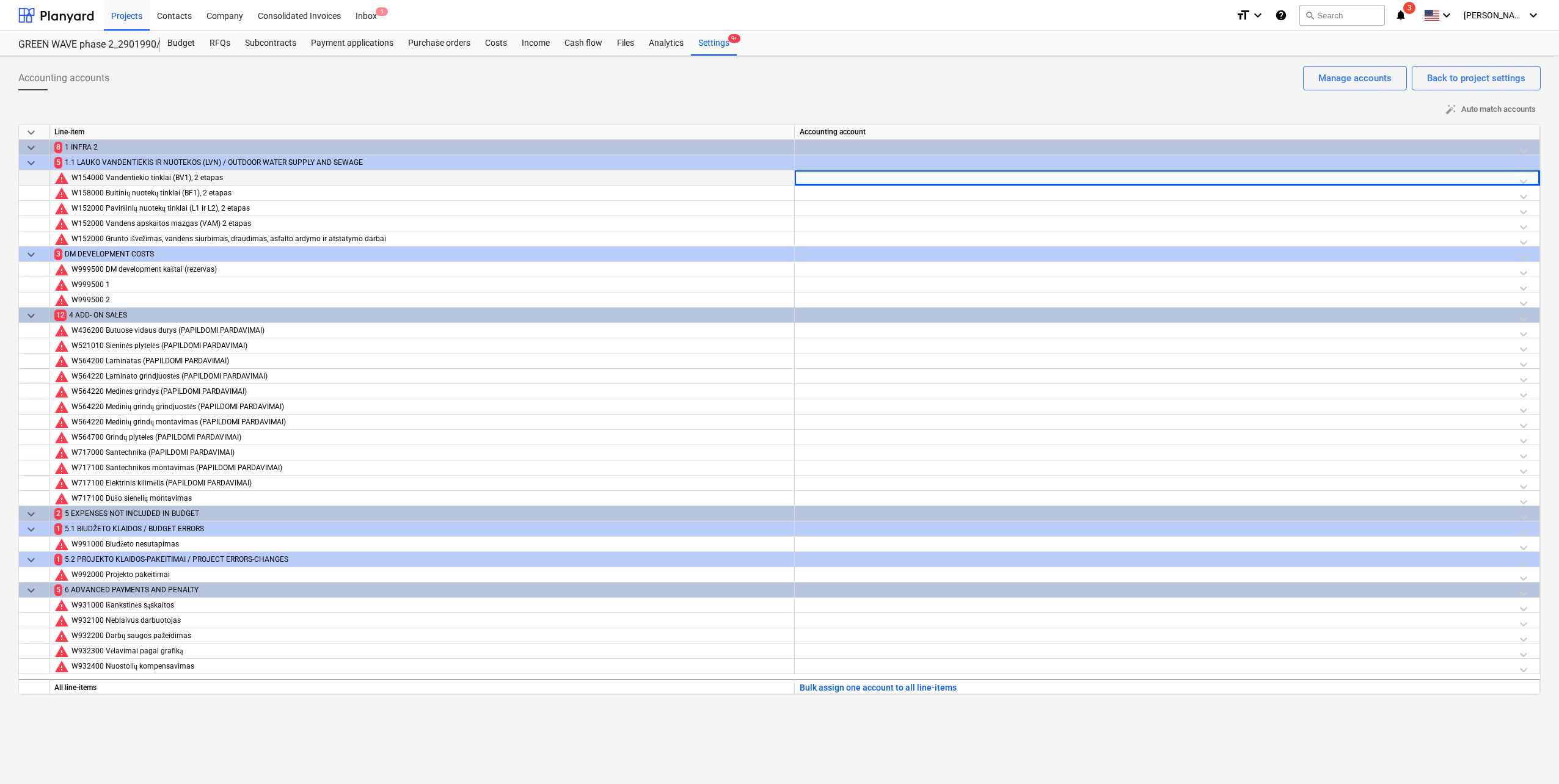
click at [975, 180] on div at bounding box center [1166, 181] width 735 height 22
click at [973, 177] on div at bounding box center [1166, 181] width 735 height 22
click at [1523, 180] on div at bounding box center [1166, 181] width 735 height 22
click at [1477, 178] on div at bounding box center [1166, 181] width 735 height 22
click at [1473, 178] on div at bounding box center [1166, 181] width 735 height 22
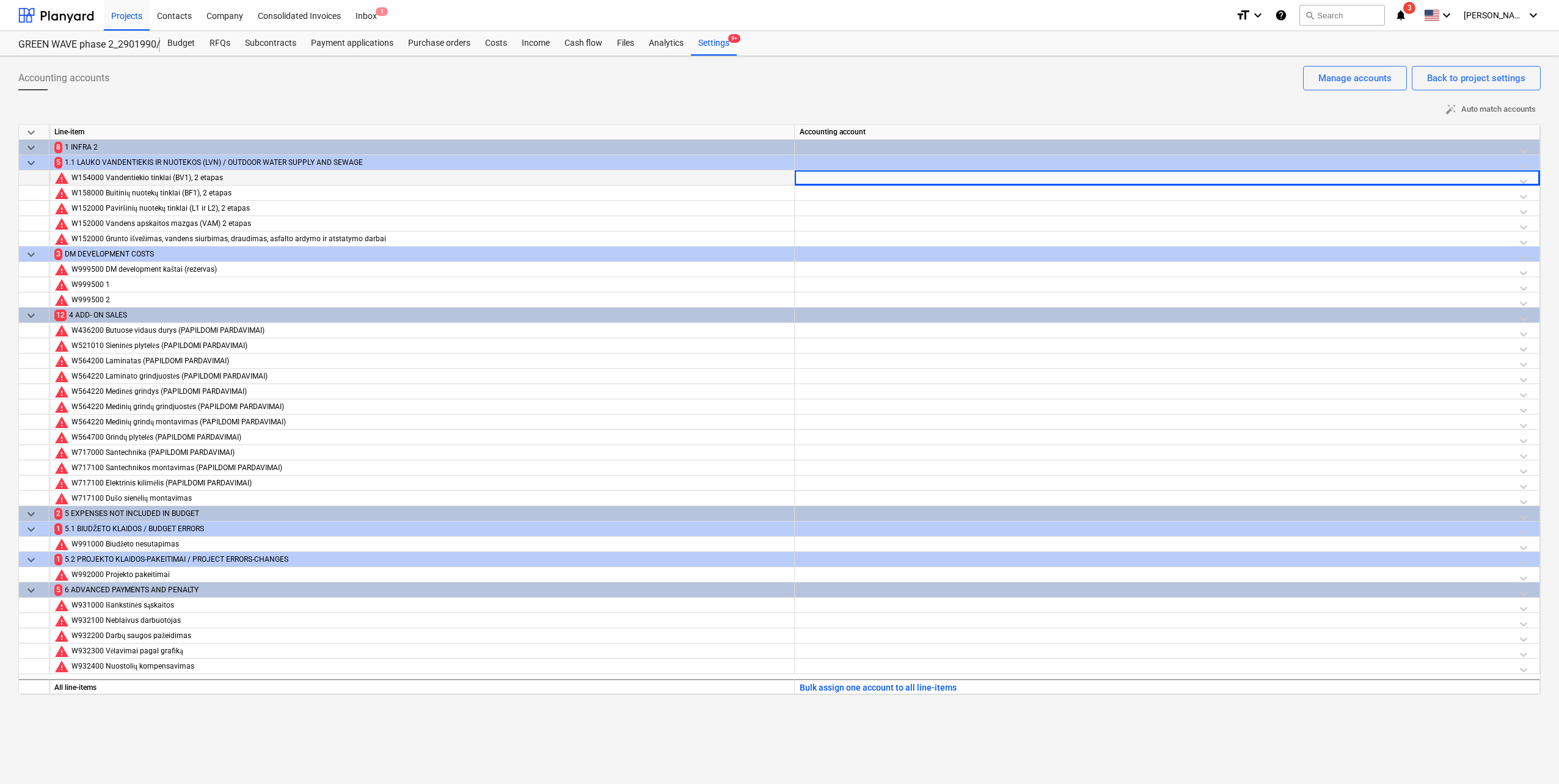
click at [1473, 178] on div at bounding box center [1166, 181] width 735 height 22
click at [1473, 178] on div at bounding box center [1156, 181] width 703 height 15
click at [969, 173] on div at bounding box center [1156, 181] width 703 height 15
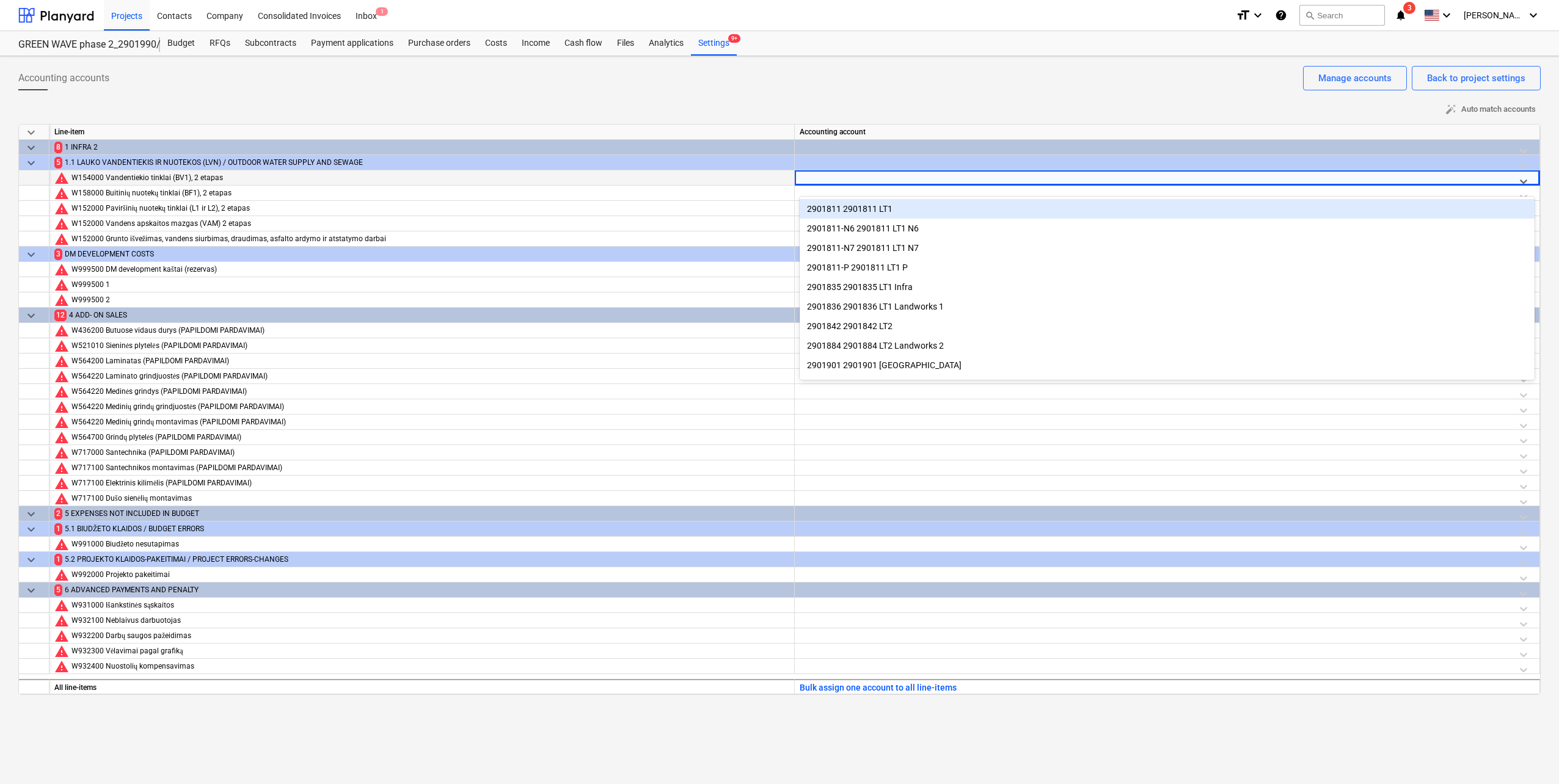
click at [969, 173] on div at bounding box center [1156, 181] width 703 height 15
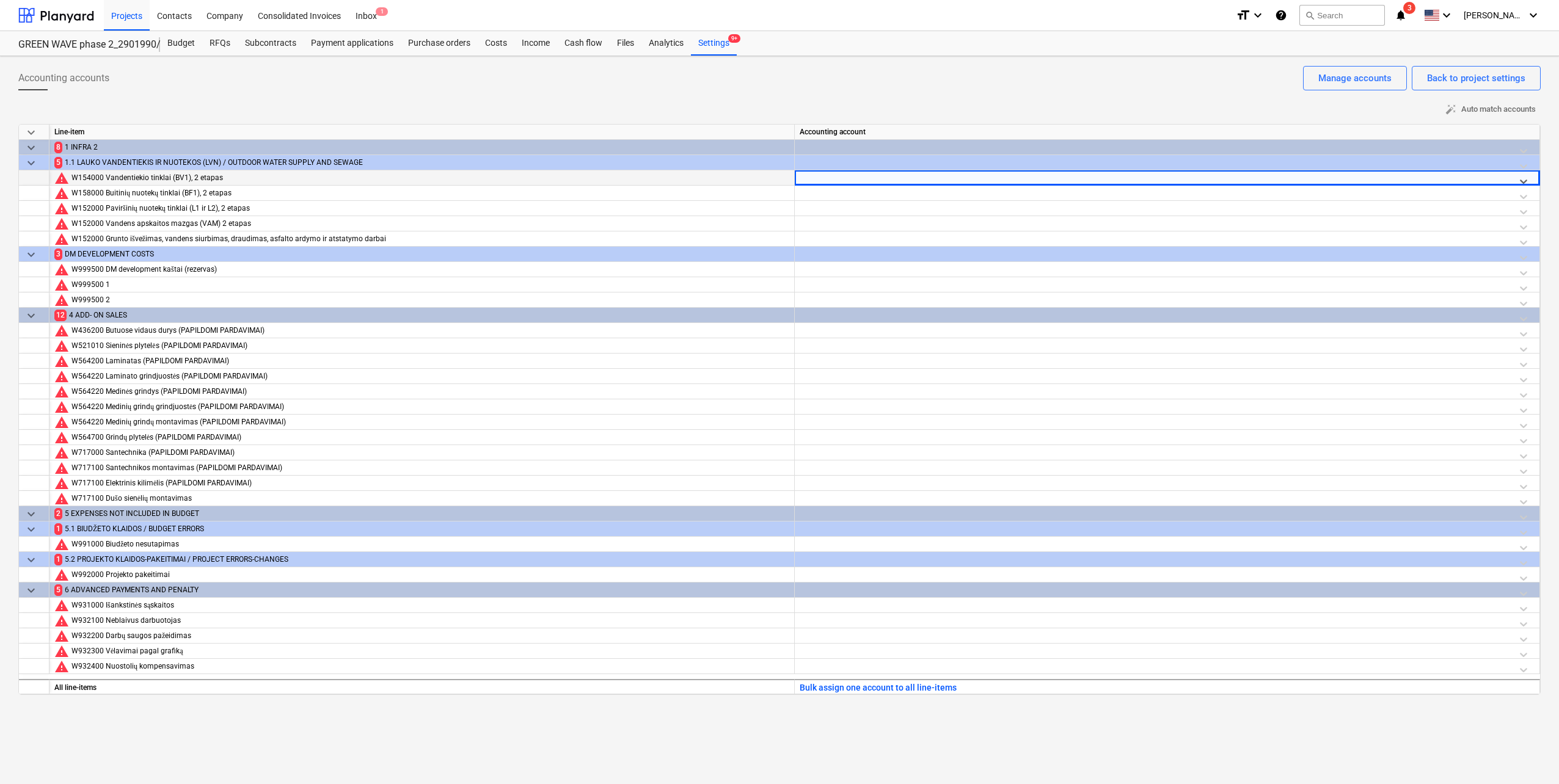
click at [966, 180] on div at bounding box center [1156, 181] width 703 height 15
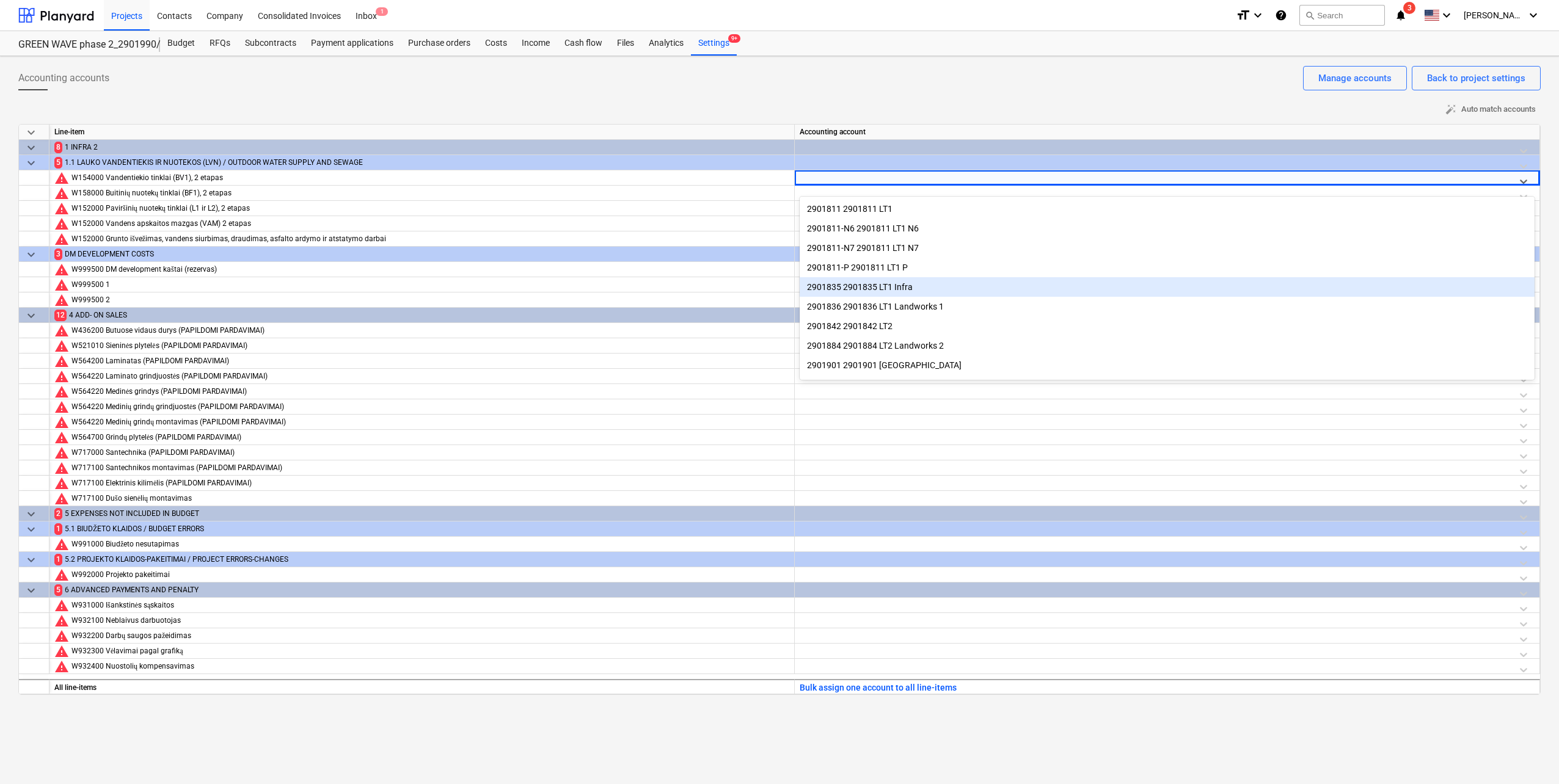
scroll to position [104, 0]
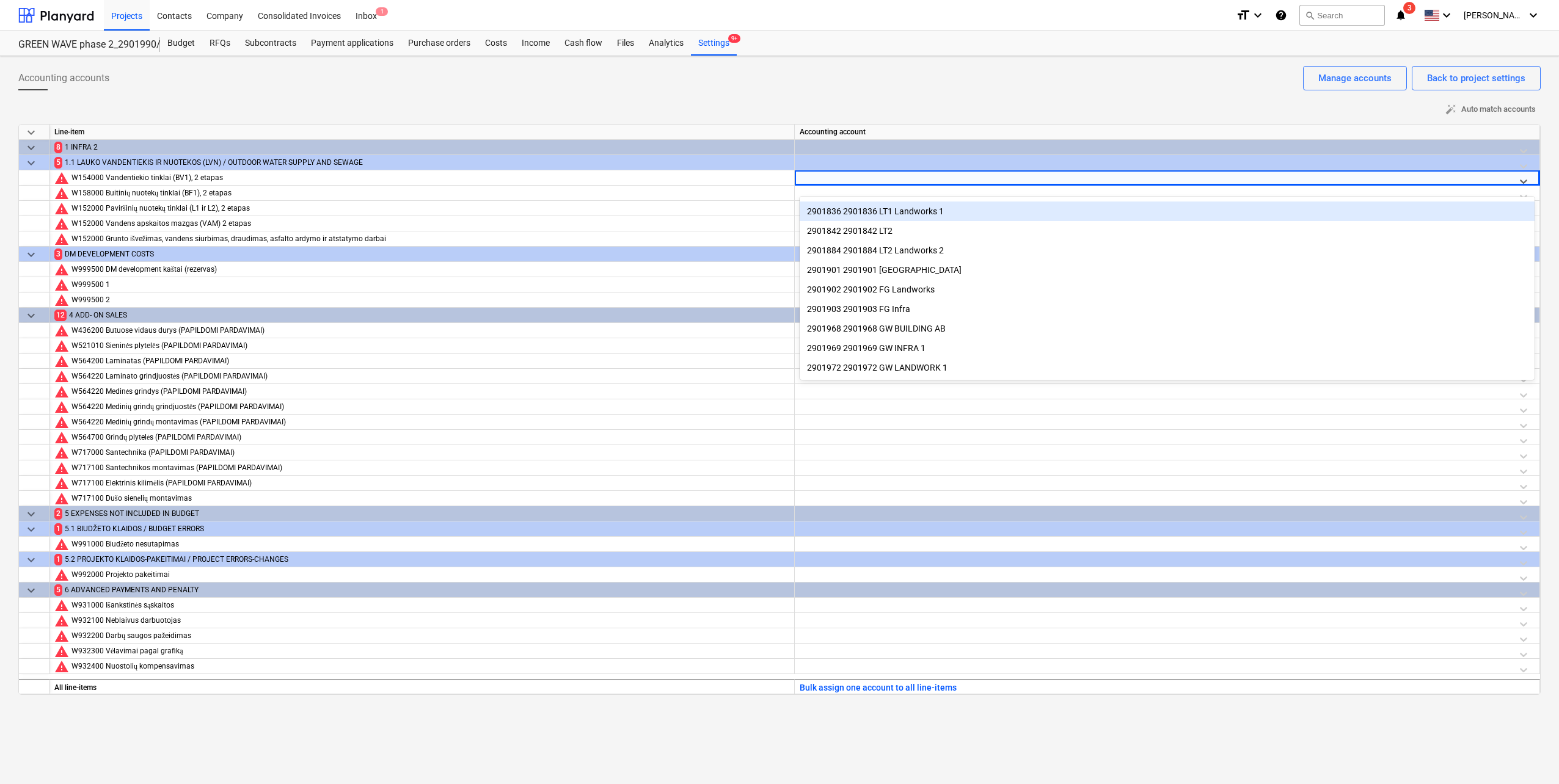
click at [785, 99] on div "Accounting accounts Back to project settings Manage accounts" at bounding box center [779, 83] width 1522 height 34
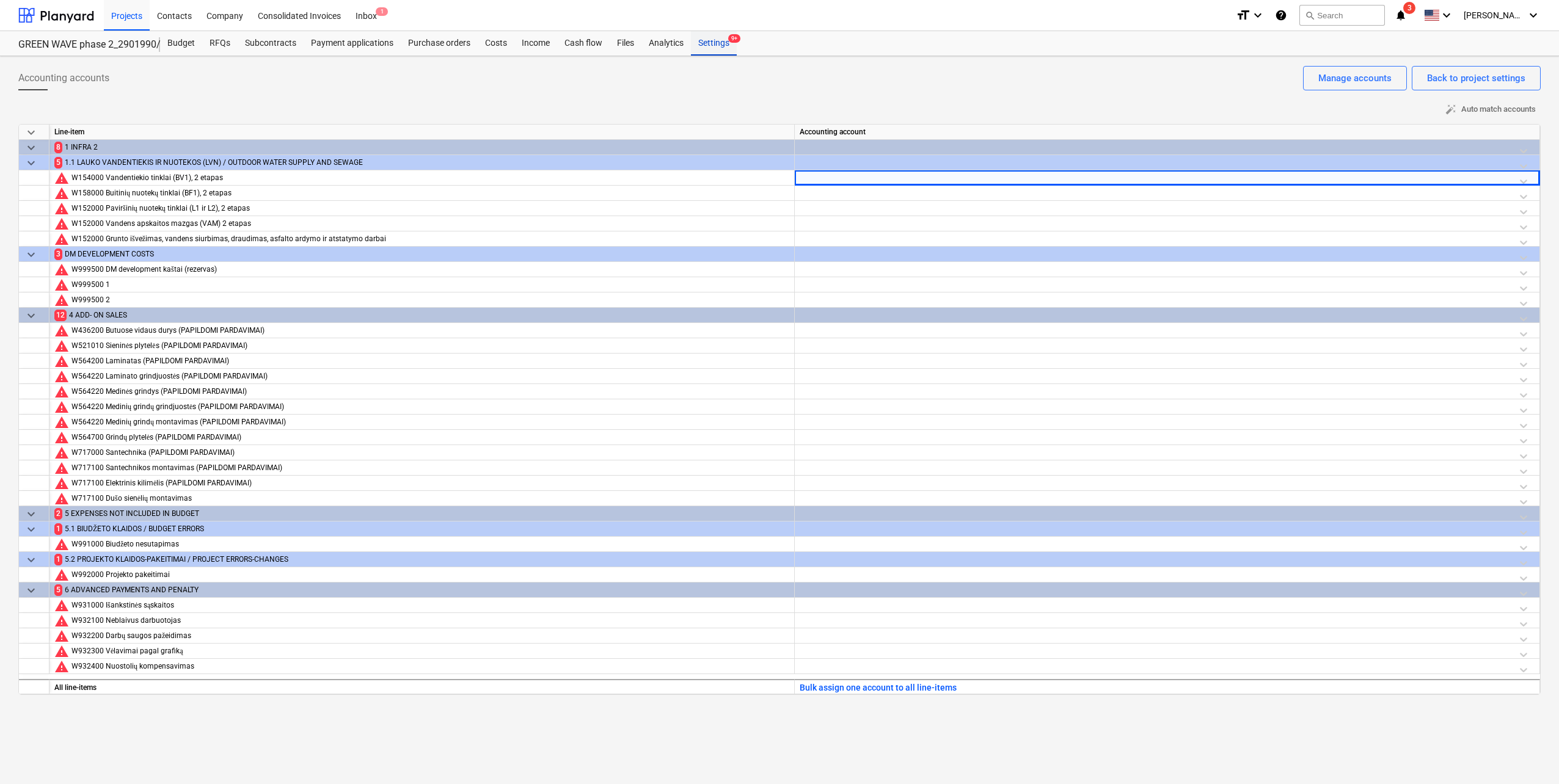
click at [707, 48] on div "Settings 9+" at bounding box center [713, 43] width 46 height 25
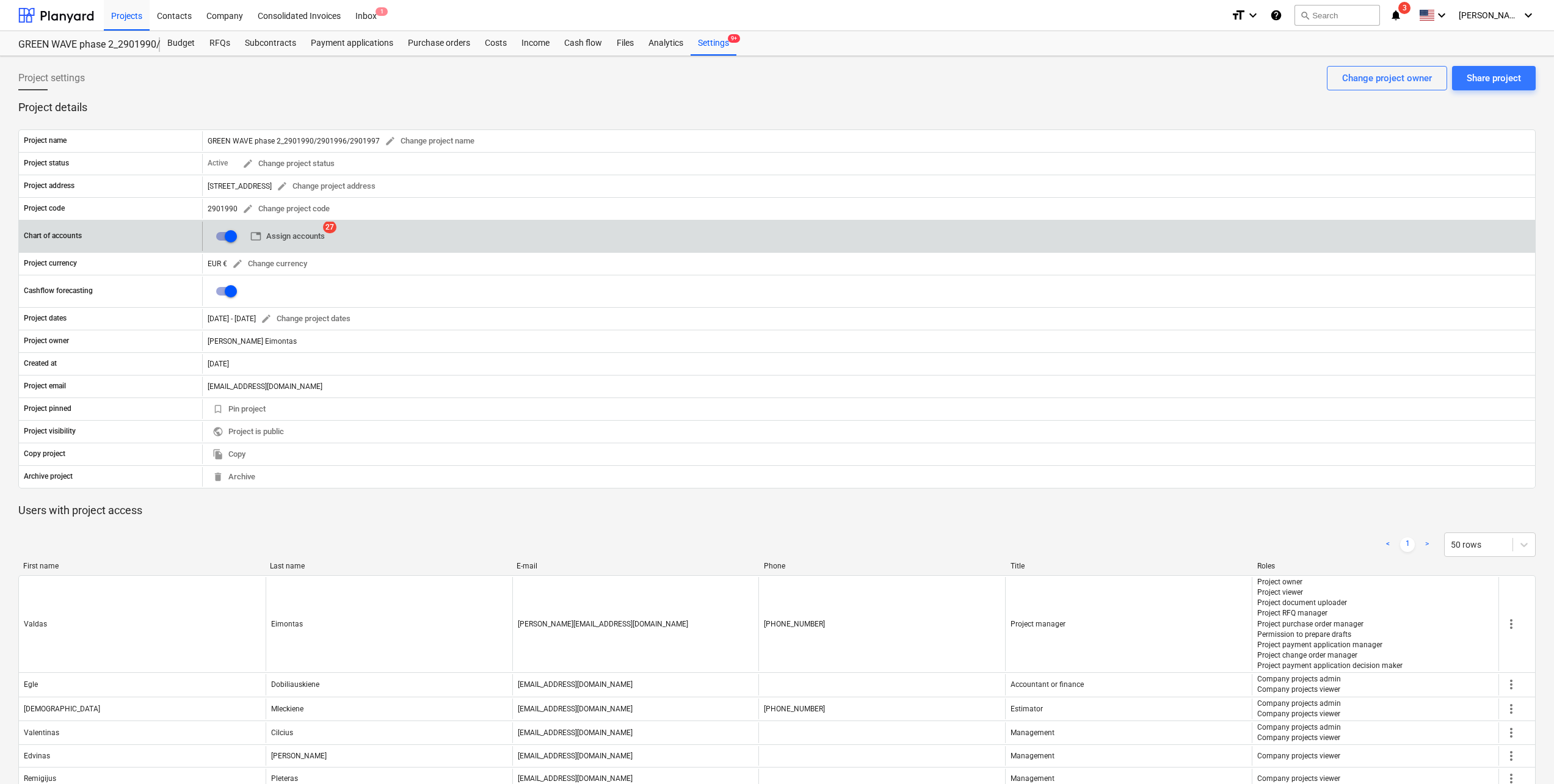
click at [298, 235] on span "table Assign accounts" at bounding box center [288, 236] width 75 height 14
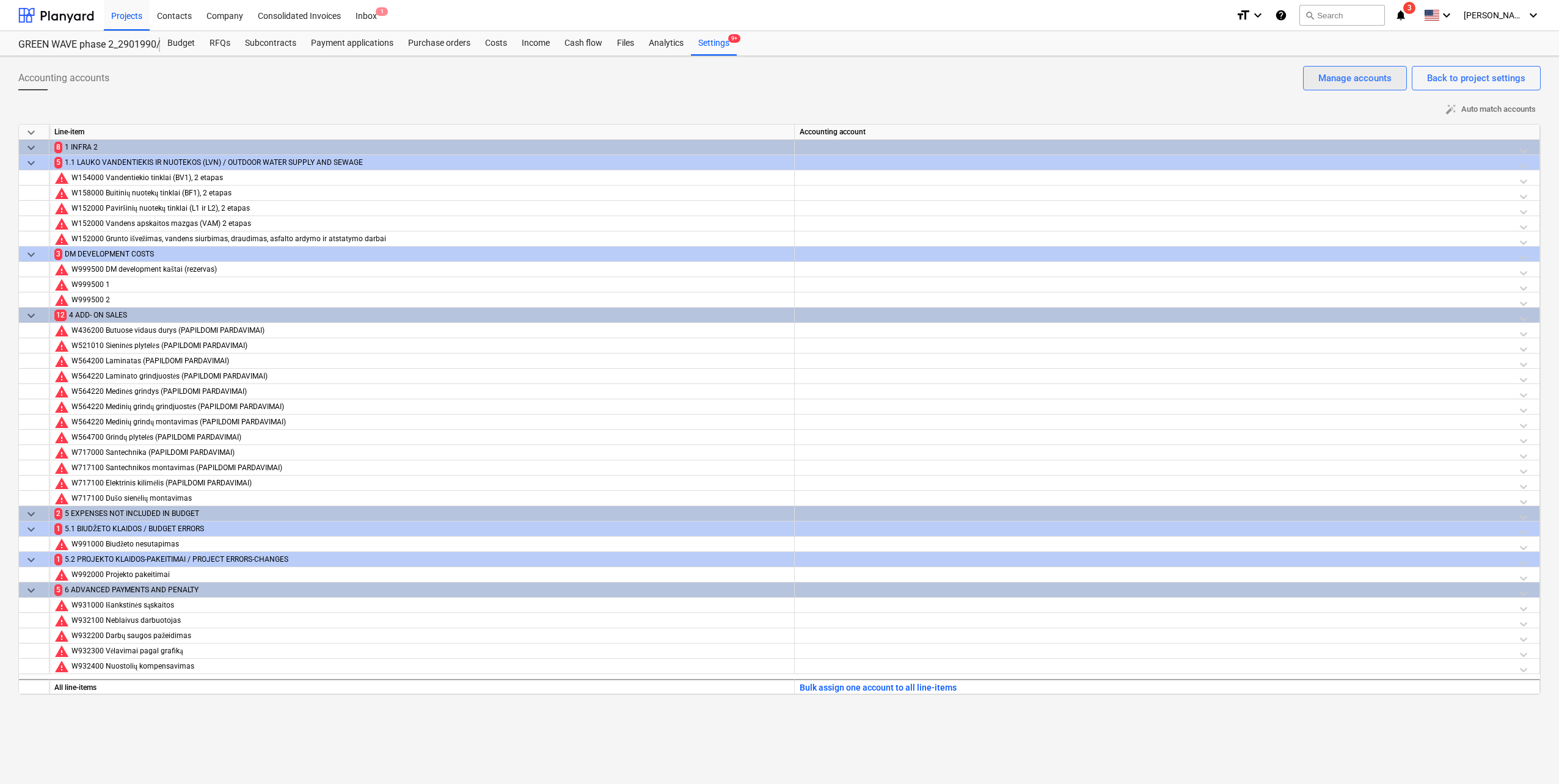
click at [1328, 71] on div "Manage accounts" at bounding box center [1355, 78] width 73 height 16
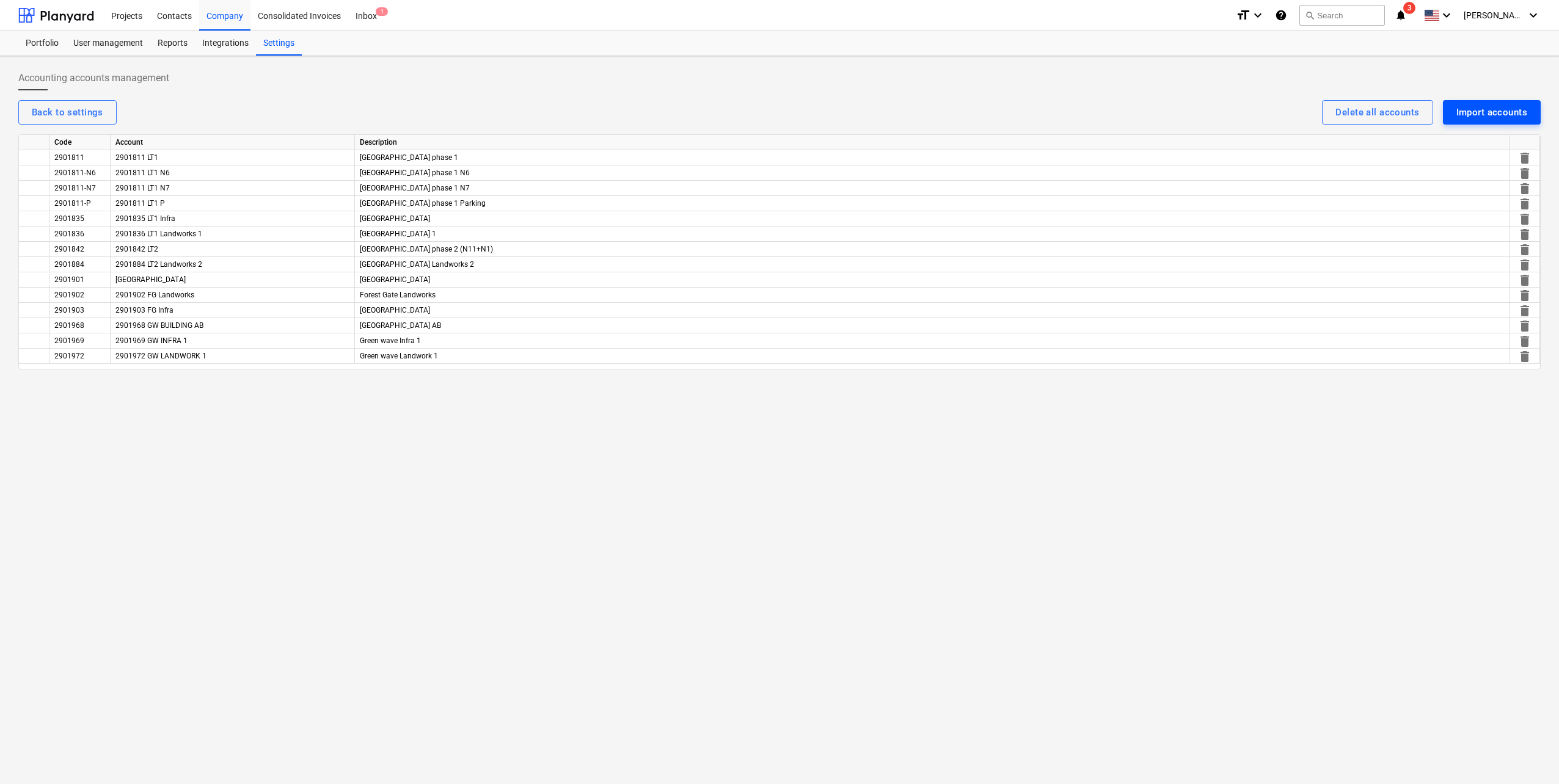
click at [1488, 114] on div "Import accounts" at bounding box center [1491, 112] width 71 height 16
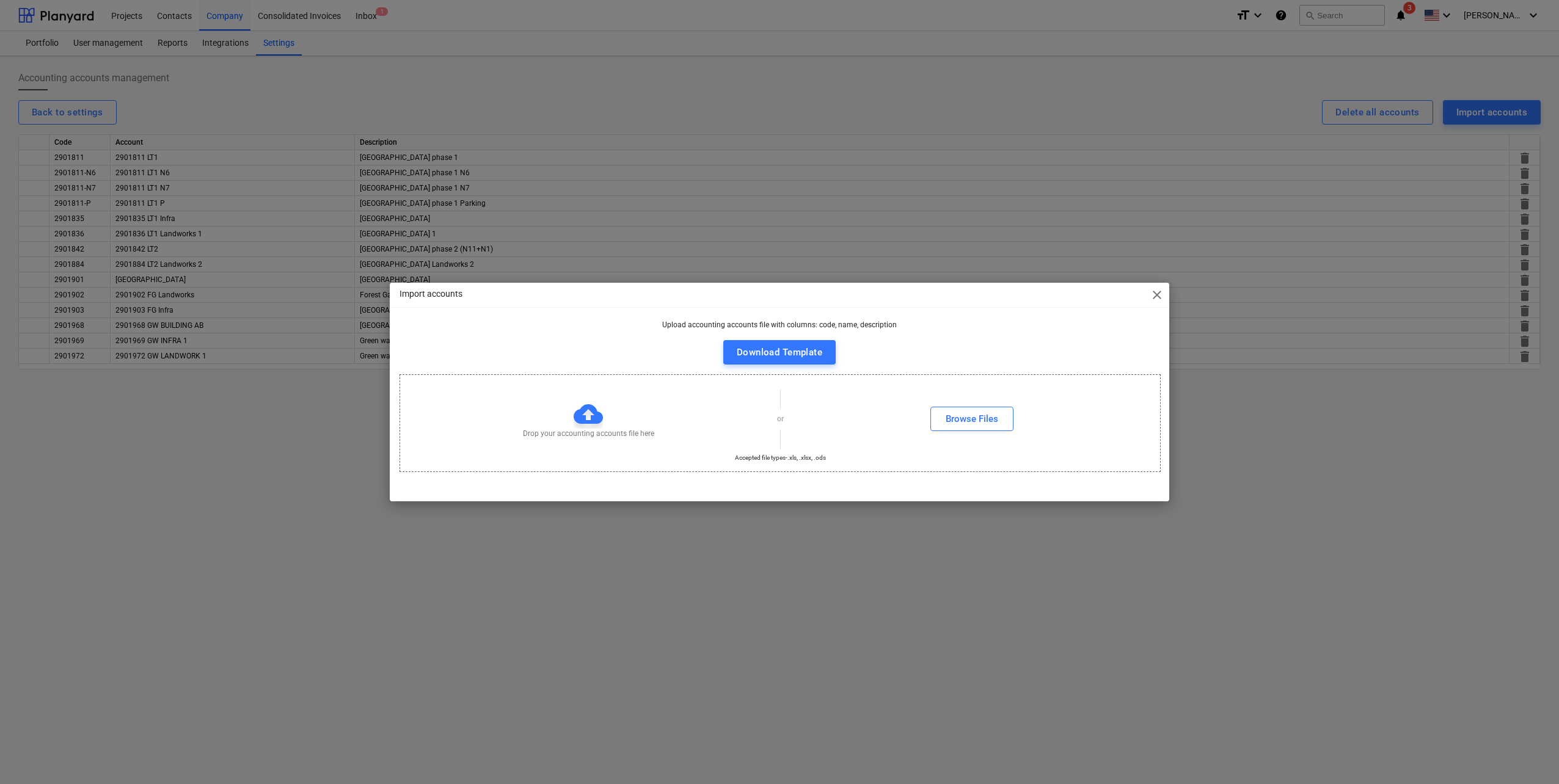
click at [1154, 294] on span "close" at bounding box center [1157, 295] width 15 height 15
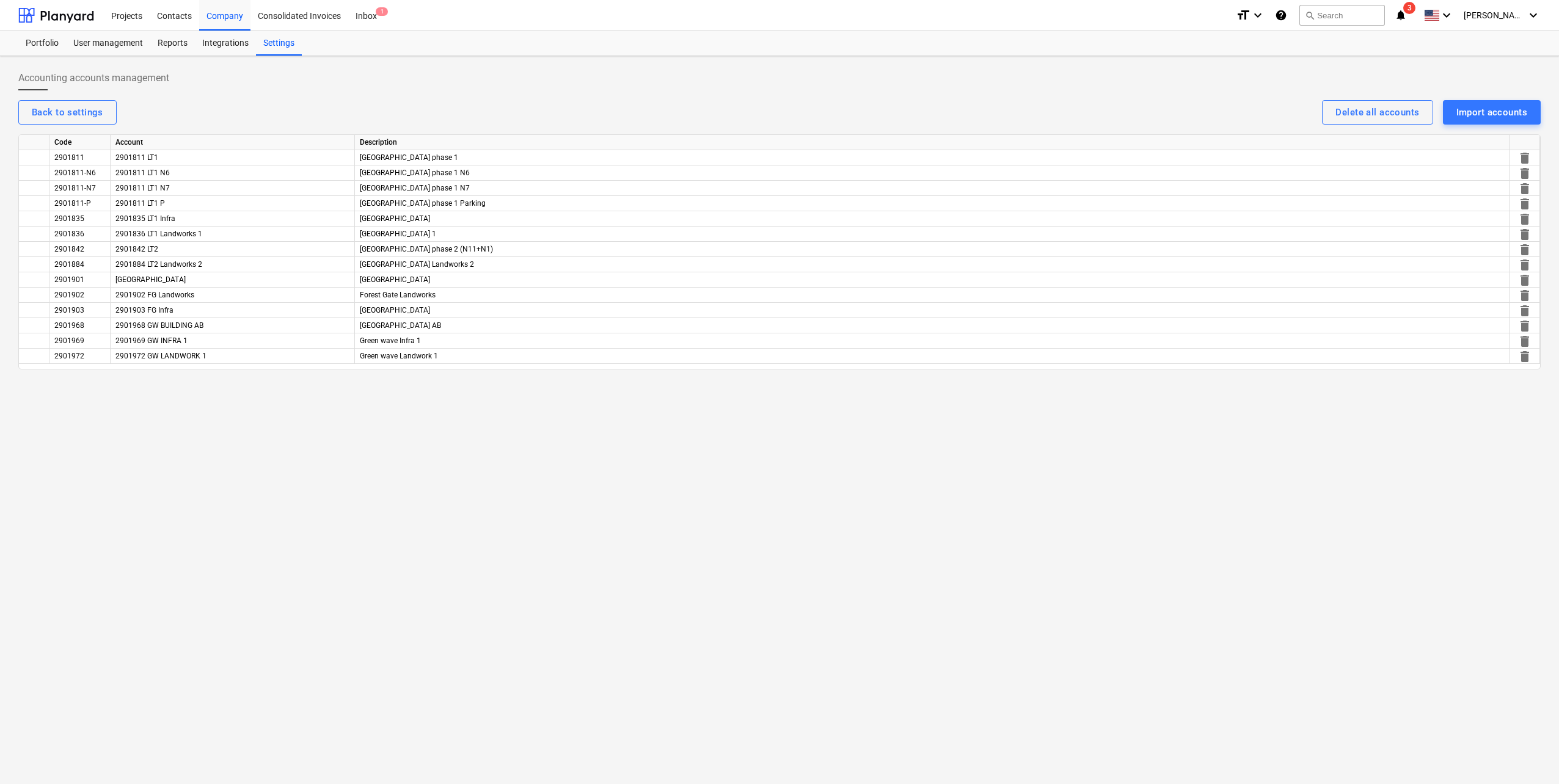
click at [978, 436] on div "Accounting accounts management Back to settings Delete all accounts Import acco…" at bounding box center [779, 420] width 1559 height 728
drag, startPoint x: 1240, startPoint y: 146, endPoint x: 1226, endPoint y: 145, distance: 14.0
click at [1226, 145] on div "Description" at bounding box center [931, 142] width 1155 height 15
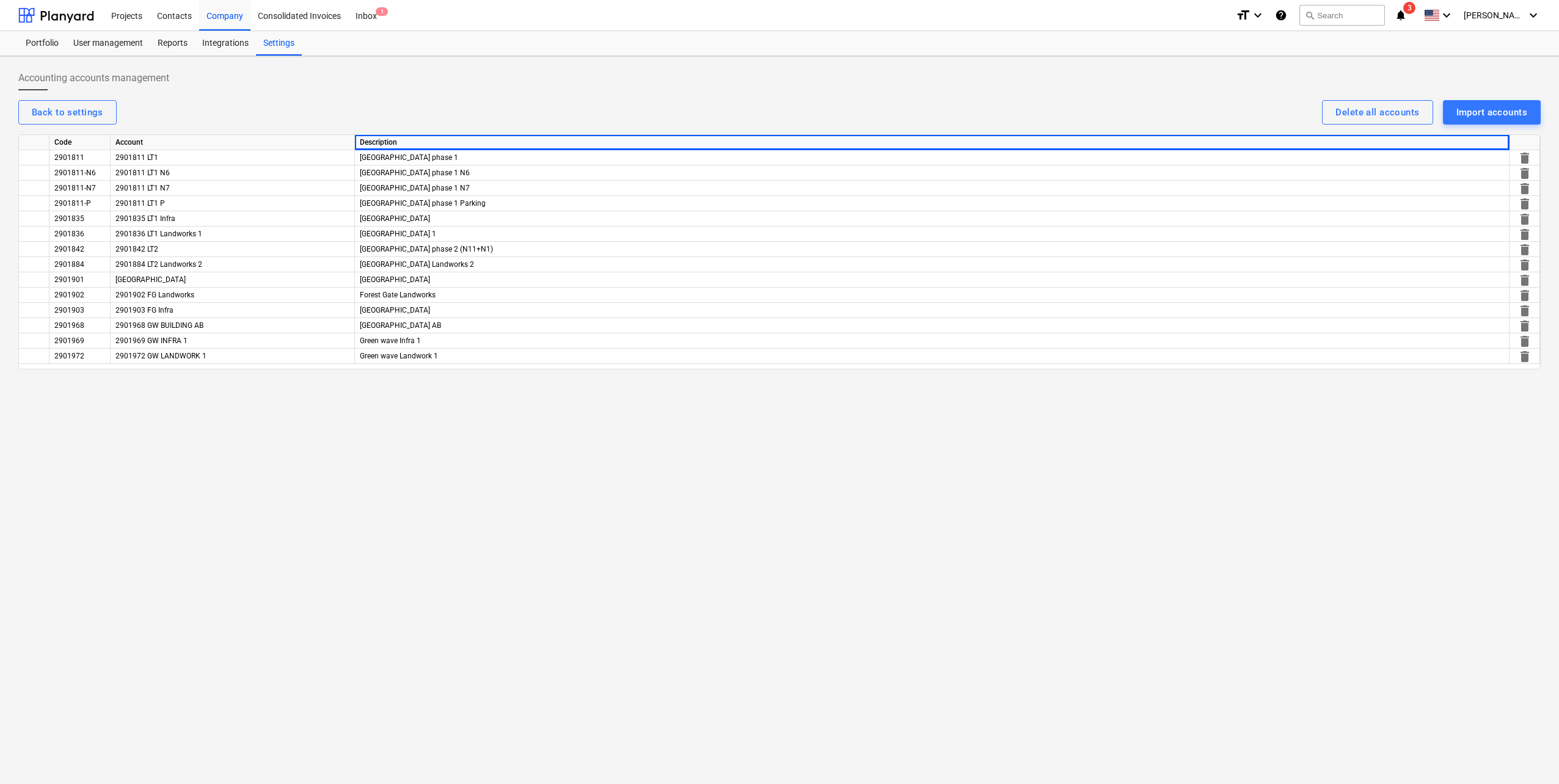
click at [287, 142] on div "Account" at bounding box center [232, 142] width 244 height 15
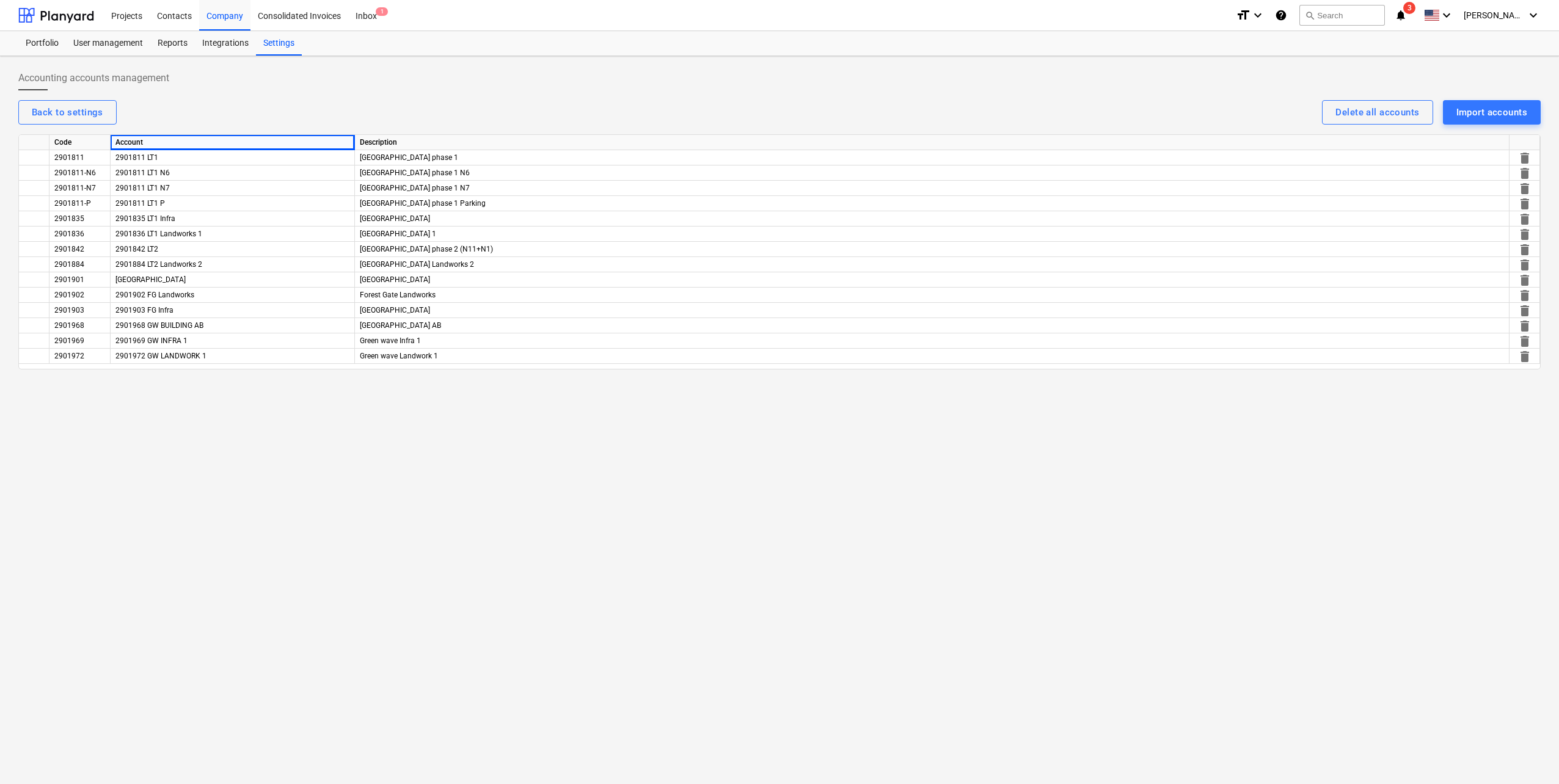
click at [95, 146] on div "Code" at bounding box center [80, 142] width 61 height 15
click at [1139, 666] on div "Accounting accounts management Back to settings Delete all accounts Import acco…" at bounding box center [779, 420] width 1559 height 728
click at [701, 478] on div "Accounting accounts management Back to settings Delete all accounts Import acco…" at bounding box center [779, 420] width 1559 height 728
click at [905, 565] on div "Accounting accounts management Back to settings Delete all accounts Import acco…" at bounding box center [779, 420] width 1559 height 728
click at [611, 542] on div "Accounting accounts management Back to settings Delete all accounts Import acco…" at bounding box center [779, 420] width 1559 height 728
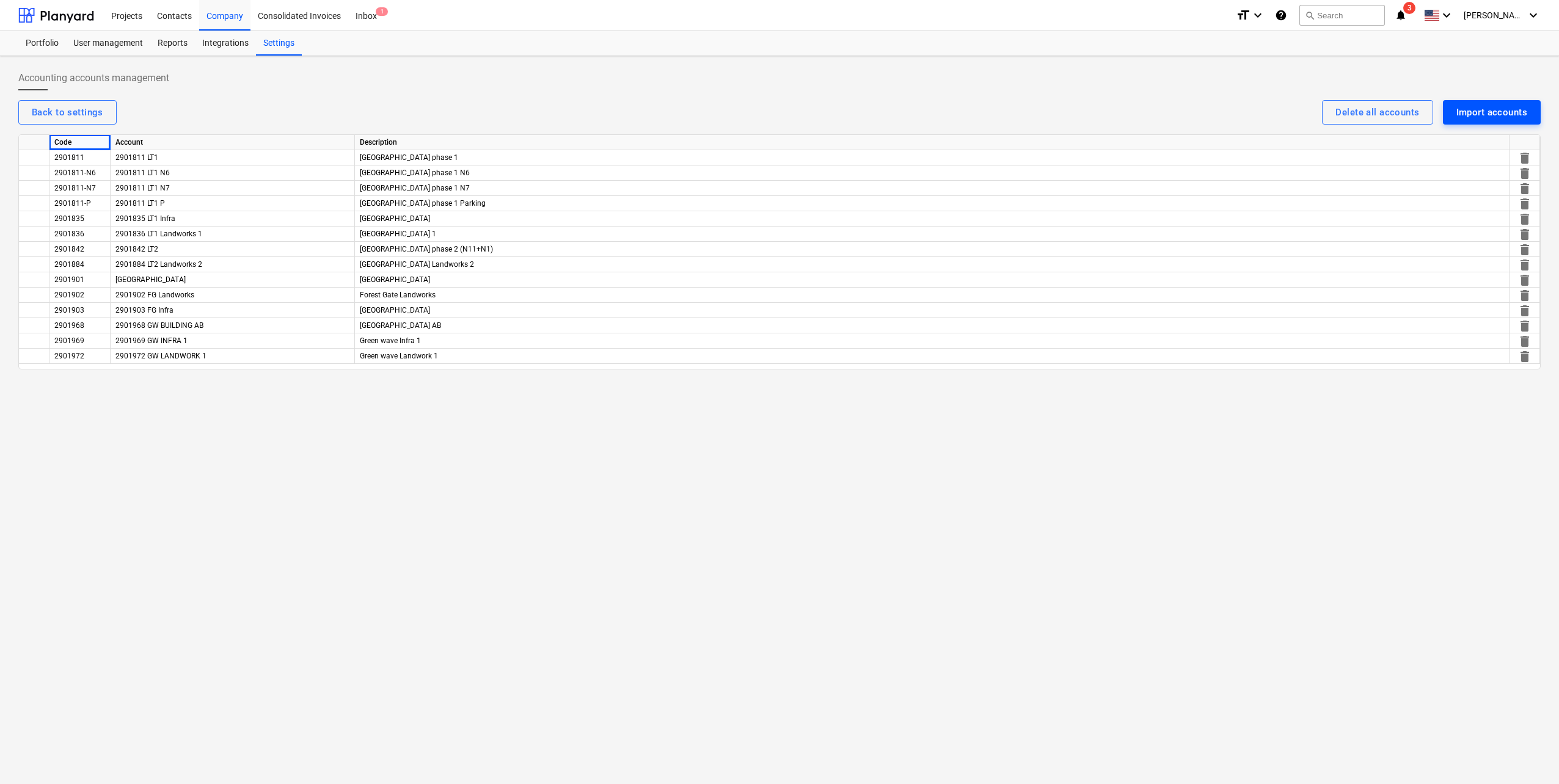
click at [1516, 109] on div "Import accounts" at bounding box center [1491, 112] width 71 height 16
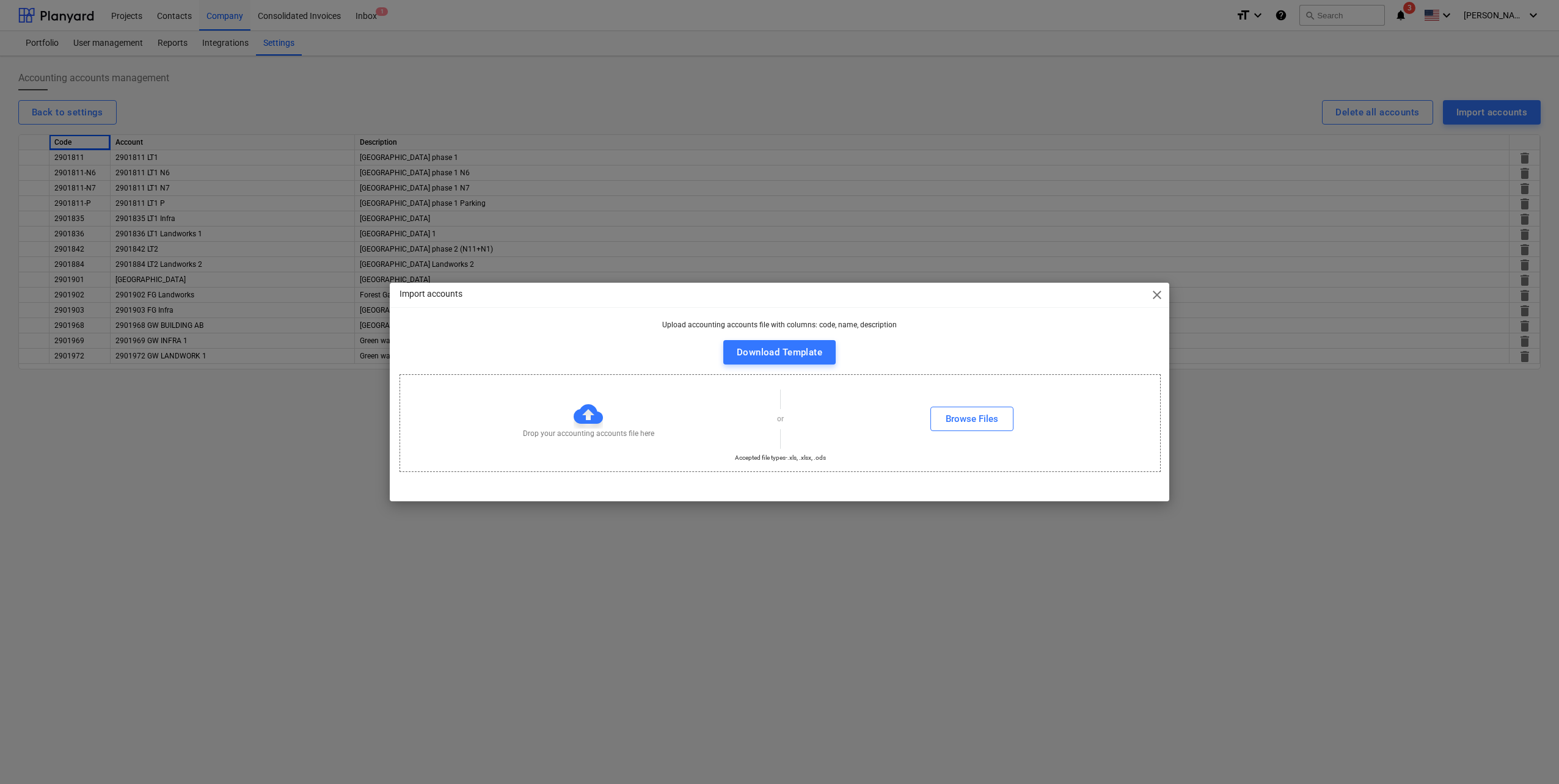
click at [690, 418] on div "Drop your accounting accounts file here" at bounding box center [588, 418] width 377 height 40
click at [852, 419] on div "Browse Files" at bounding box center [972, 418] width 377 height 25
click at [856, 417] on div "Browse Files" at bounding box center [972, 418] width 377 height 25
click at [758, 359] on div "Download Template" at bounding box center [779, 352] width 86 height 16
click at [228, 468] on div "Import accounts close Upload accounting accounts file with columns: code, name,…" at bounding box center [779, 392] width 1559 height 784
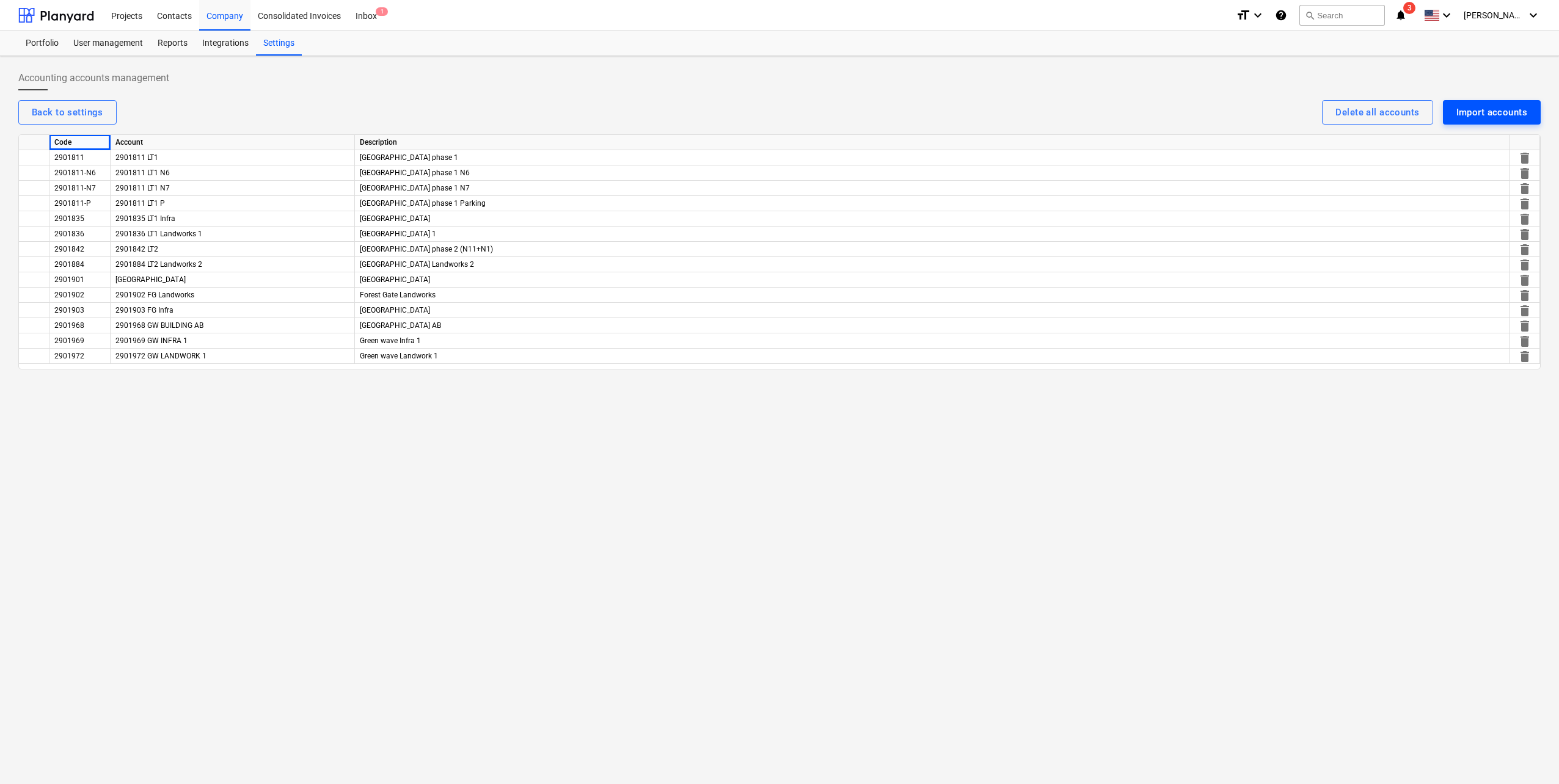
click at [1493, 117] on div "Import accounts" at bounding box center [1491, 112] width 71 height 16
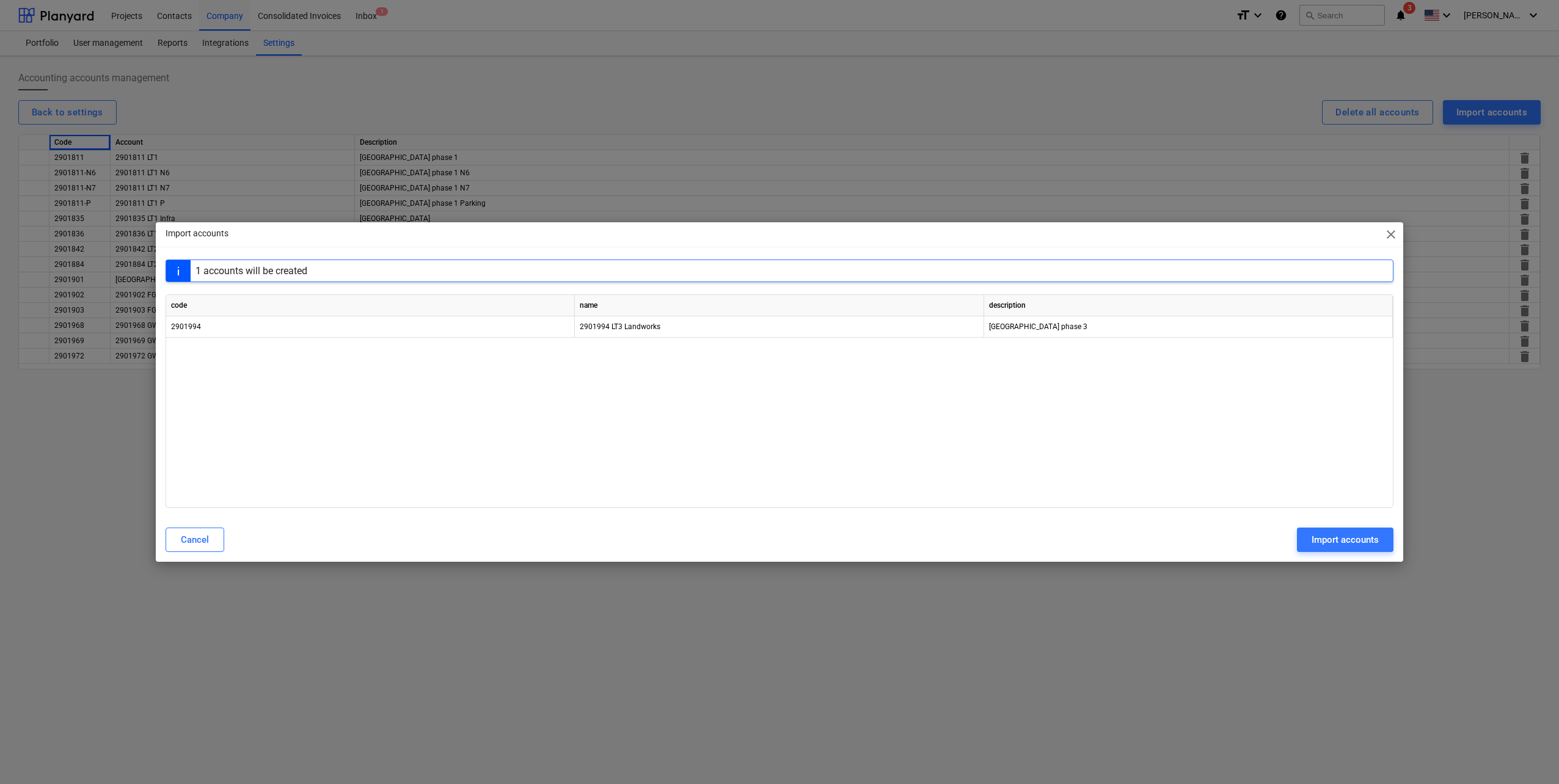
drag, startPoint x: 784, startPoint y: 245, endPoint x: 636, endPoint y: 242, distance: 148.0
click at [636, 242] on div "Import accounts close" at bounding box center [779, 234] width 1247 height 25
drag, startPoint x: 490, startPoint y: 237, endPoint x: 460, endPoint y: 430, distance: 195.3
click at [460, 430] on div "Import accounts close 1 accounts will be created code name description 2901994 …" at bounding box center [779, 392] width 1247 height 339
click at [189, 551] on button "Cancel" at bounding box center [195, 539] width 59 height 25
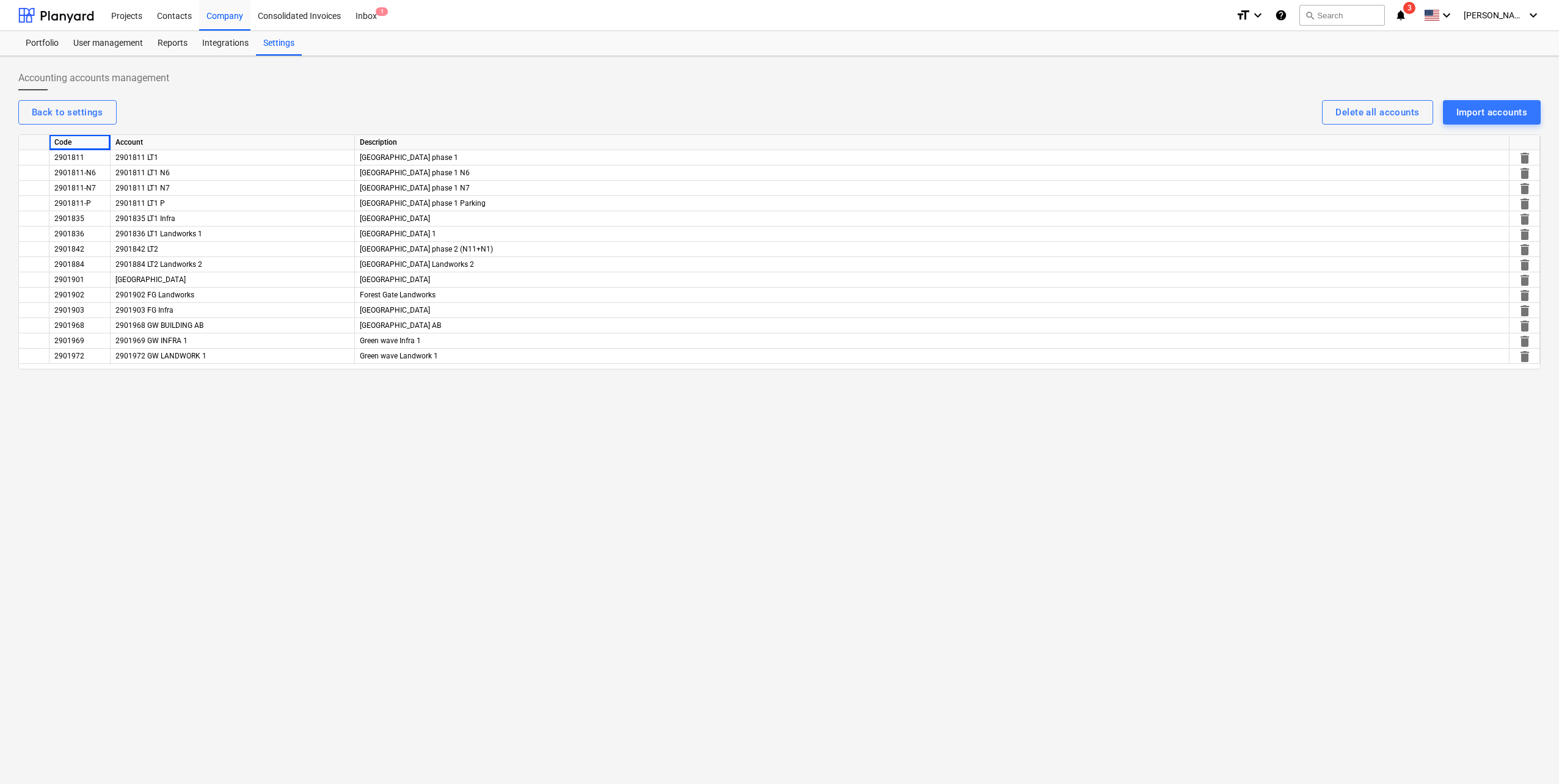
click at [237, 573] on div "Accounting accounts management Back to settings Delete all accounts Import acco…" at bounding box center [779, 420] width 1559 height 728
click at [258, 399] on div "Accounting accounts management Back to settings Delete all accounts Import acco…" at bounding box center [779, 420] width 1559 height 728
click at [187, 436] on div "Accounting accounts management Back to settings Delete all accounts Import acco…" at bounding box center [779, 420] width 1559 height 728
click at [527, 527] on div "Accounting accounts management Back to settings Delete all accounts Import acco…" at bounding box center [779, 420] width 1559 height 728
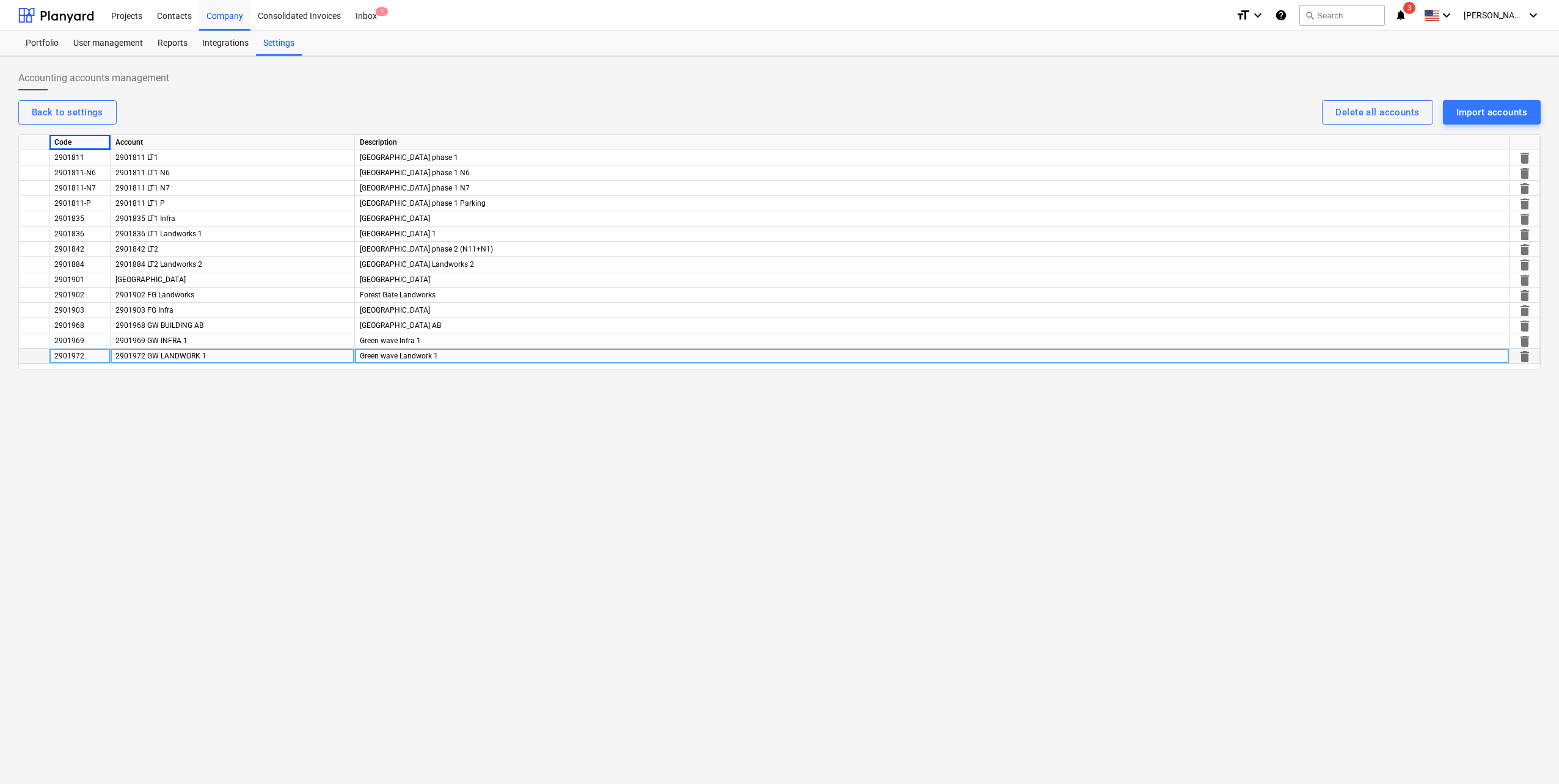
click at [437, 360] on div "Green wave Landwork 1" at bounding box center [931, 356] width 1155 height 15
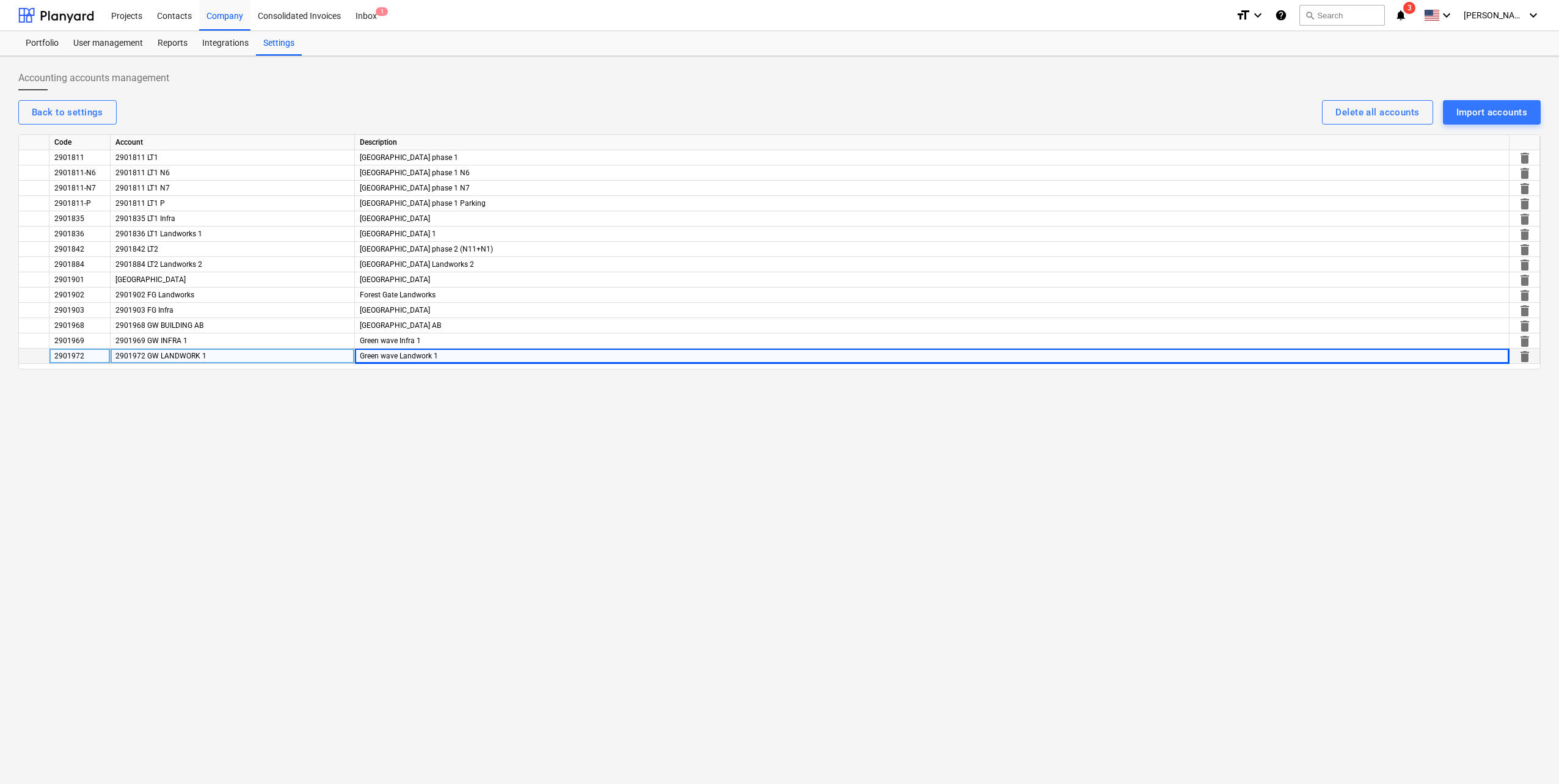
click at [437, 421] on div "Accounting accounts management Back to settings Delete all accounts Import acco…" at bounding box center [779, 420] width 1559 height 728
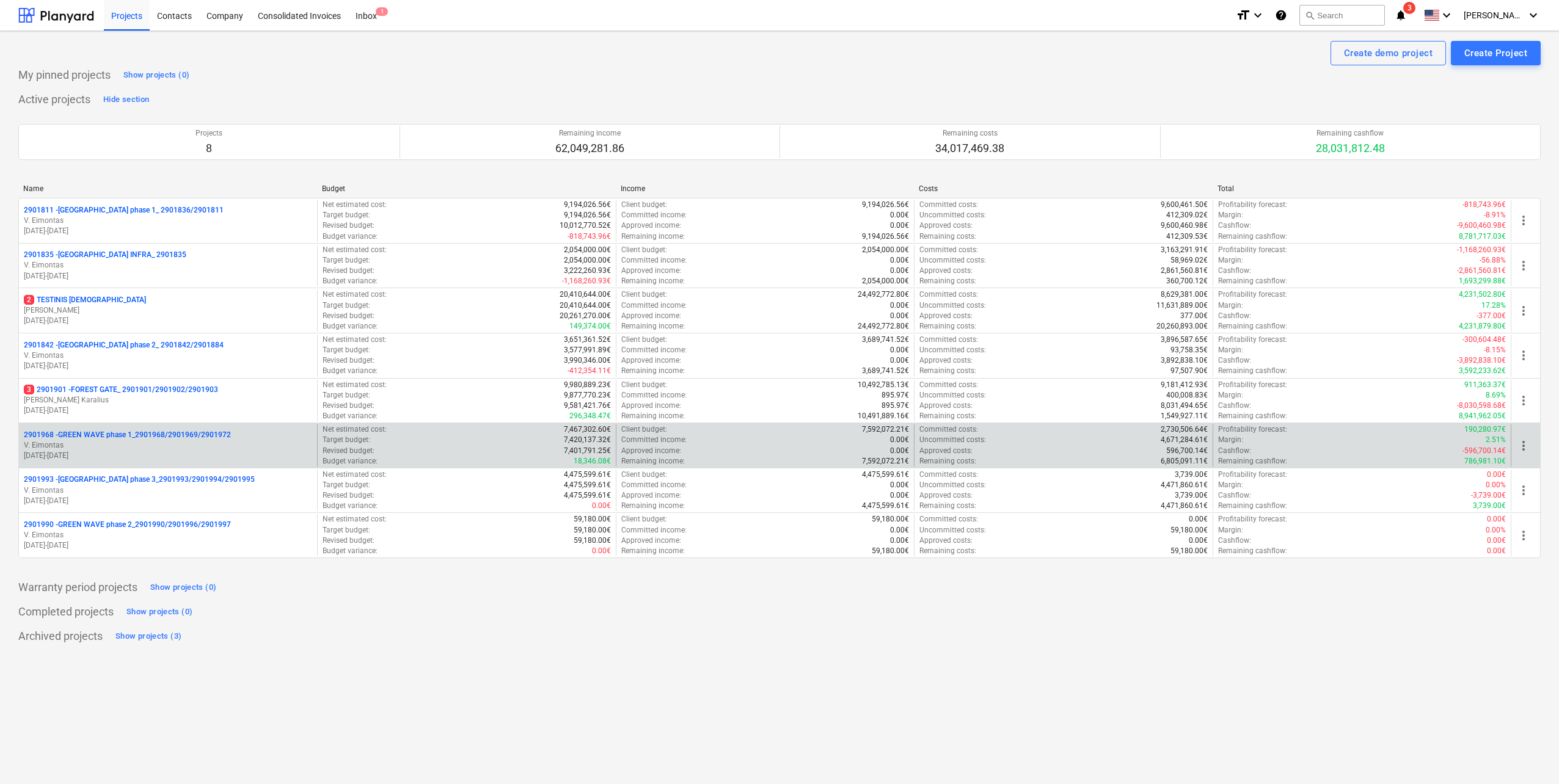
click at [210, 447] on p "V. Eimontas" at bounding box center [168, 445] width 288 height 10
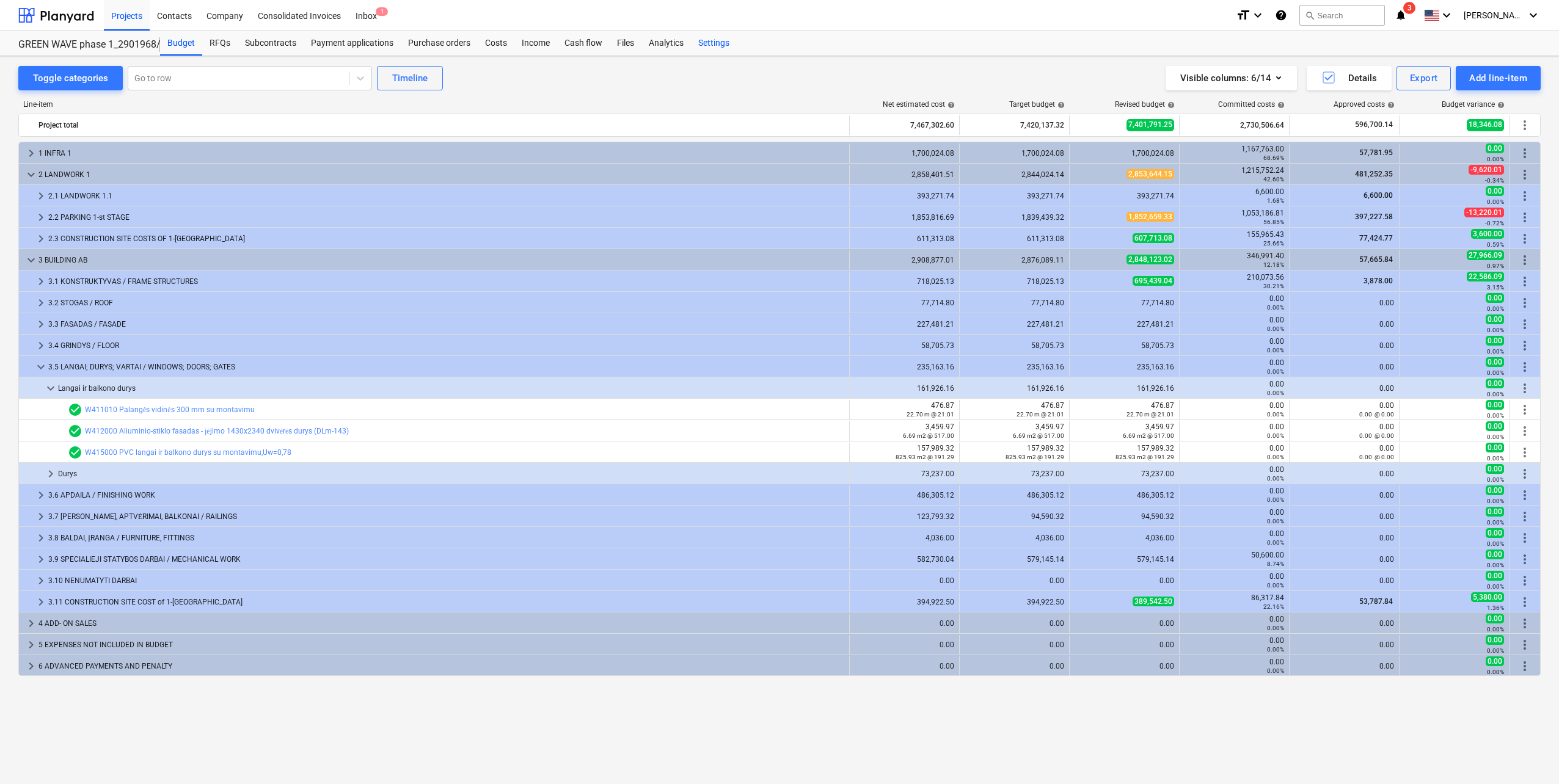
click at [719, 48] on div "Settings" at bounding box center [713, 43] width 46 height 25
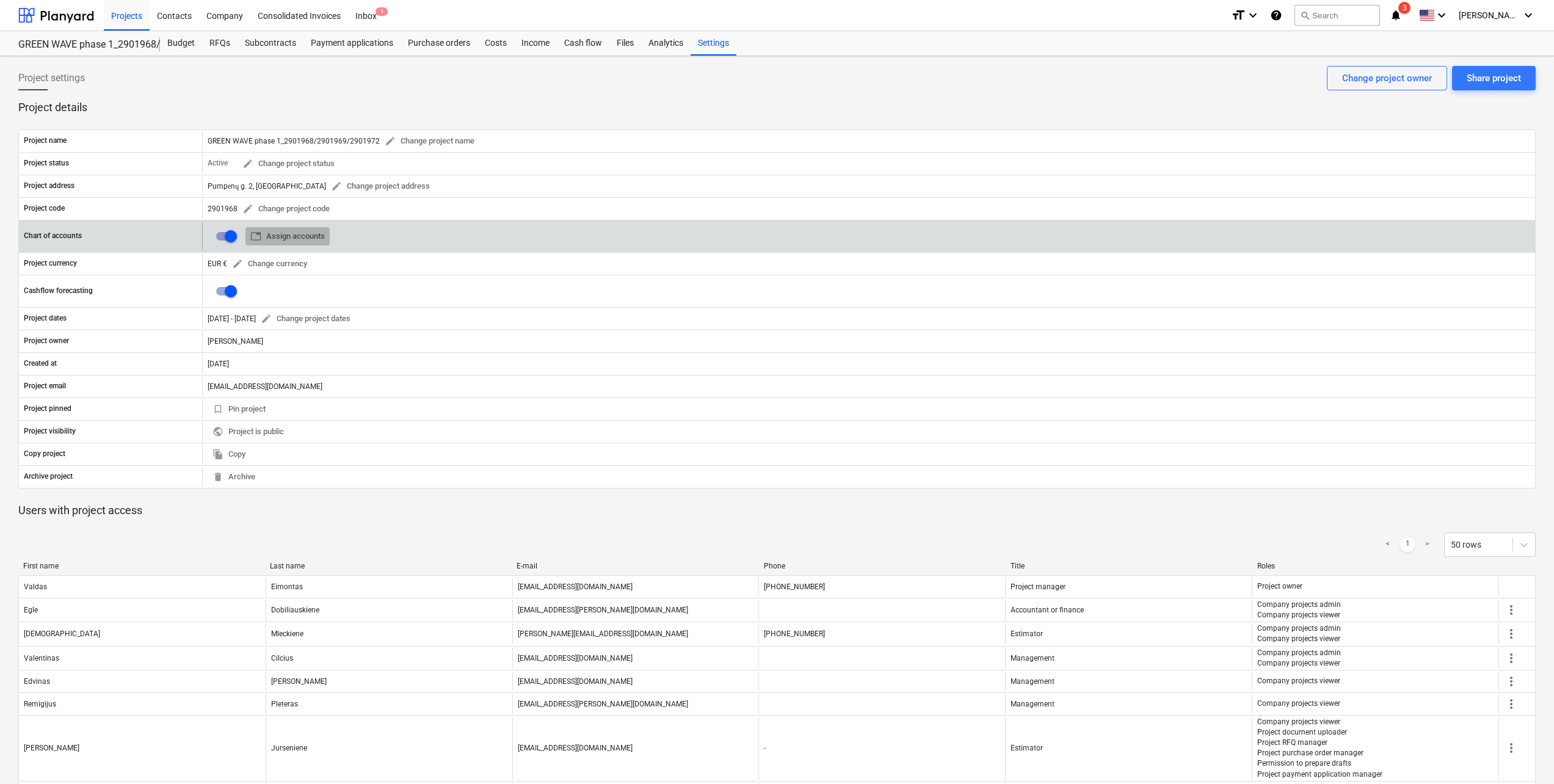
click at [300, 239] on span "table Assign accounts" at bounding box center [288, 236] width 75 height 14
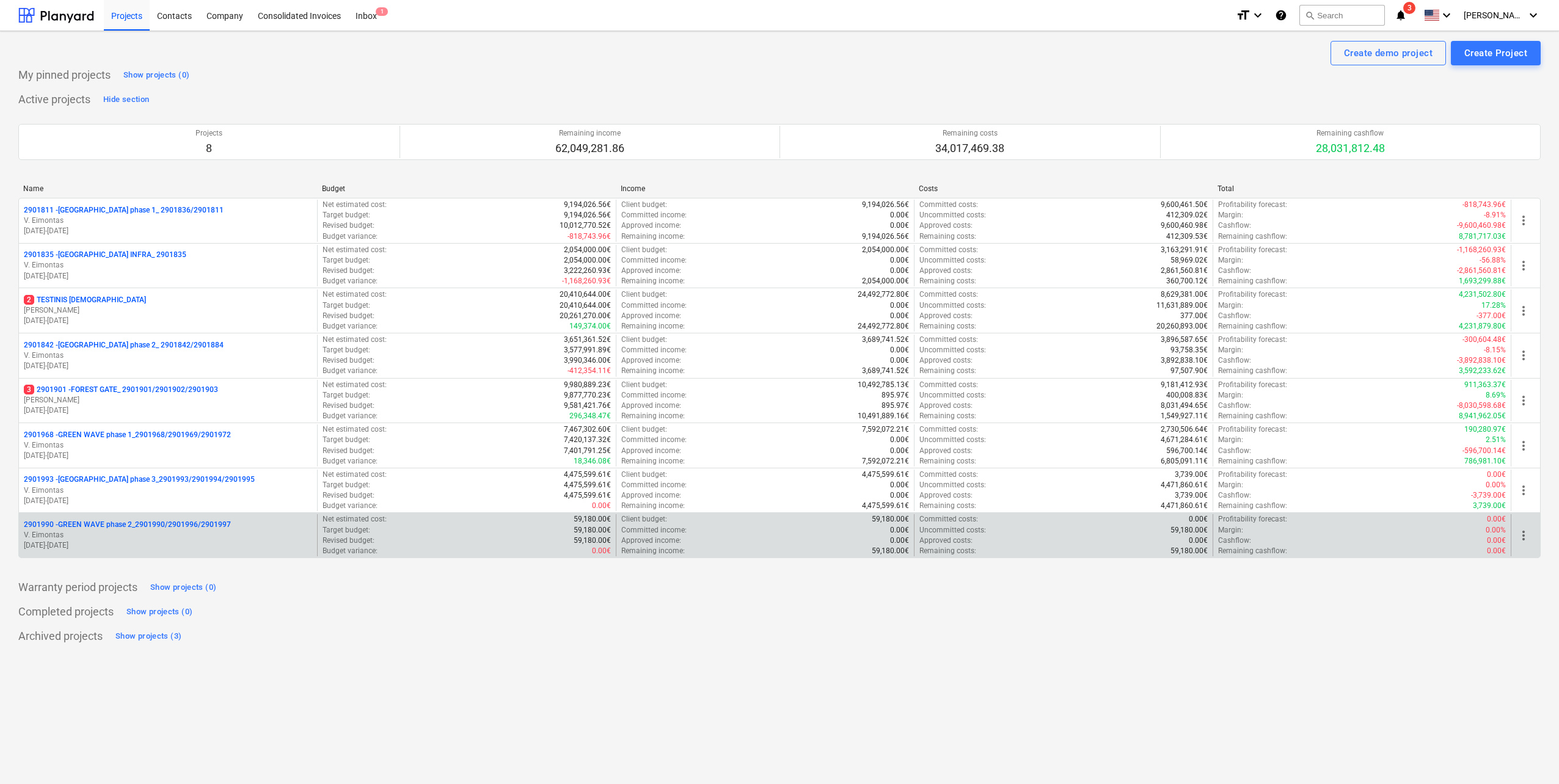
click at [180, 538] on p "V. Eimontas" at bounding box center [168, 535] width 288 height 10
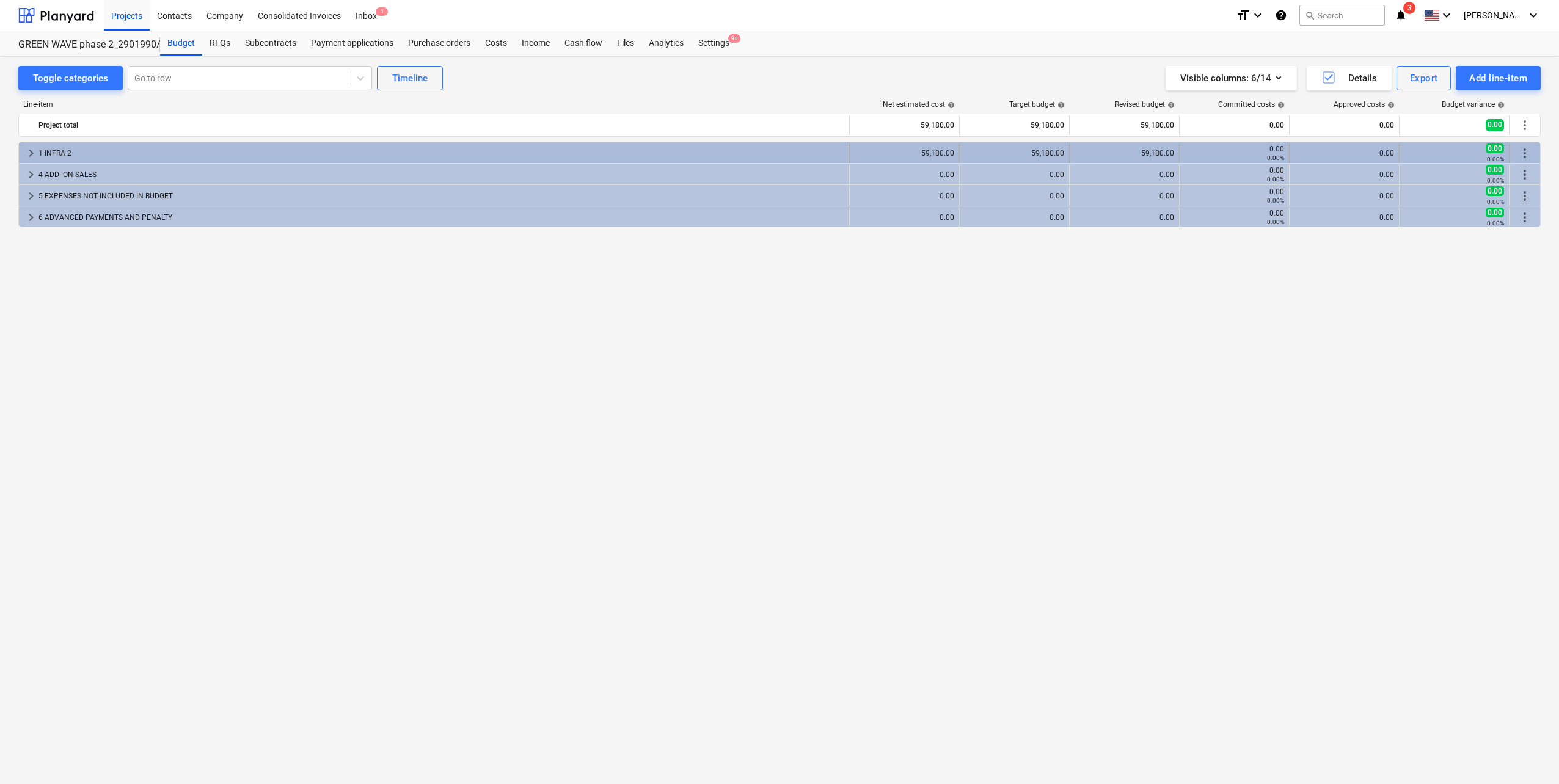
click at [214, 149] on div "1 INFRA 2" at bounding box center [441, 153] width 805 height 19
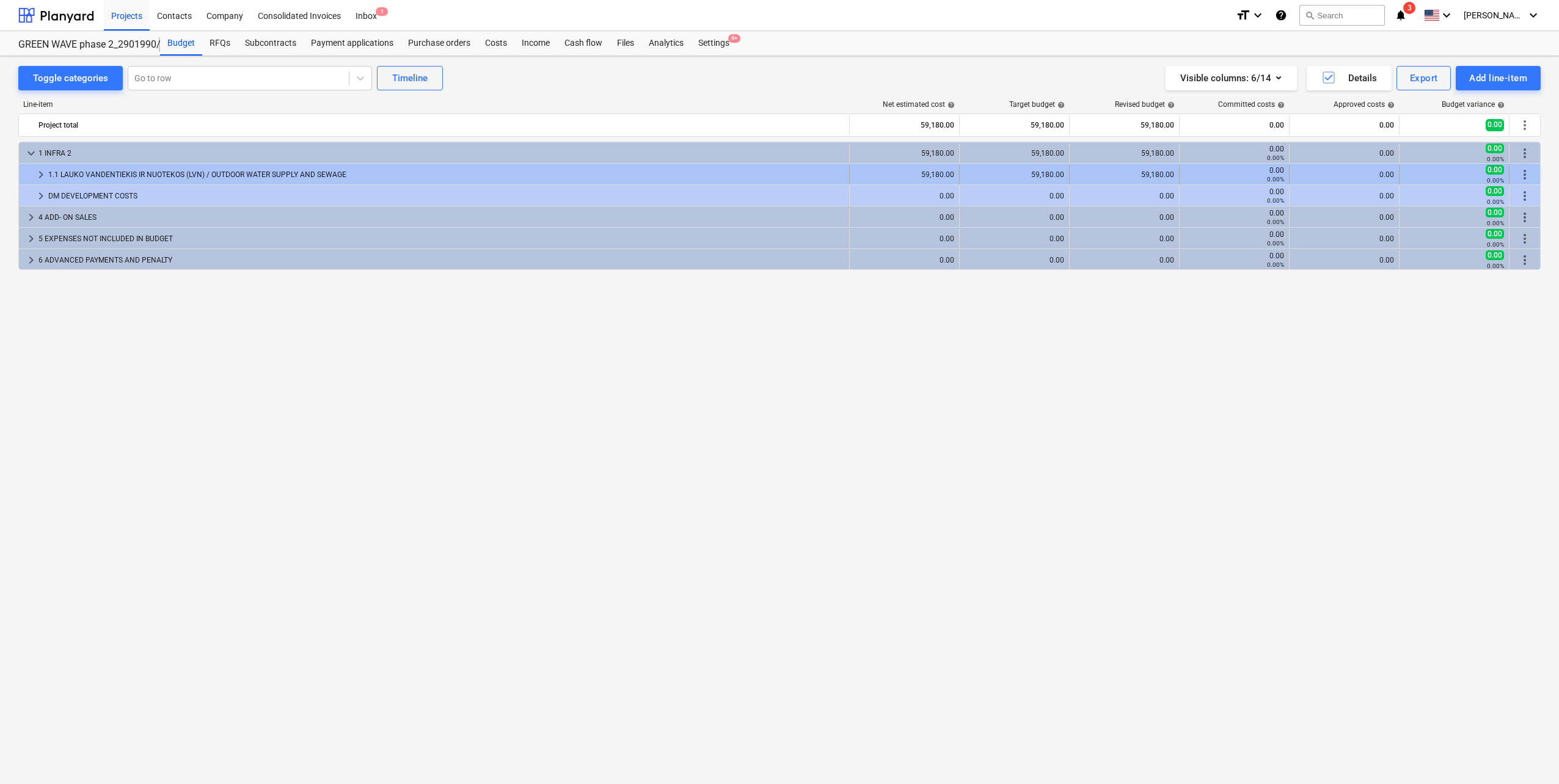
click at [217, 166] on div "1.1 LAUKO VANDENTIEKIS IR NUOTEKOS (LVN) / OUTDOOR WATER SUPPLY AND SEWAGE" at bounding box center [446, 175] width 796 height 19
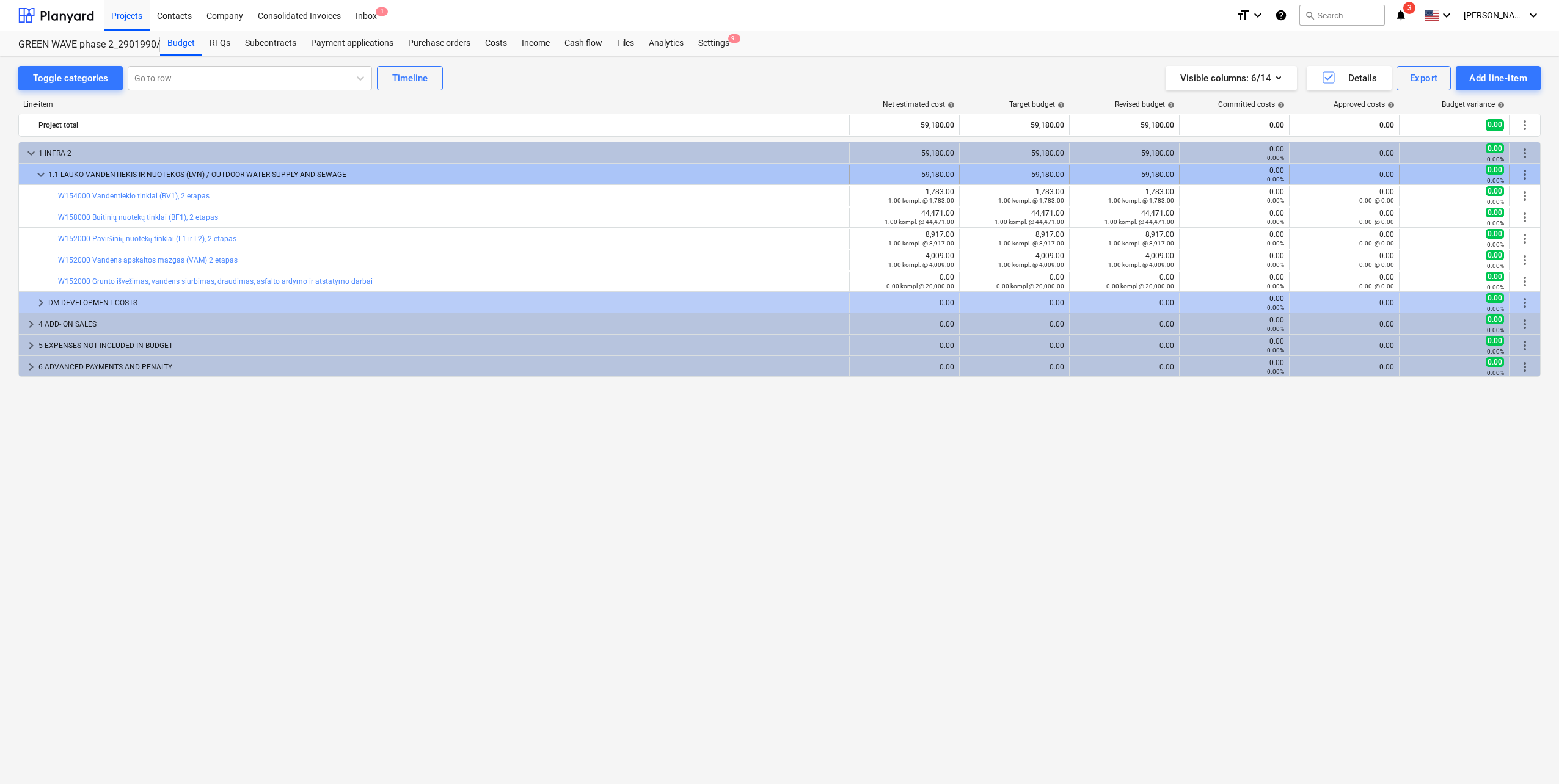
click at [217, 166] on div "1.1 LAUKO VANDENTIEKIS IR NUOTEKOS (LVN) / OUTDOOR WATER SUPPLY AND SEWAGE" at bounding box center [446, 175] width 796 height 19
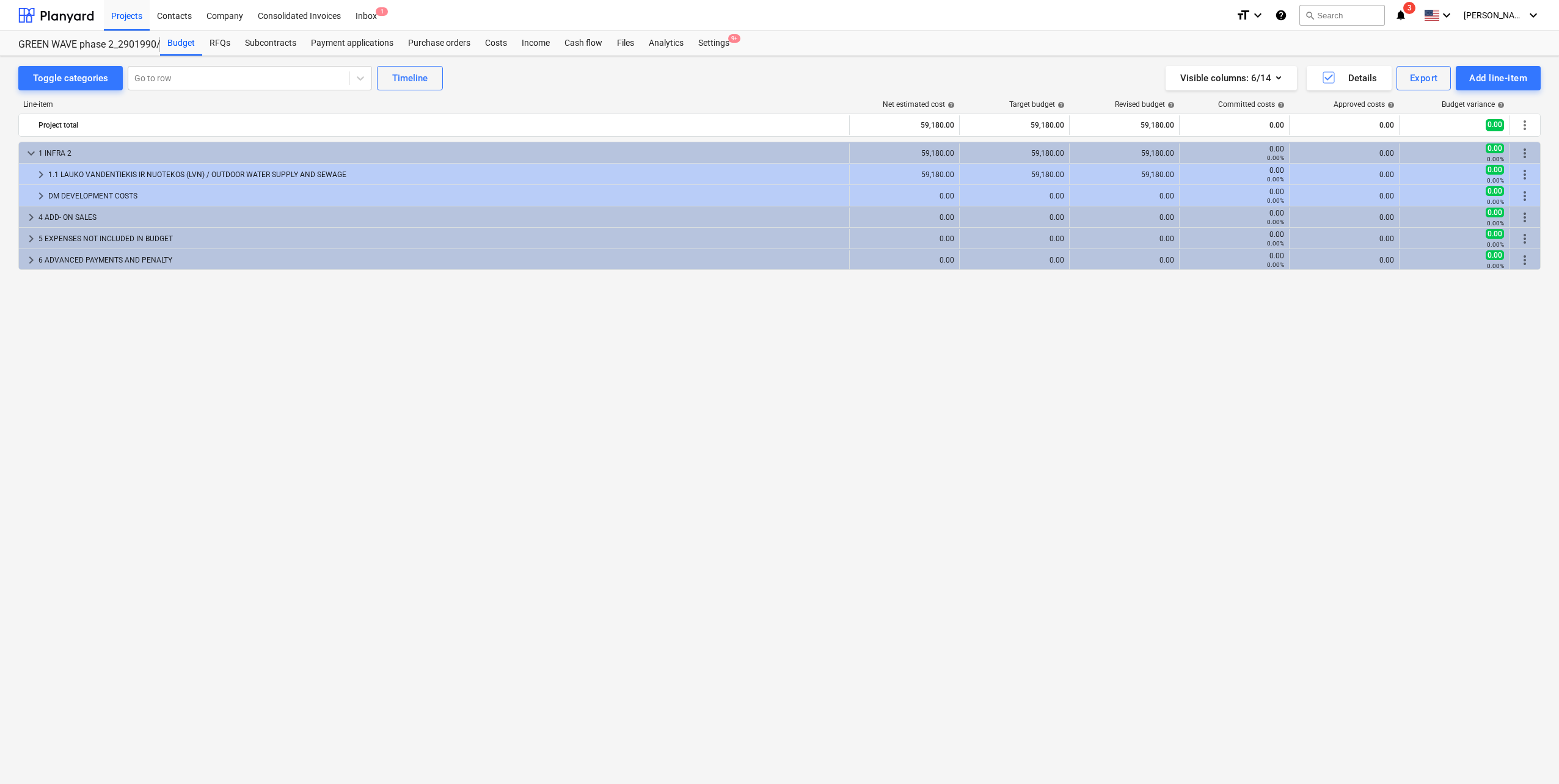
click at [483, 575] on div "keyboard_arrow_down 1 INFRA 2 59,180.00 59,180.00 59,180.00 0.00 0.00% 0.00 0.0…" at bounding box center [779, 437] width 1522 height 592
